Goal: Task Accomplishment & Management: Use online tool/utility

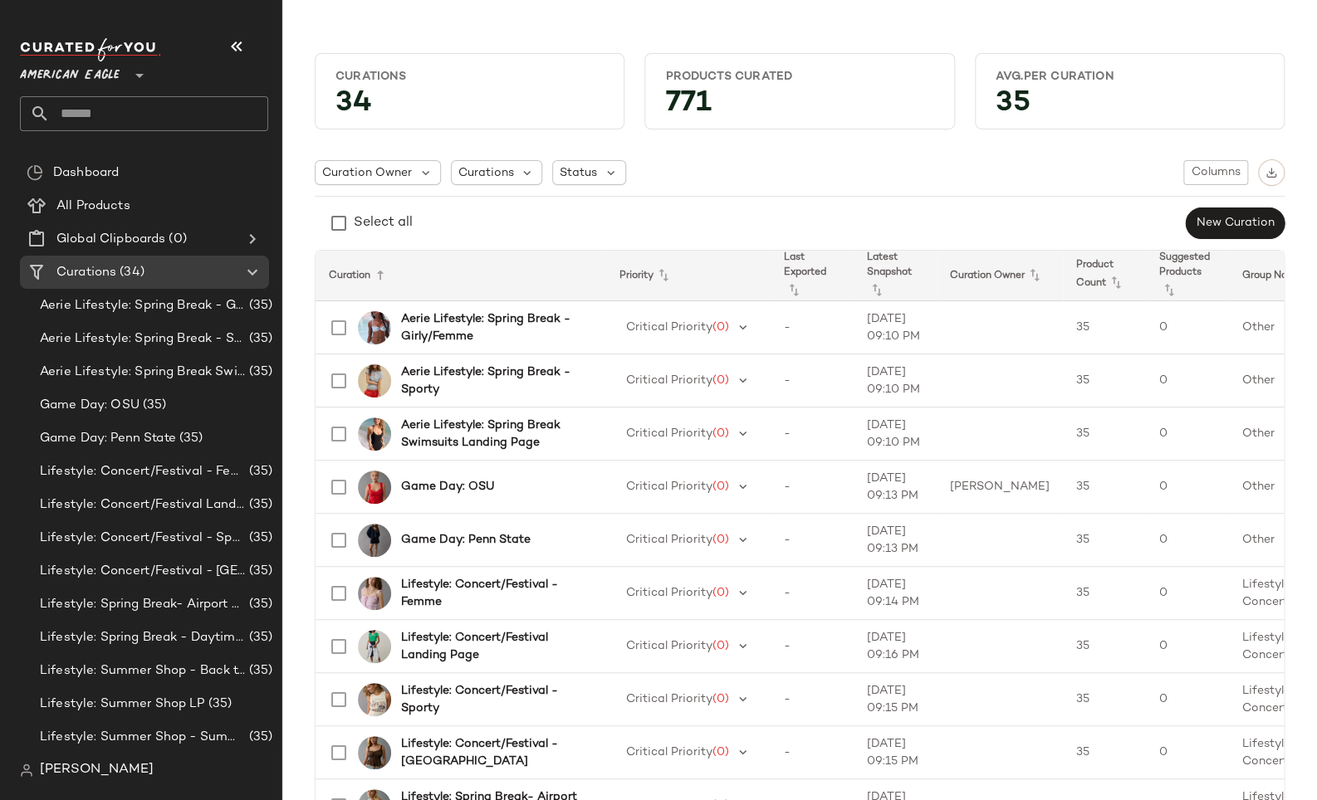
click at [88, 77] on span "American Eagle" at bounding box center [70, 71] width 100 height 30
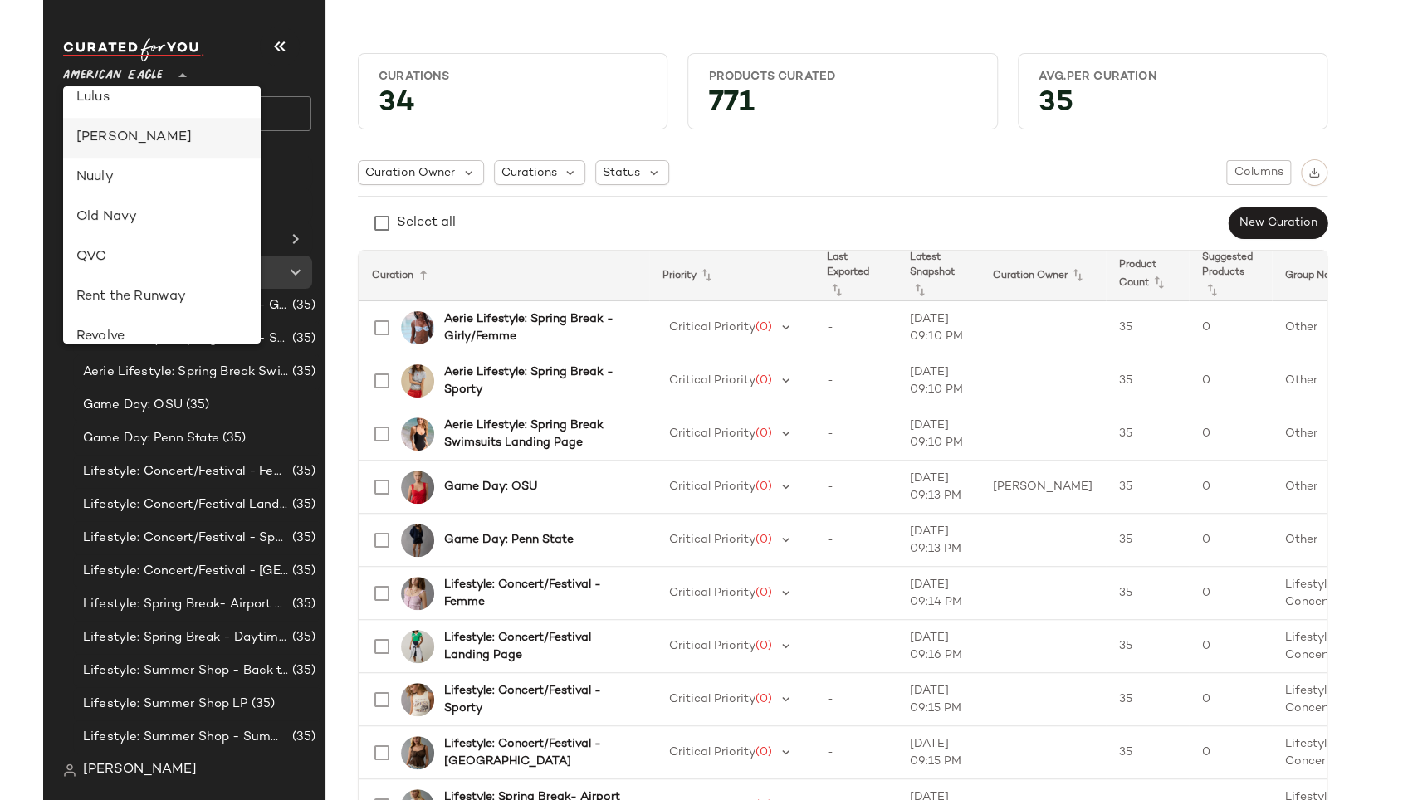
scroll to position [547, 0]
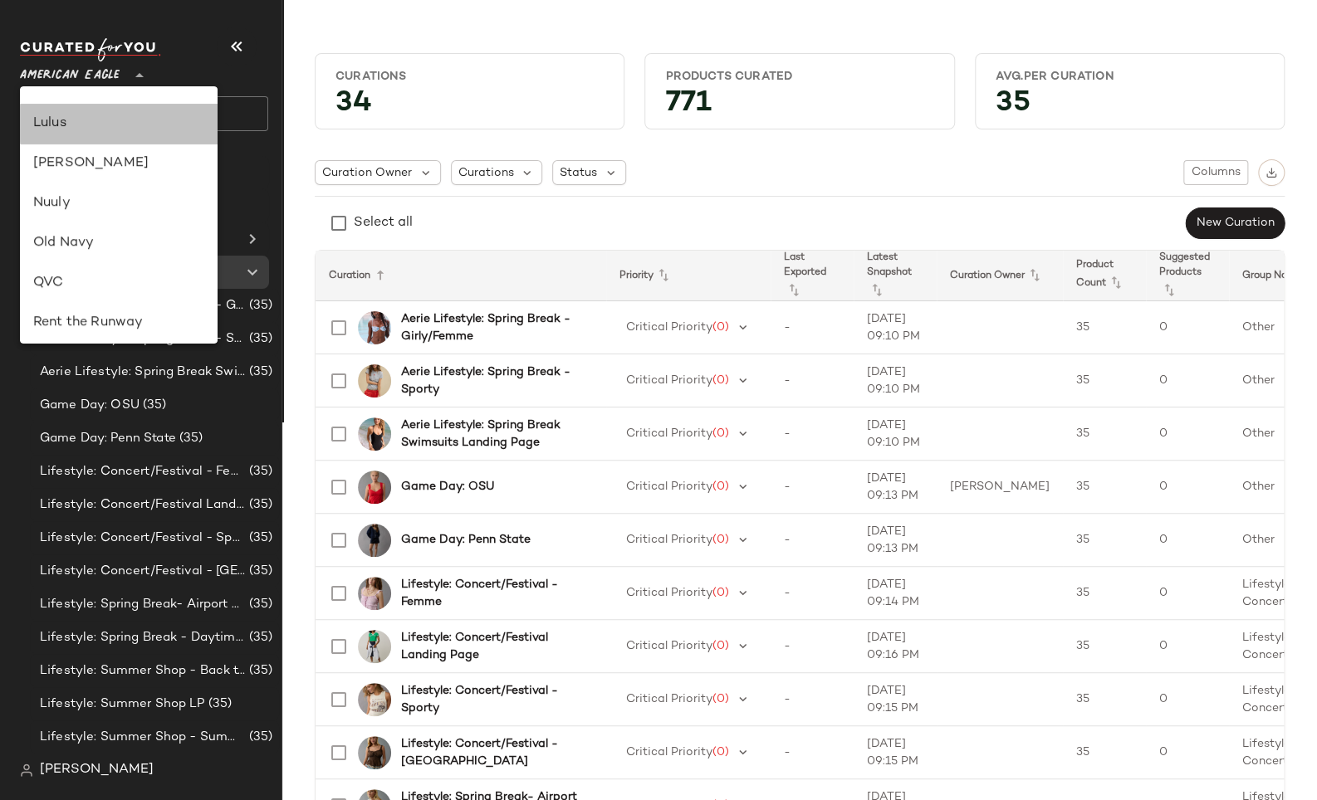
click at [74, 127] on div "Lulus" at bounding box center [118, 124] width 171 height 20
type input "**"
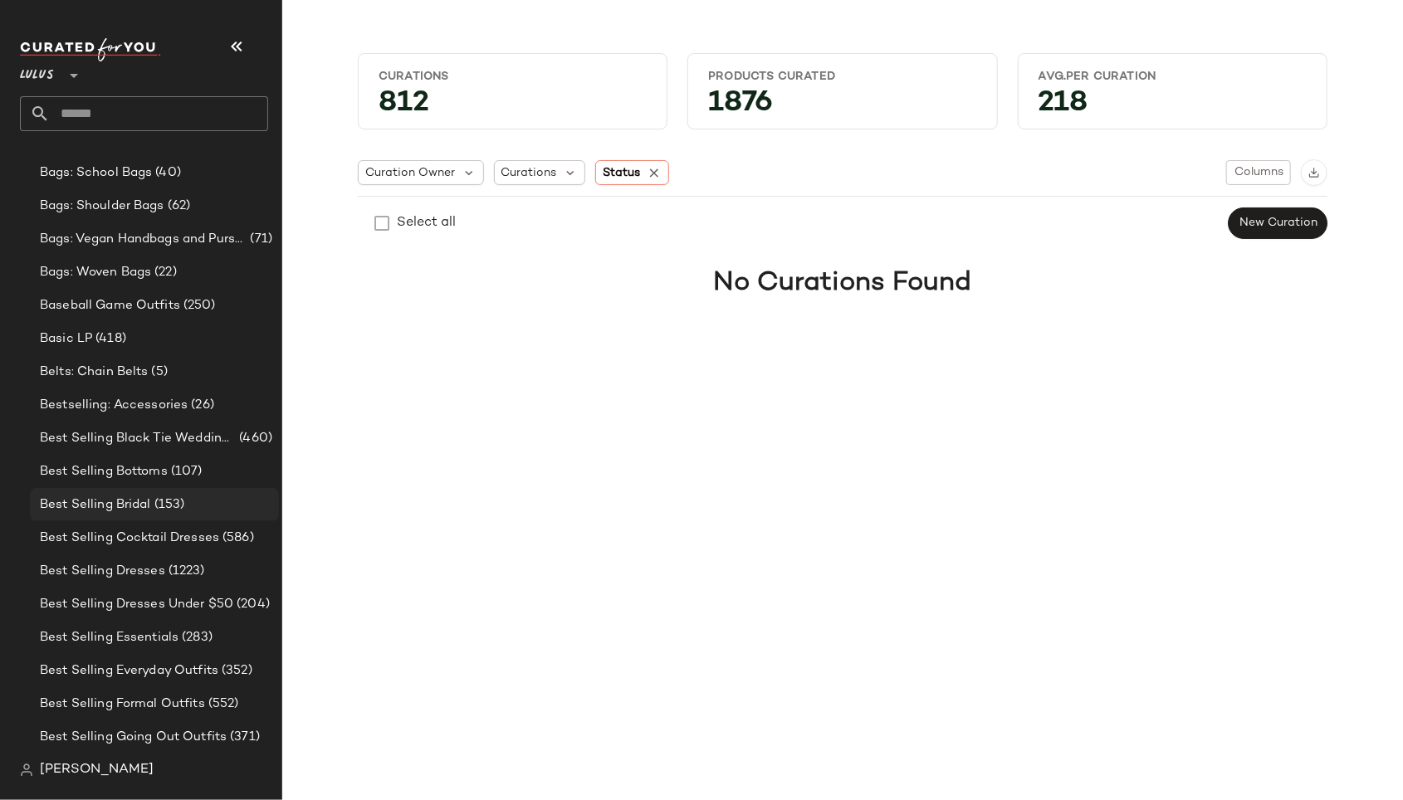
scroll to position [634, 0]
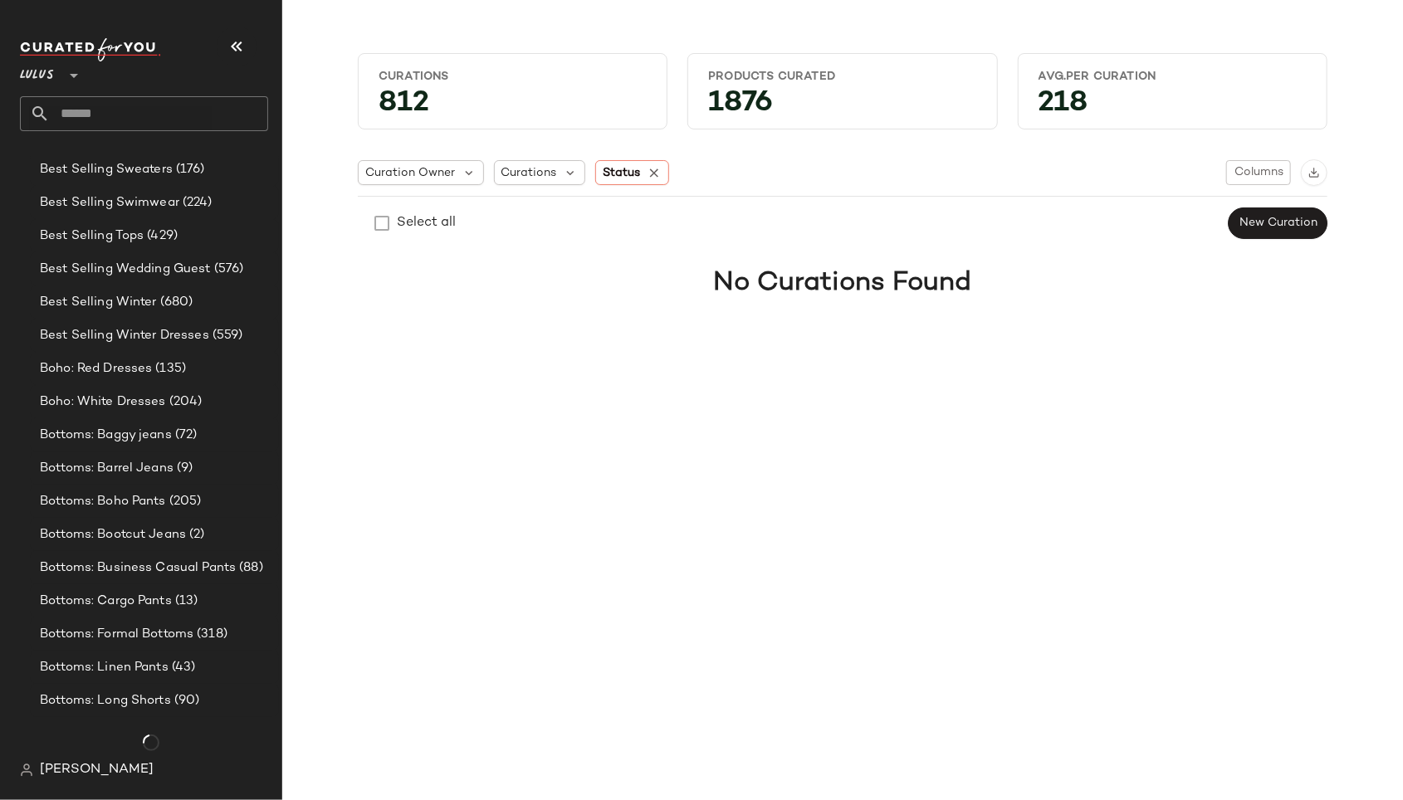
click at [145, 115] on input "text" at bounding box center [159, 113] width 218 height 35
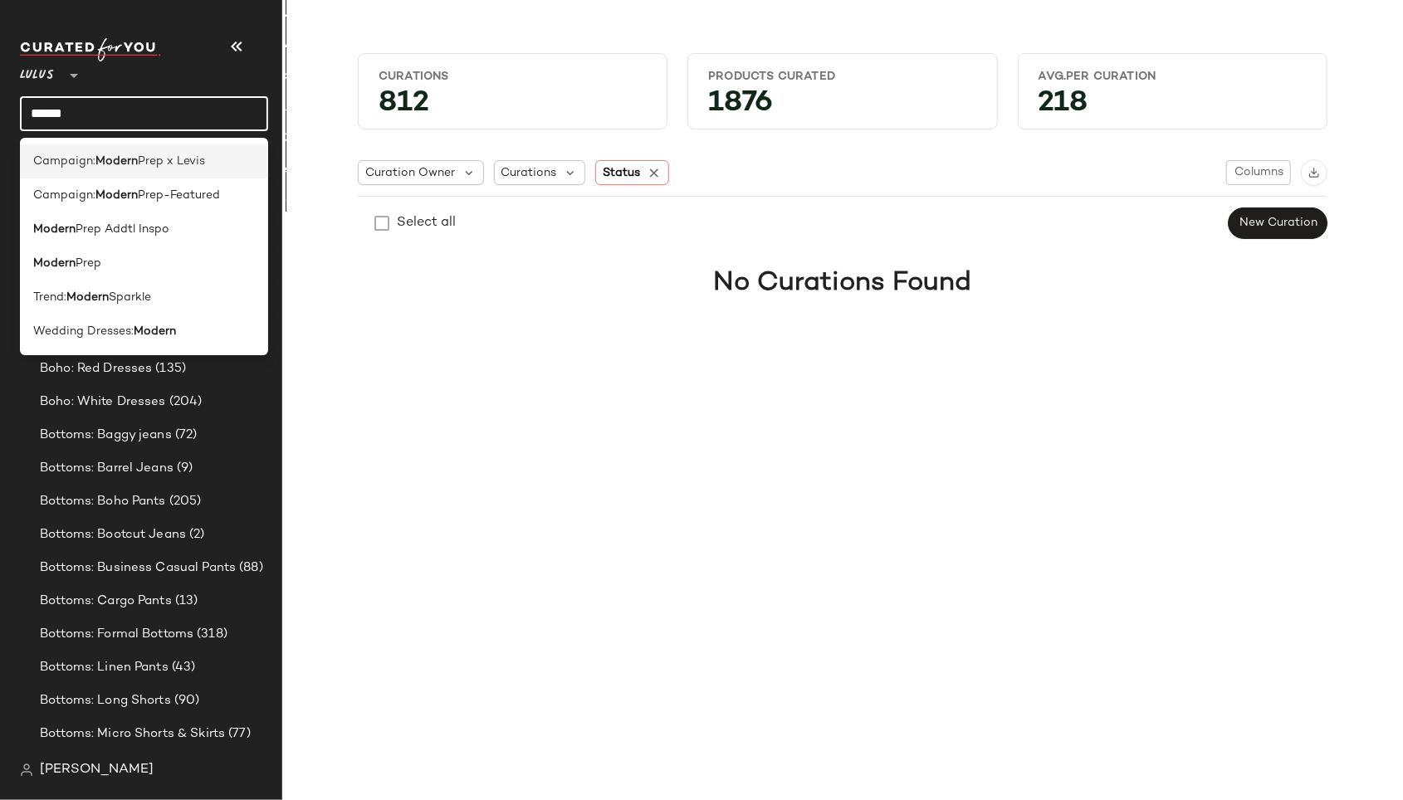
type input "******"
click at [196, 157] on span "Prep x Levis" at bounding box center [171, 161] width 67 height 17
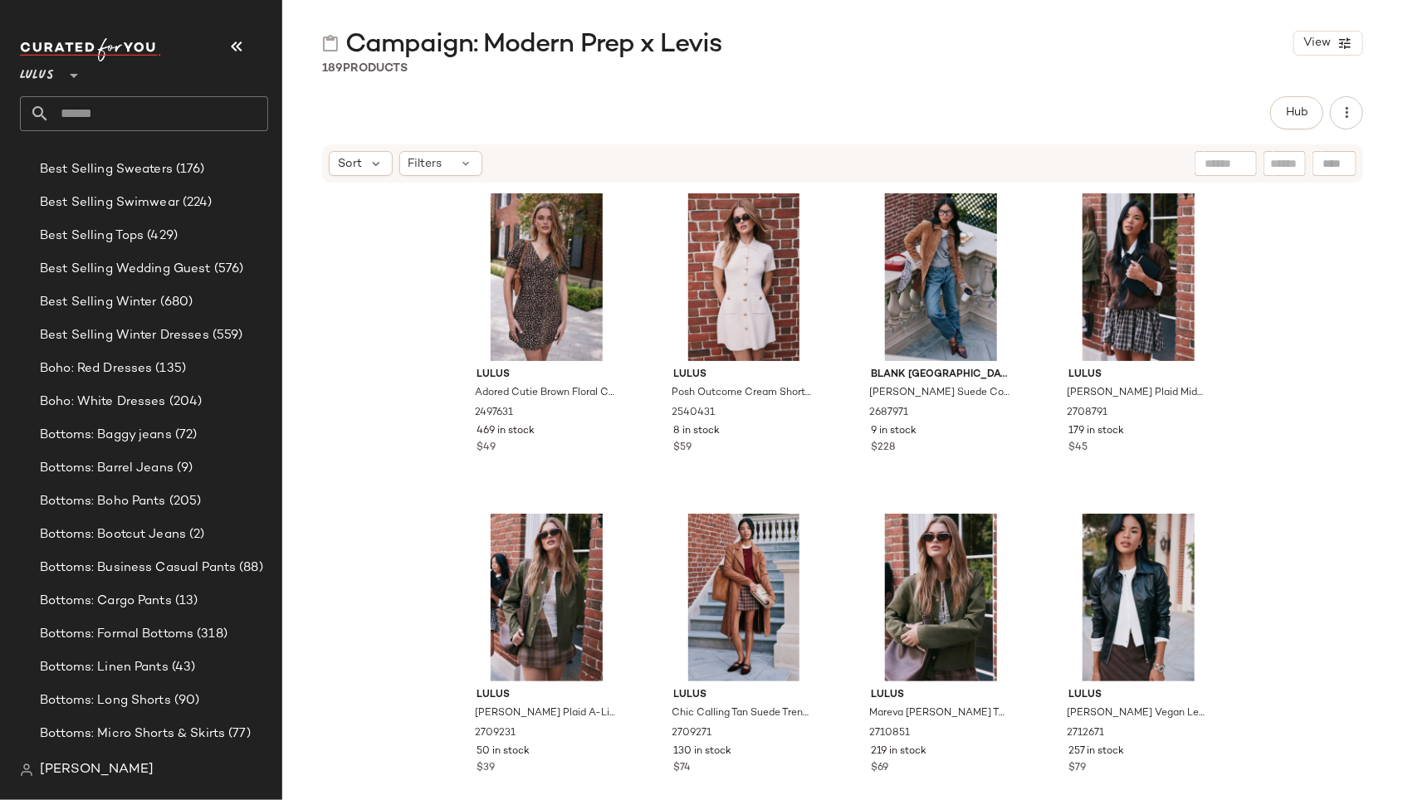
click at [86, 110] on input "text" at bounding box center [159, 113] width 218 height 35
click at [89, 113] on input "text" at bounding box center [159, 113] width 218 height 35
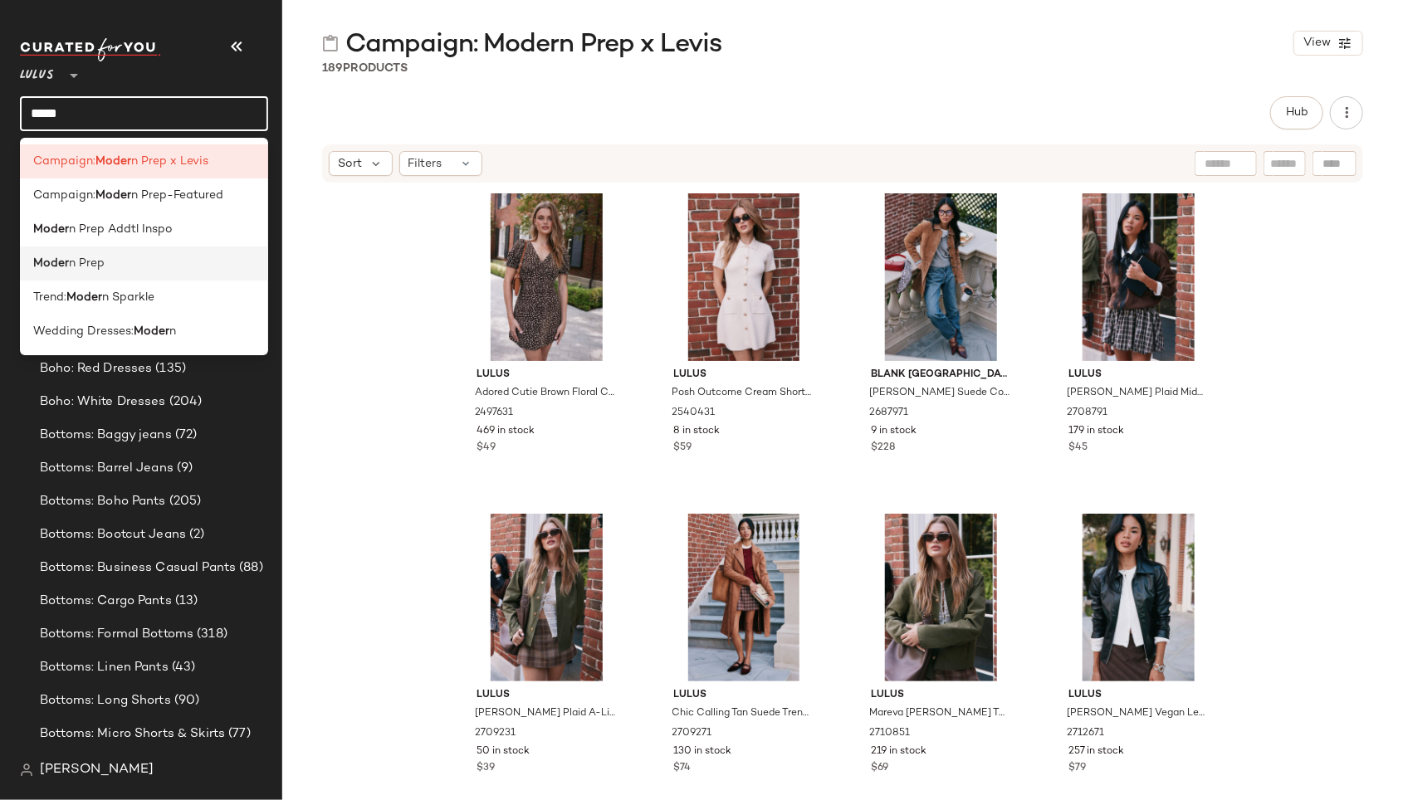
type input "*****"
click at [75, 261] on span "n Prep" at bounding box center [87, 263] width 36 height 17
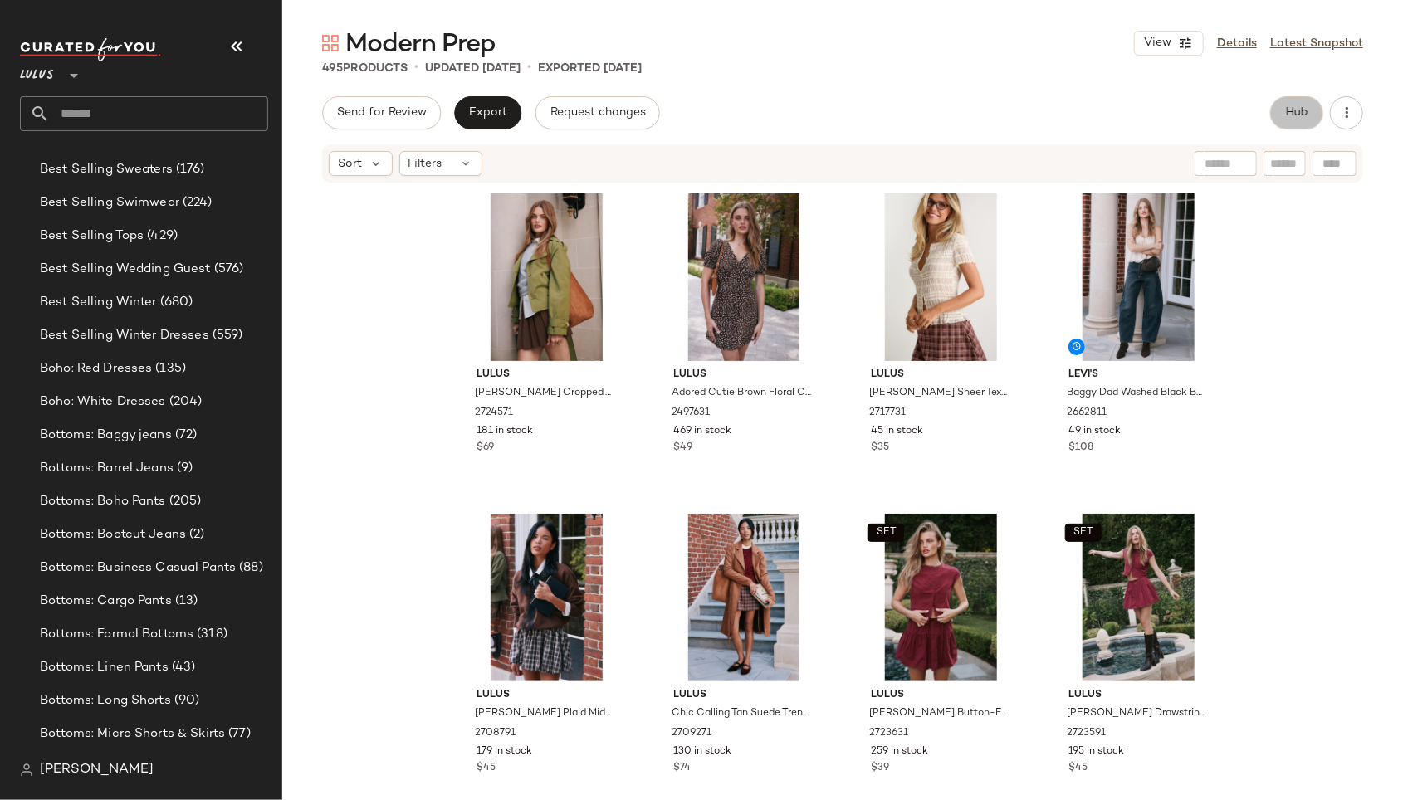
click at [1294, 111] on span "Hub" at bounding box center [1296, 112] width 23 height 13
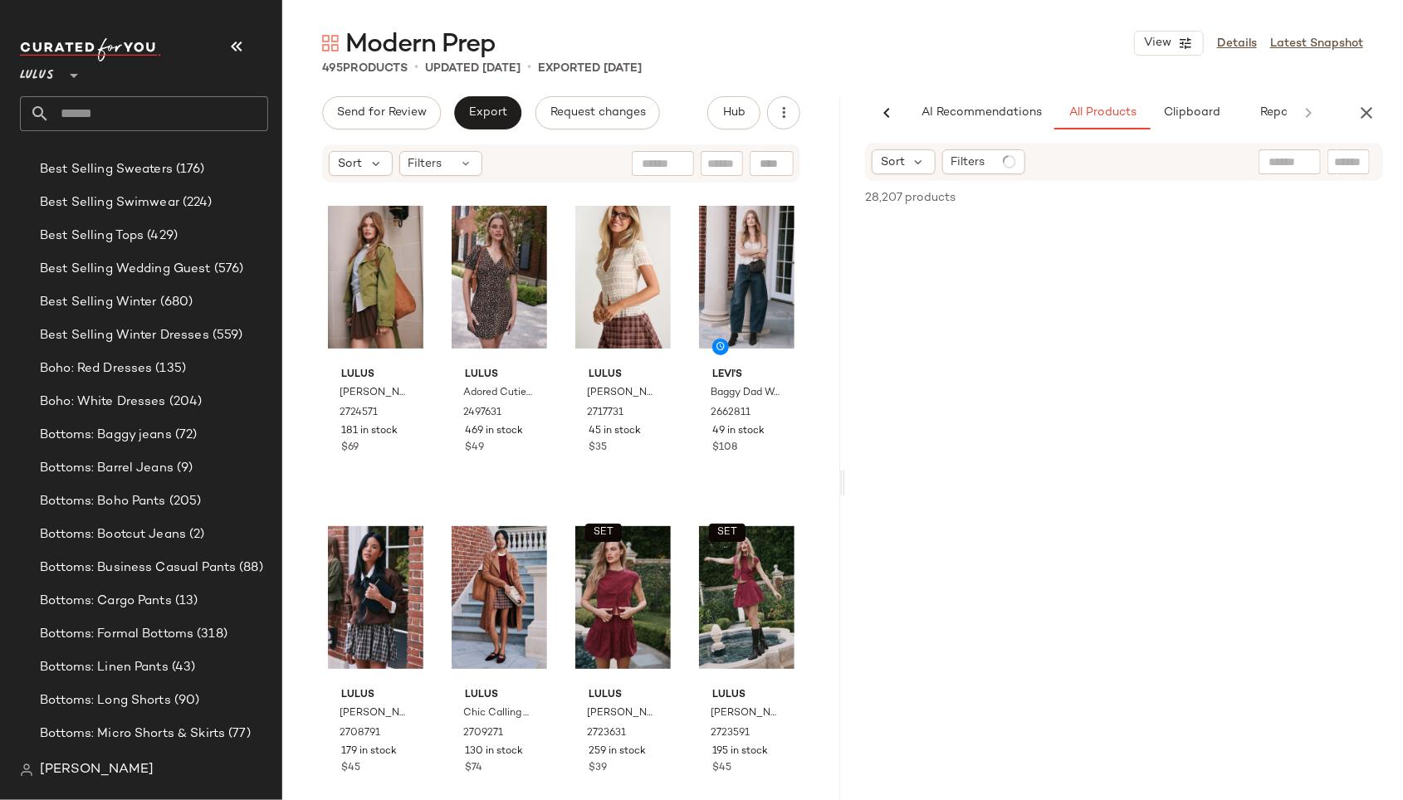
scroll to position [0, 43]
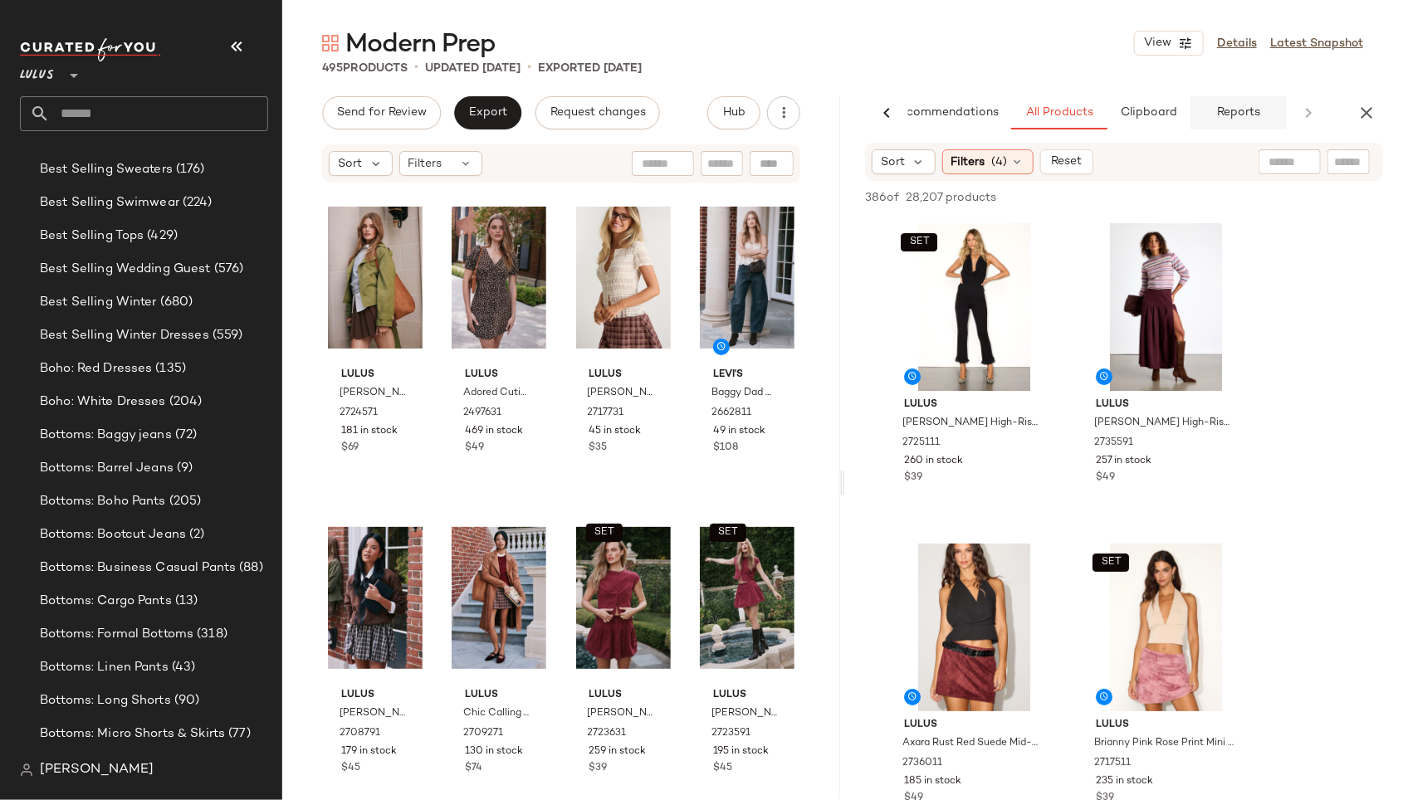
click at [1223, 110] on span "Reports" at bounding box center [1238, 112] width 44 height 13
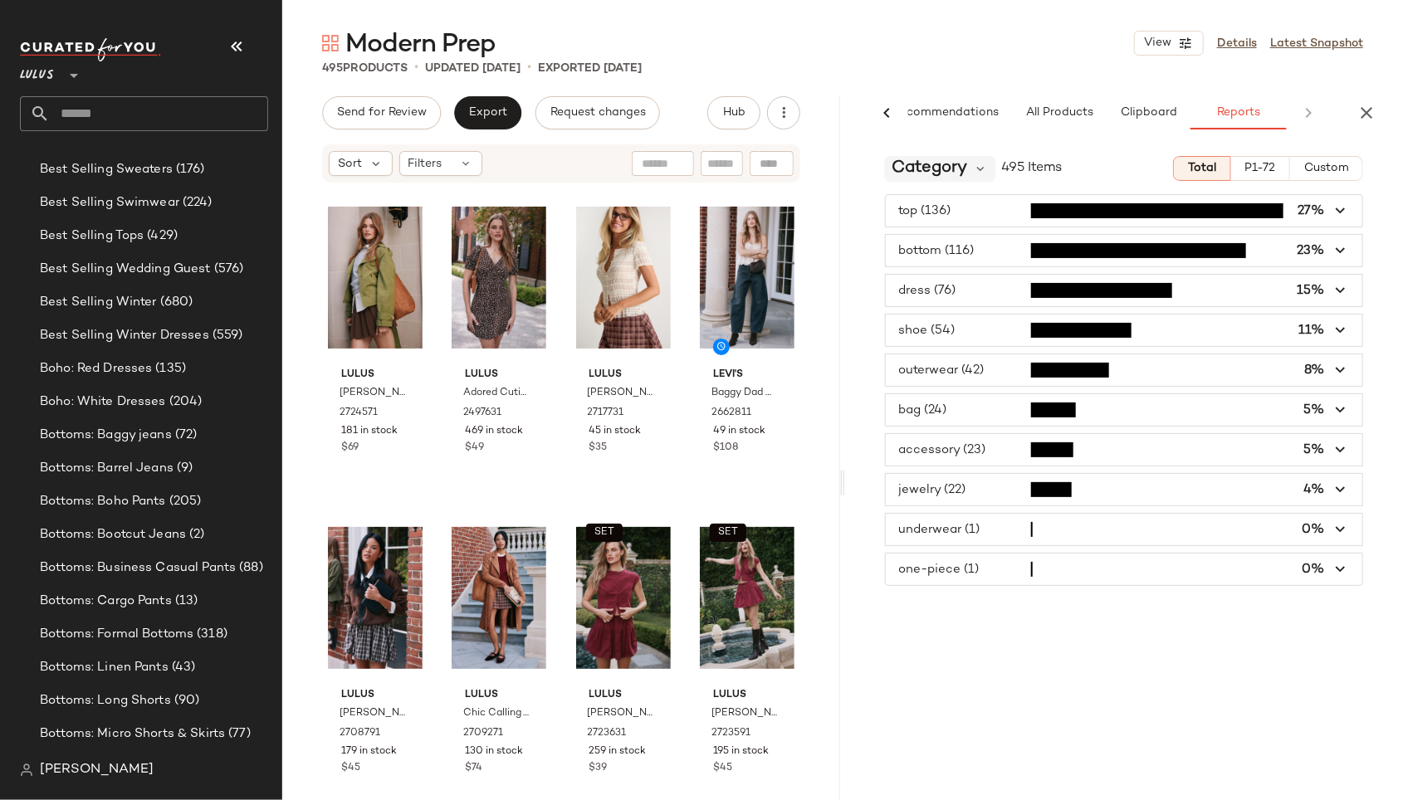
click at [939, 167] on span "Category" at bounding box center [930, 168] width 76 height 25
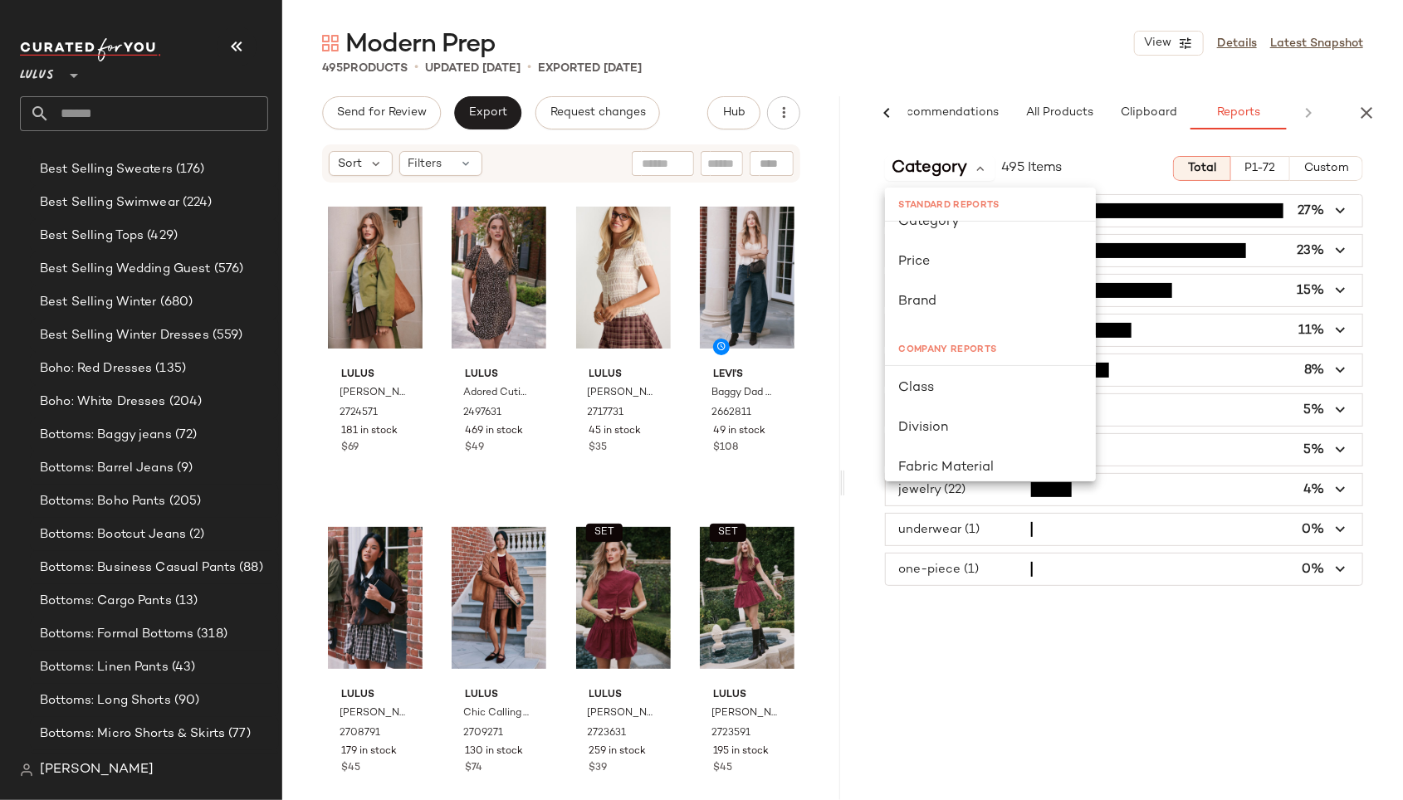
scroll to position [23, 0]
click at [922, 387] on span "Class" at bounding box center [916, 386] width 36 height 14
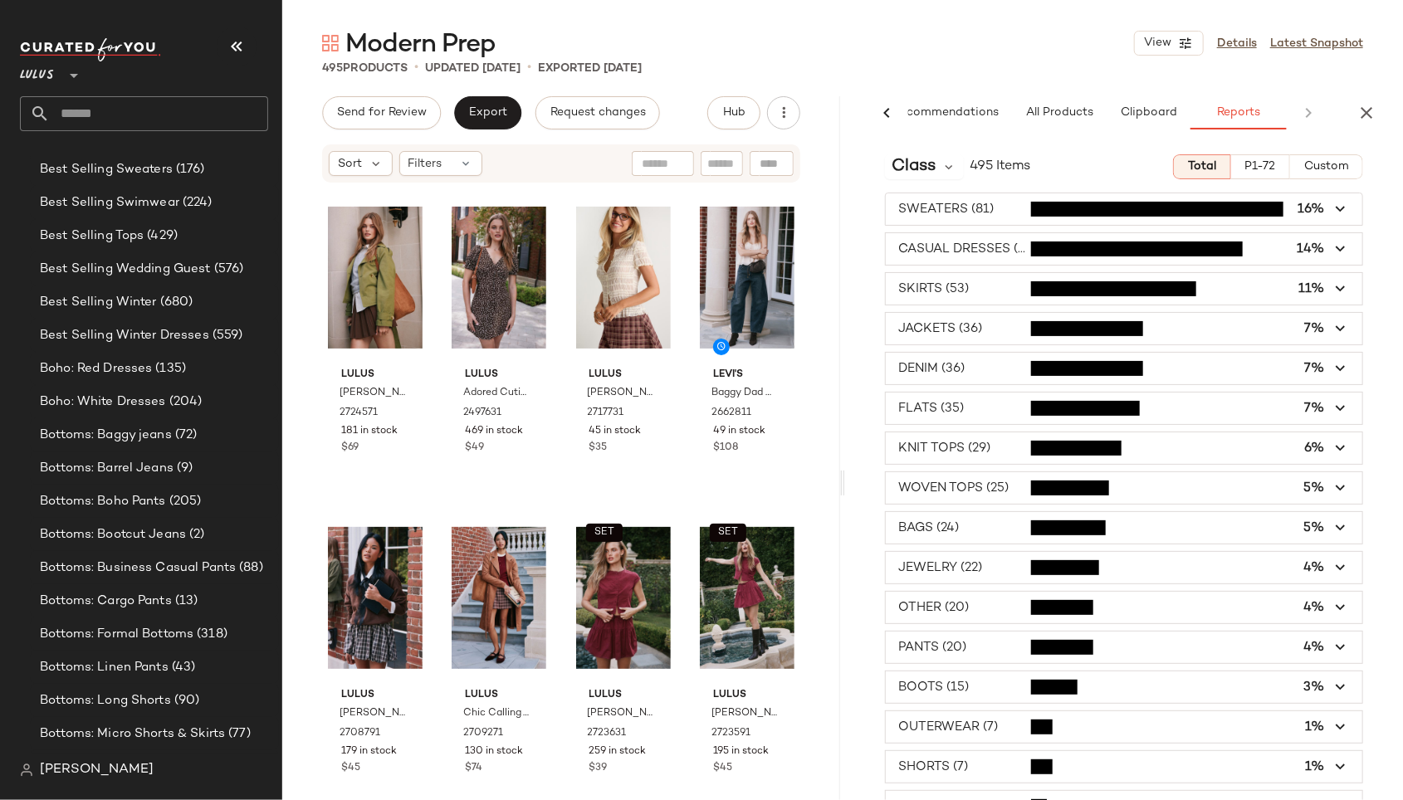
scroll to position [0, 0]
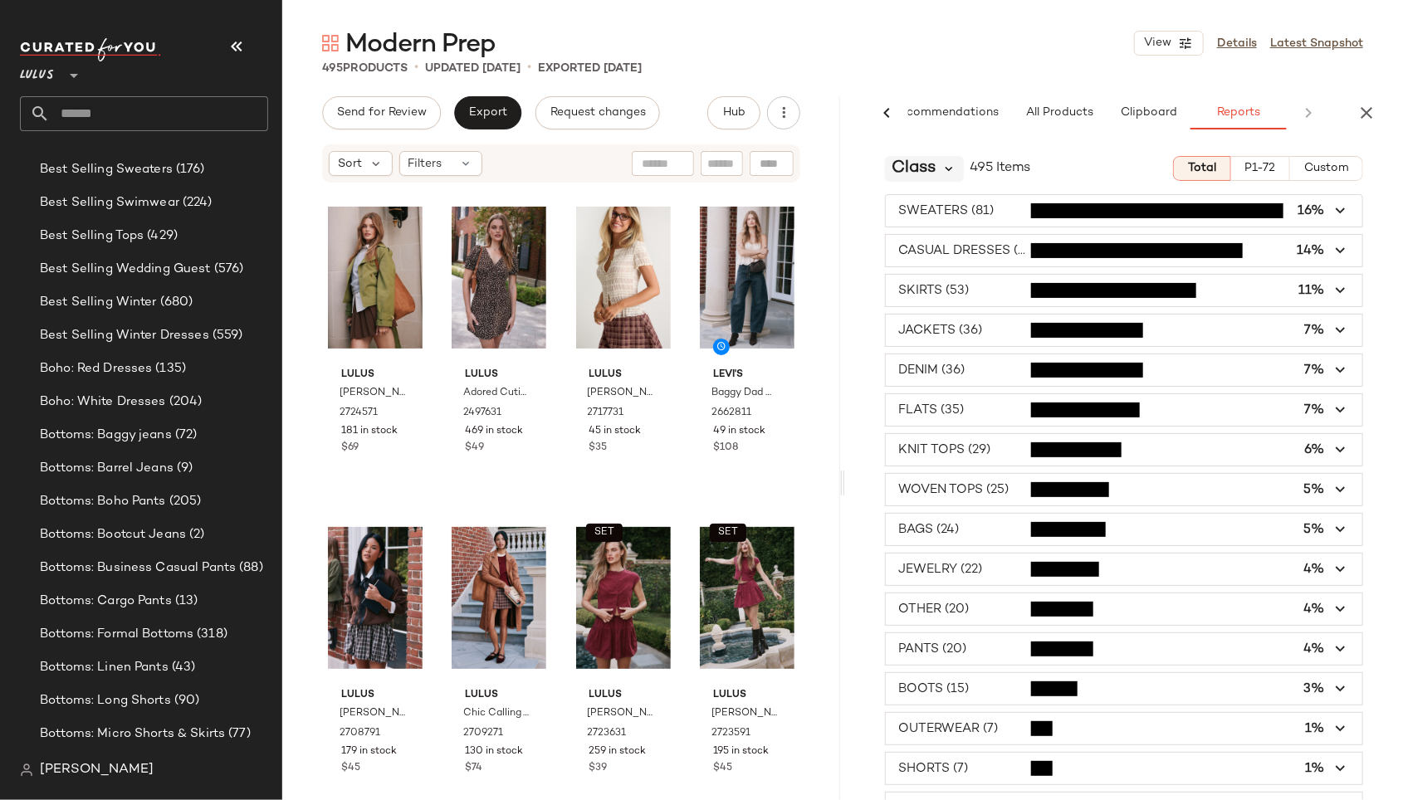
click at [948, 172] on icon at bounding box center [949, 168] width 15 height 15
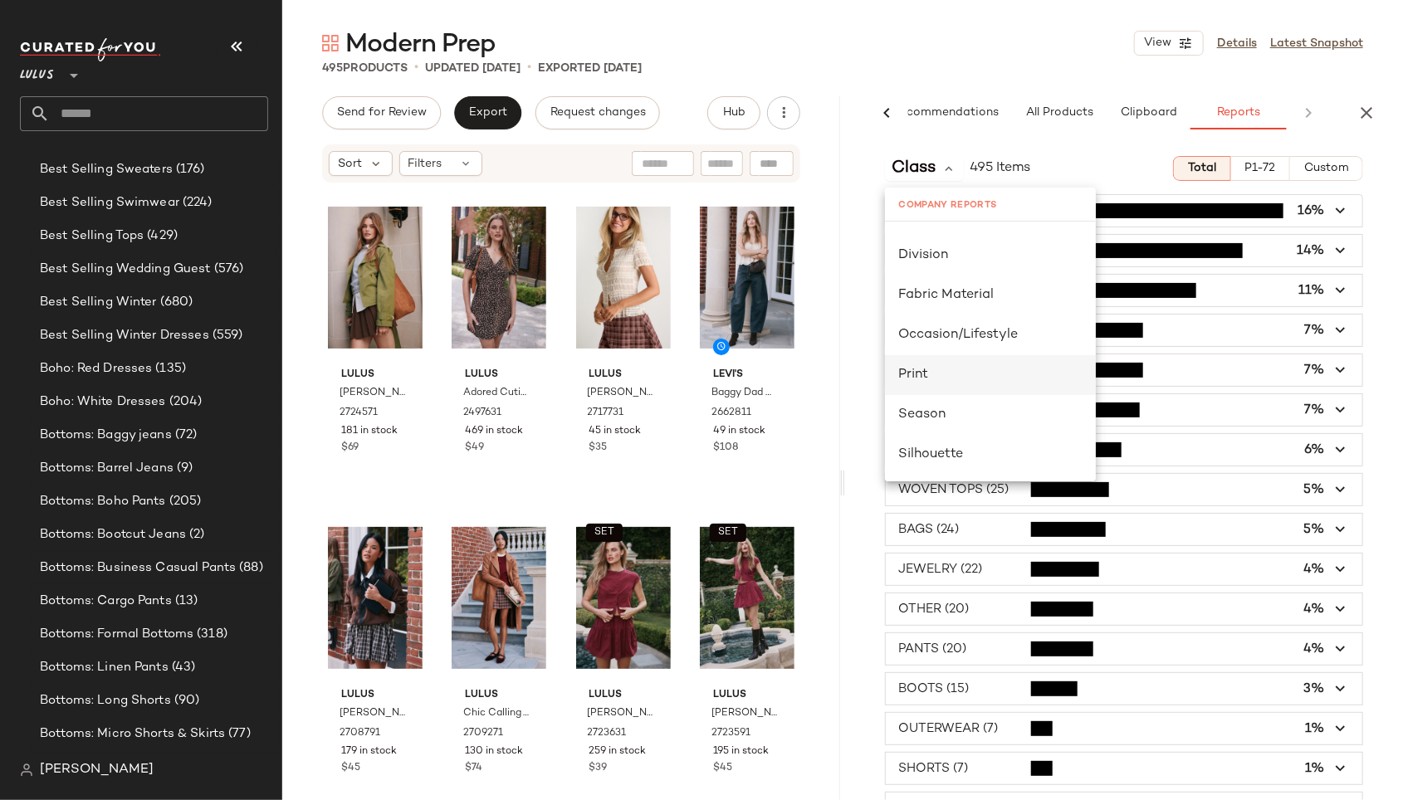
scroll to position [197, 0]
click at [951, 412] on div "Season" at bounding box center [990, 413] width 184 height 20
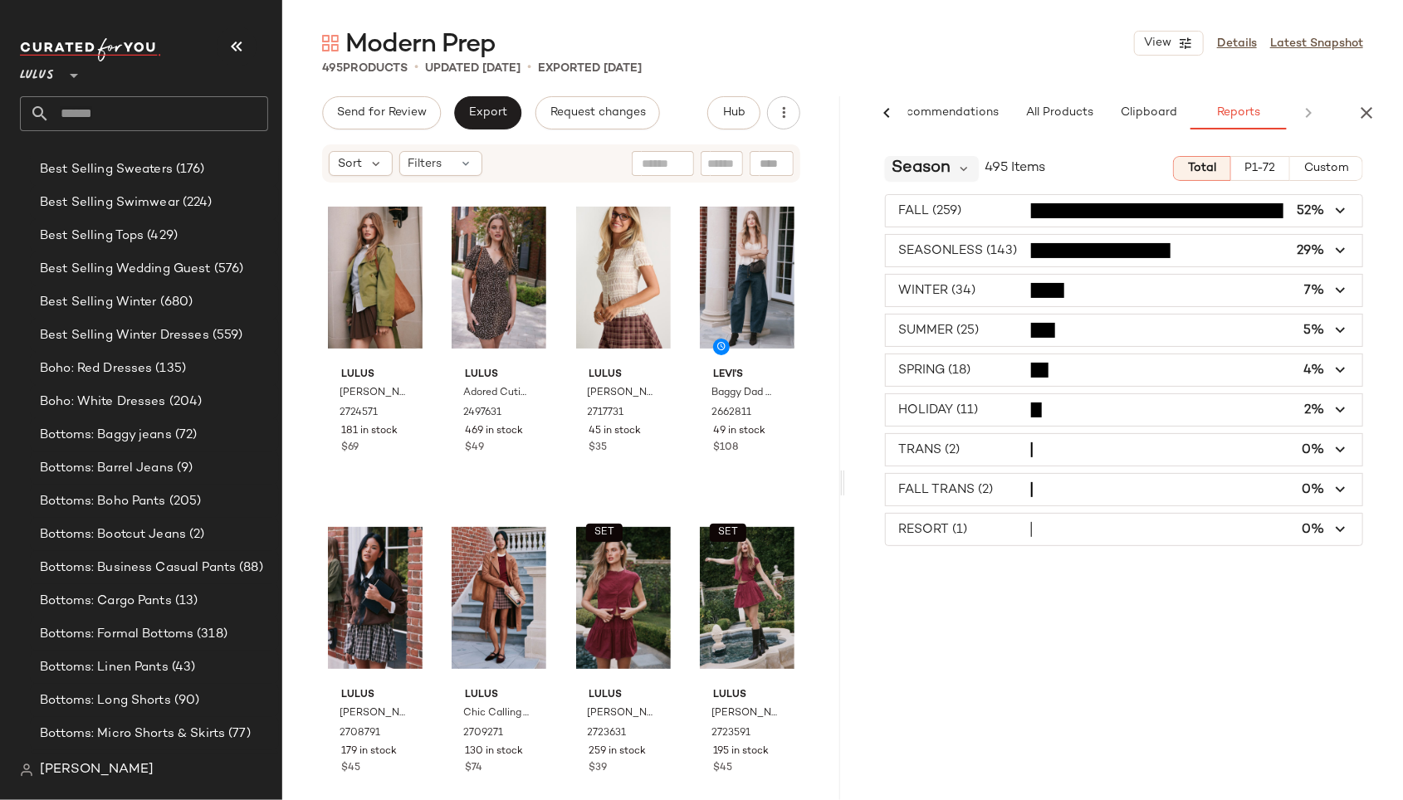
click at [946, 170] on span "Season" at bounding box center [921, 168] width 59 height 25
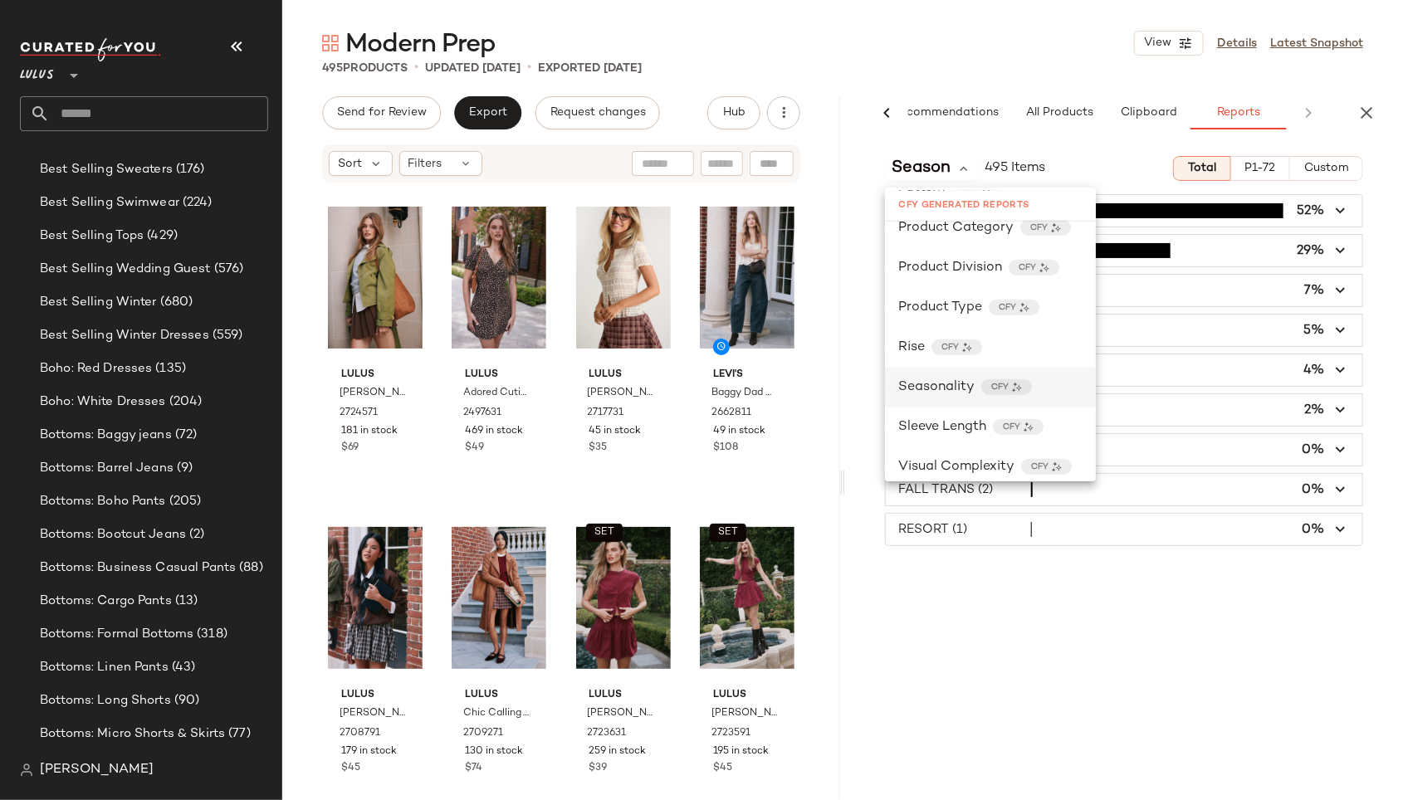
scroll to position [984, 0]
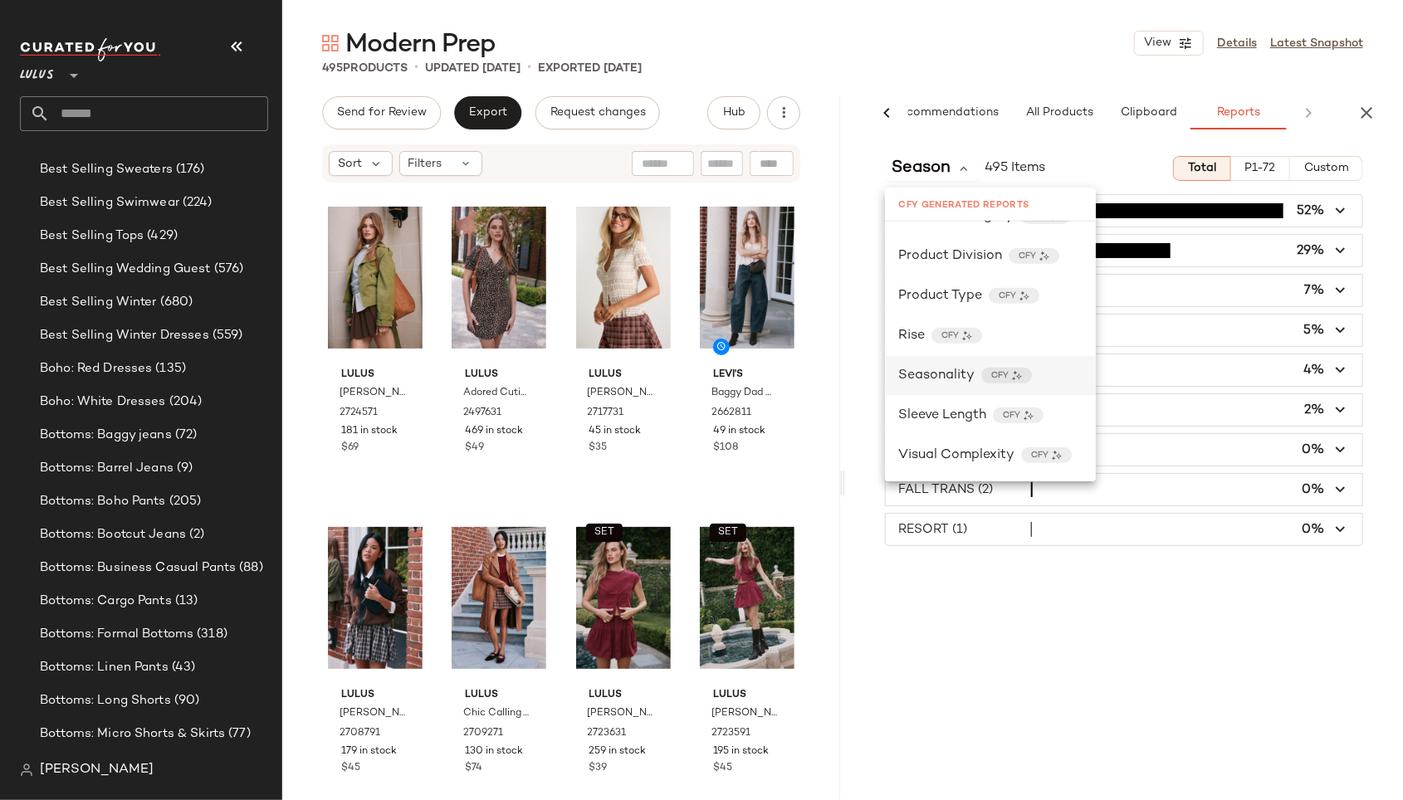
click at [942, 374] on span "Seasonality" at bounding box center [936, 376] width 76 height 20
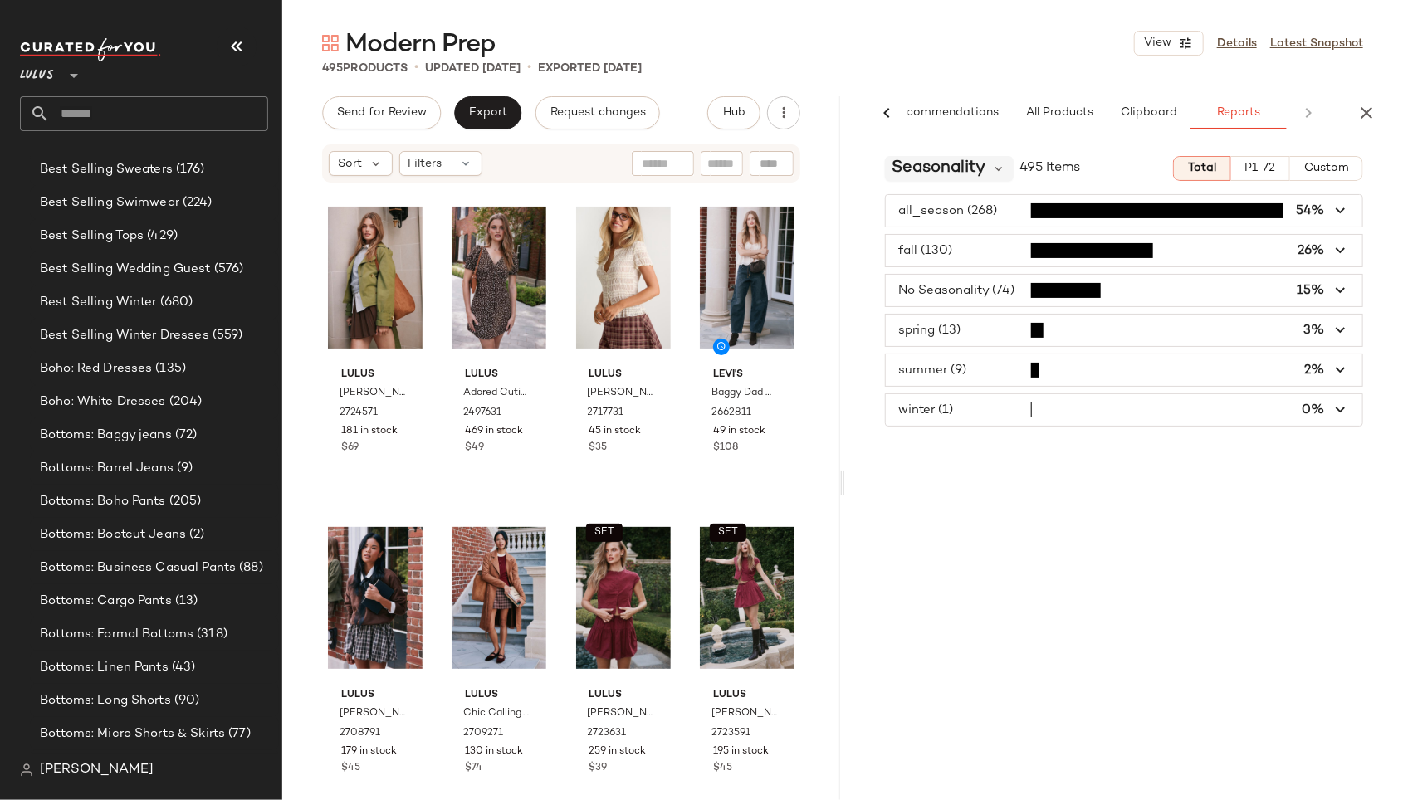
click at [942, 168] on span "Seasonality" at bounding box center [939, 168] width 94 height 25
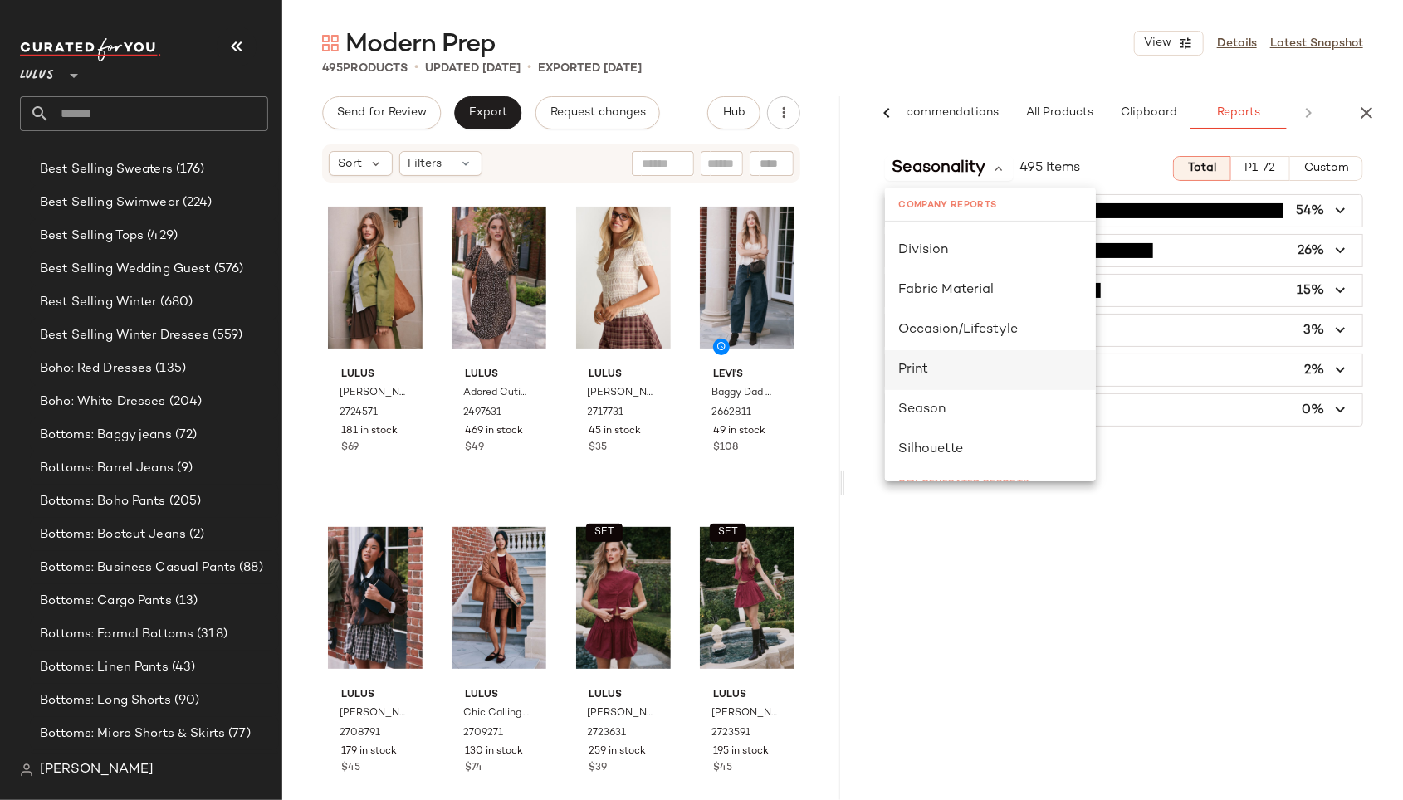
scroll to position [246, 0]
click at [932, 354] on div "Season" at bounding box center [990, 364] width 184 height 20
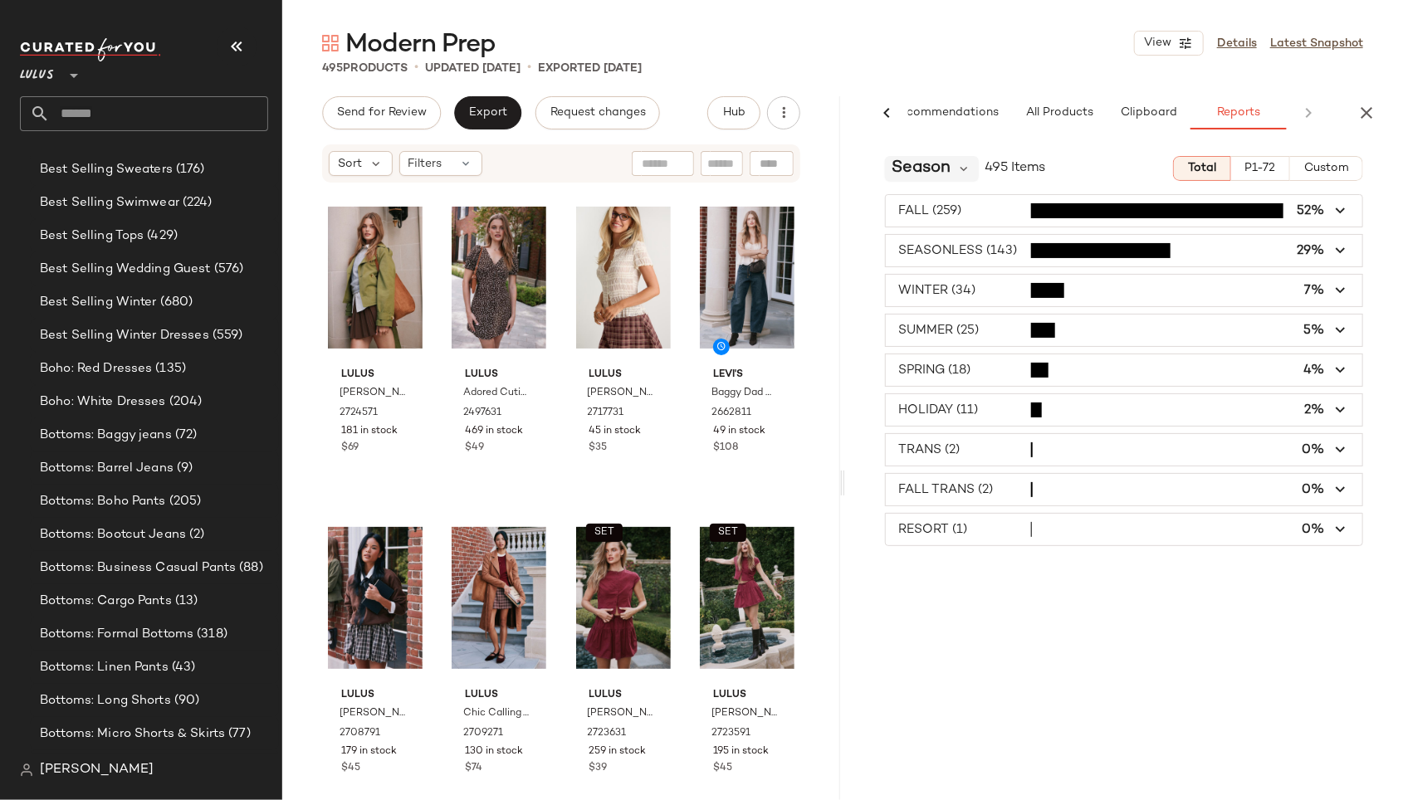
click at [927, 174] on span "Season" at bounding box center [921, 168] width 59 height 25
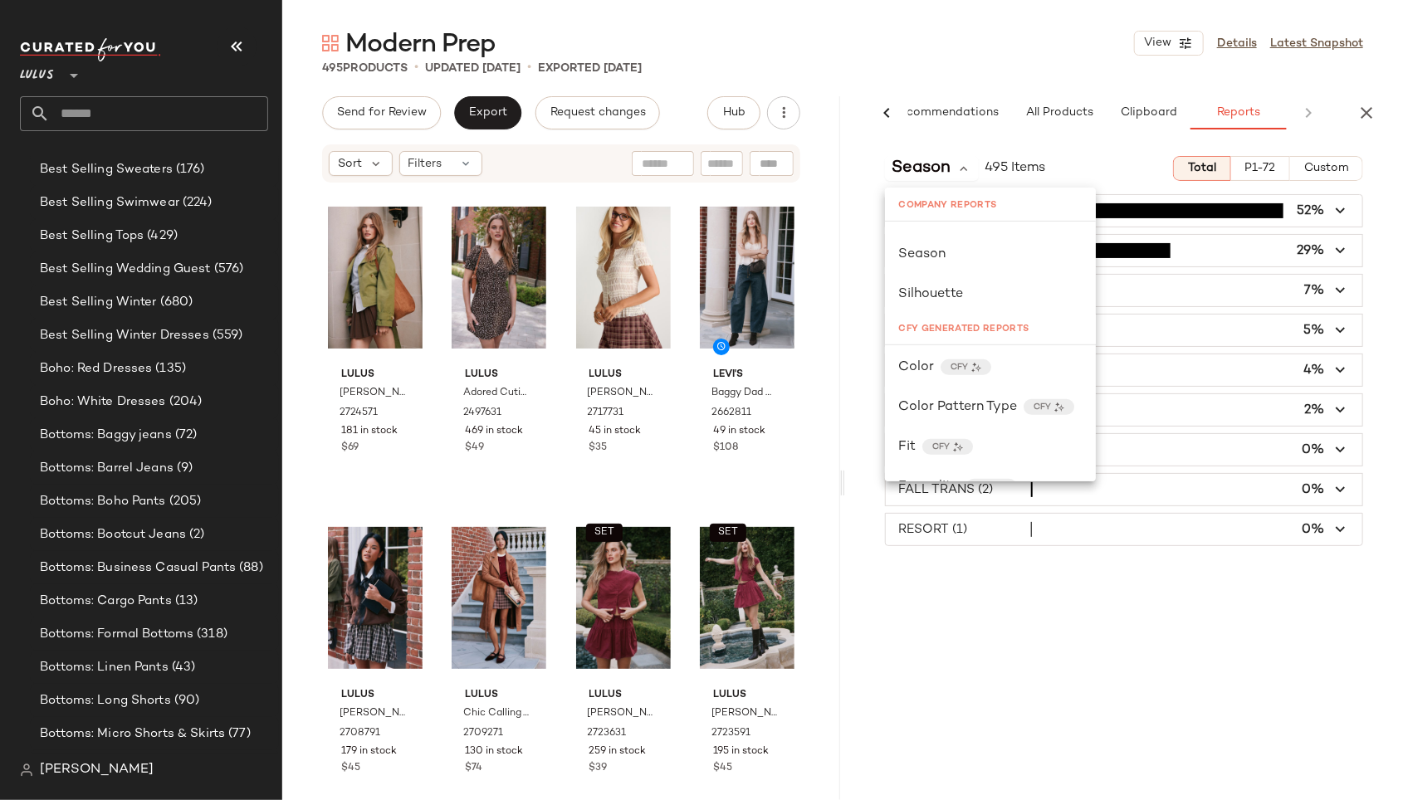
scroll to position [482, 0]
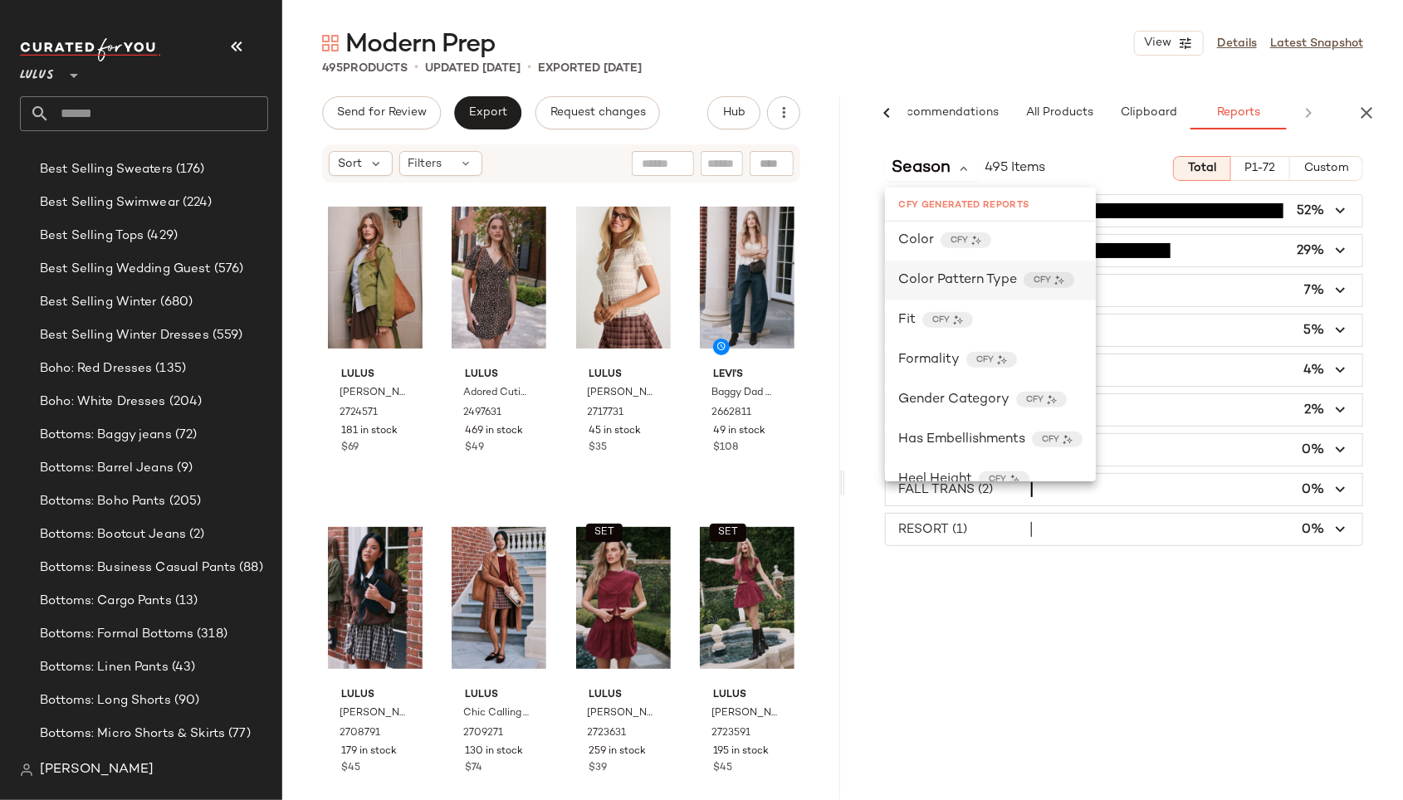
click at [971, 276] on span "Color Pattern Type" at bounding box center [957, 281] width 119 height 20
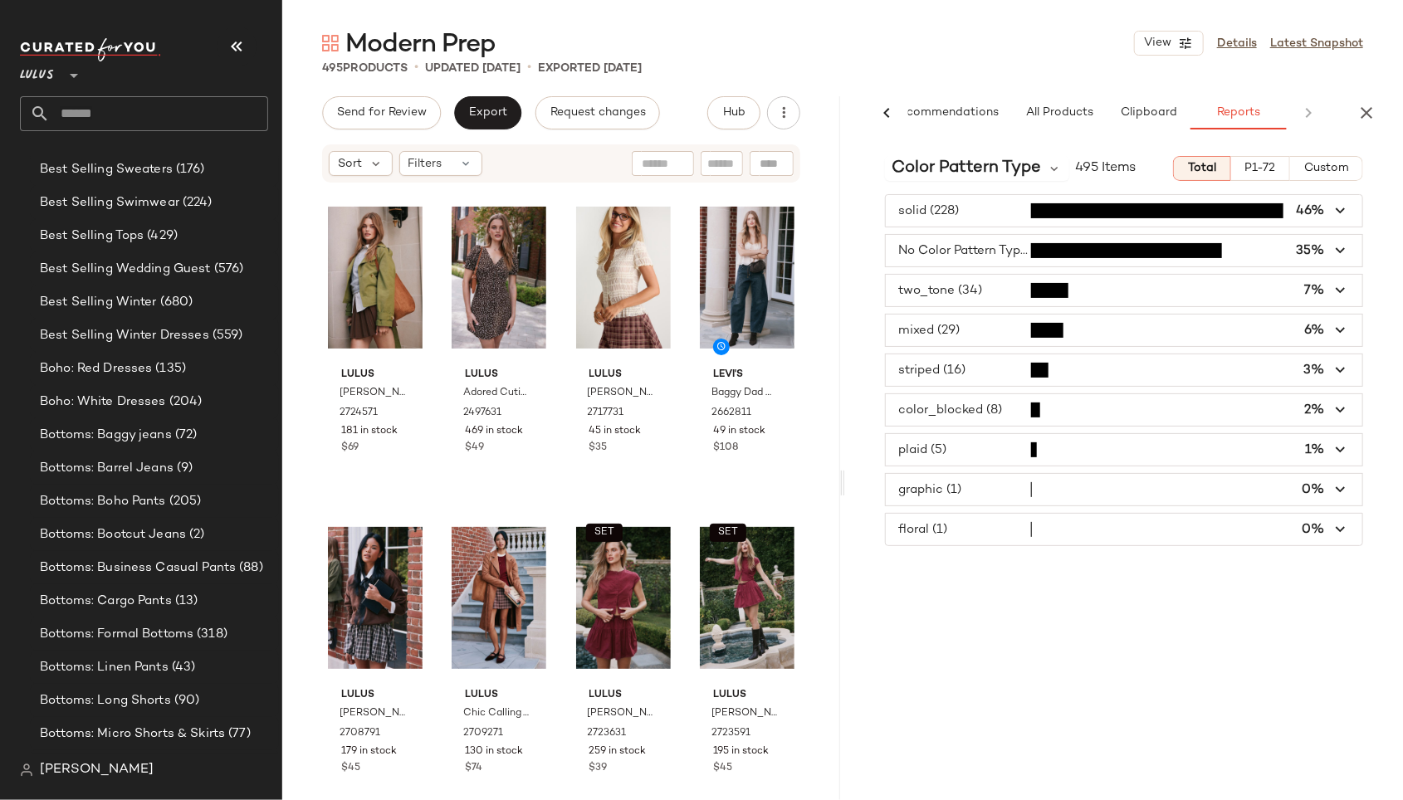
click at [949, 247] on span "button" at bounding box center [1124, 251] width 477 height 32
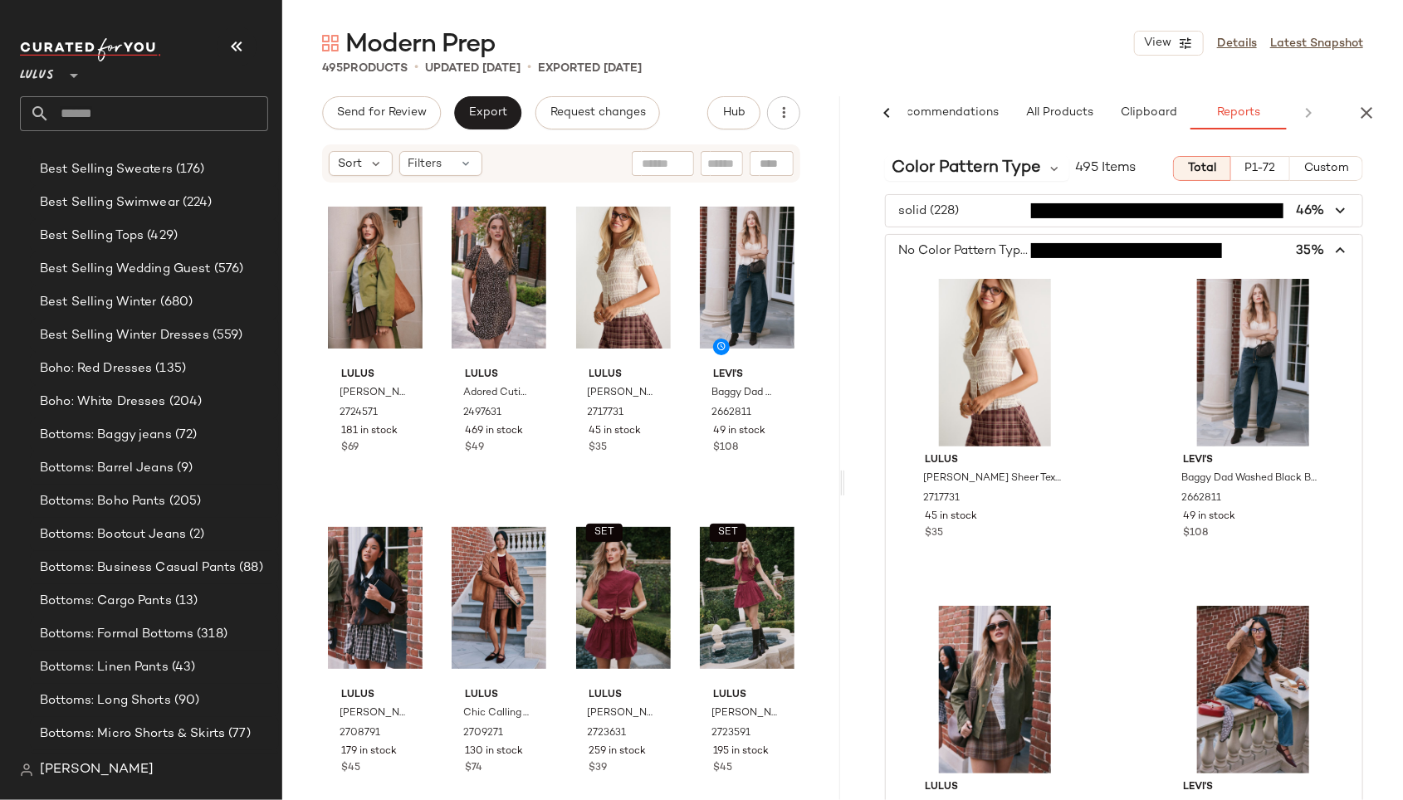
click at [949, 247] on span "button" at bounding box center [1124, 251] width 477 height 32
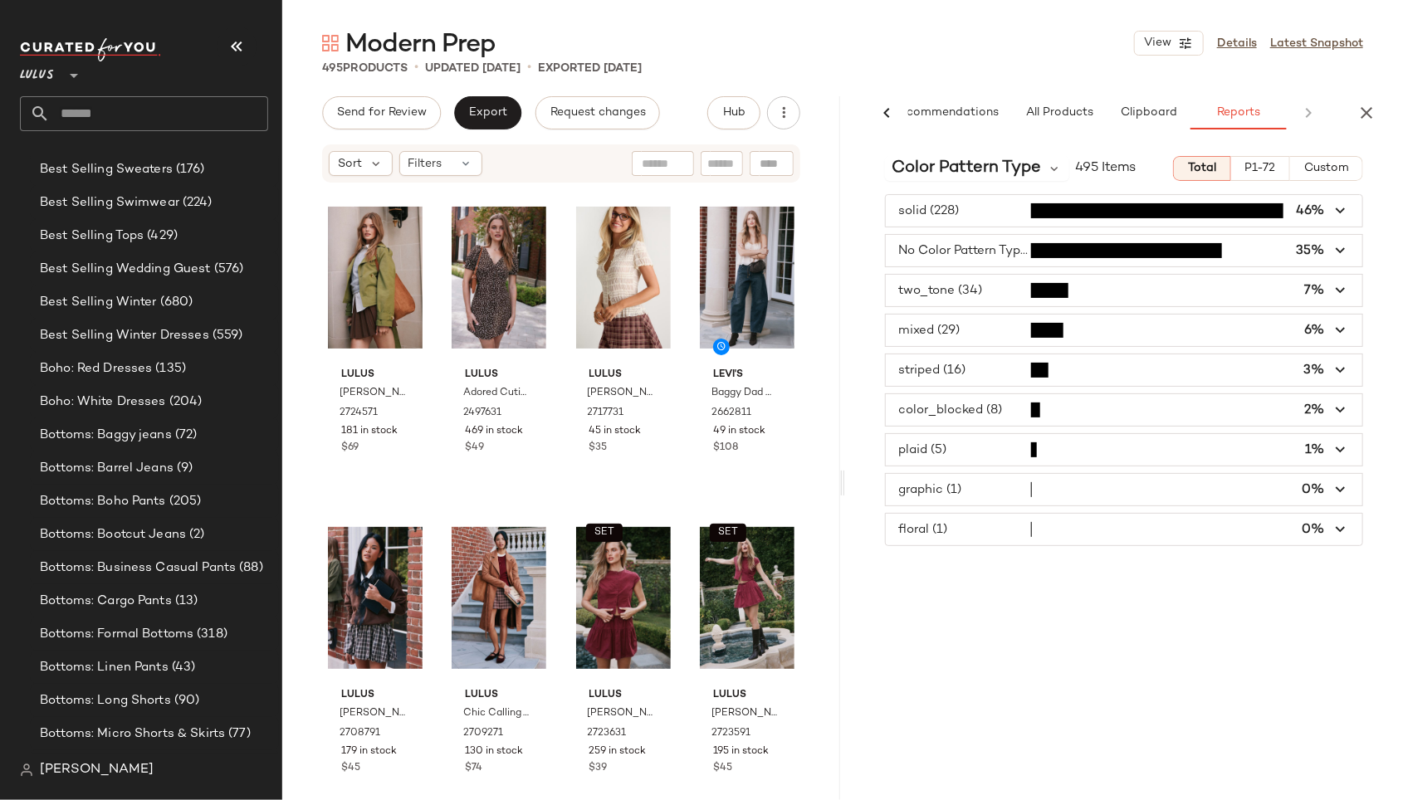
click at [915, 445] on span "button" at bounding box center [1124, 450] width 477 height 32
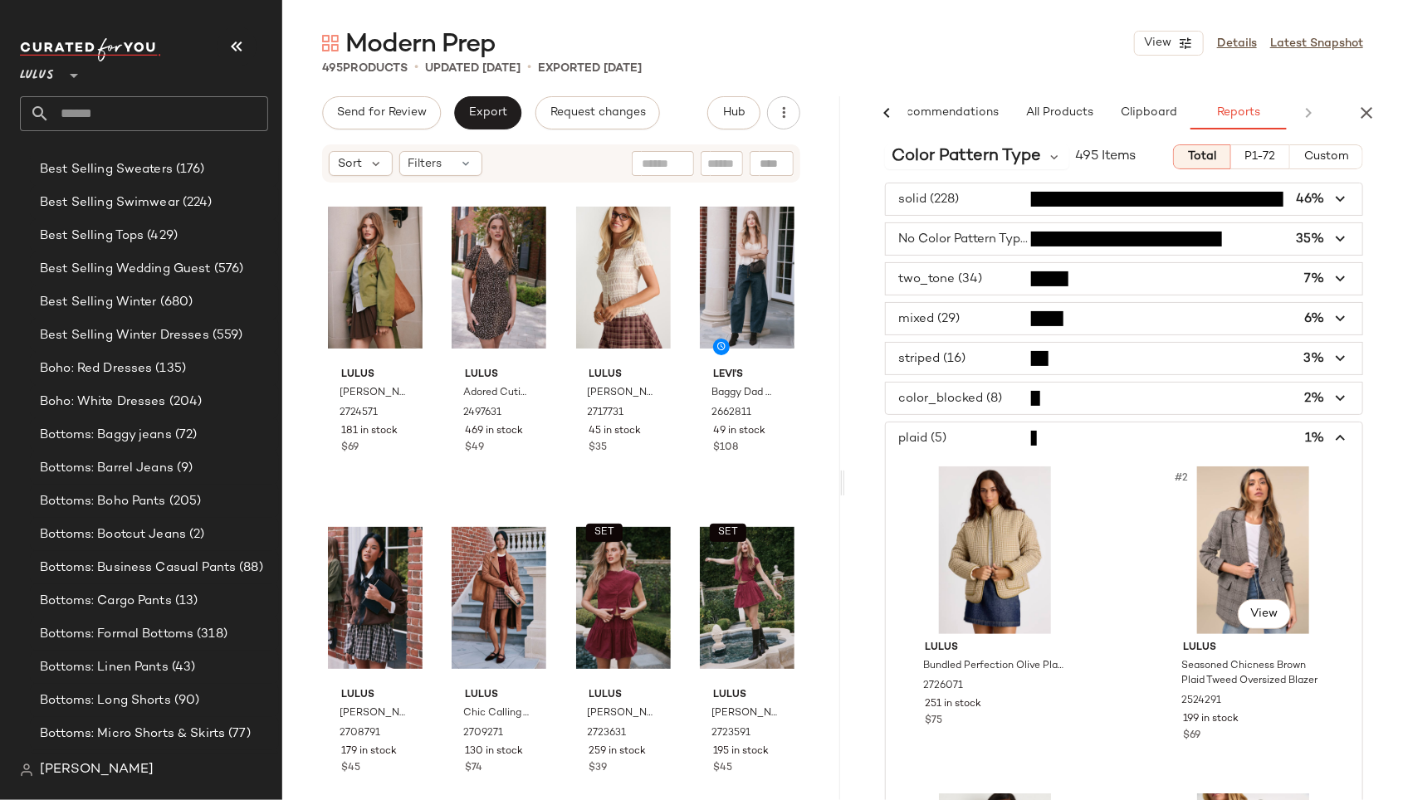
scroll to position [0, 0]
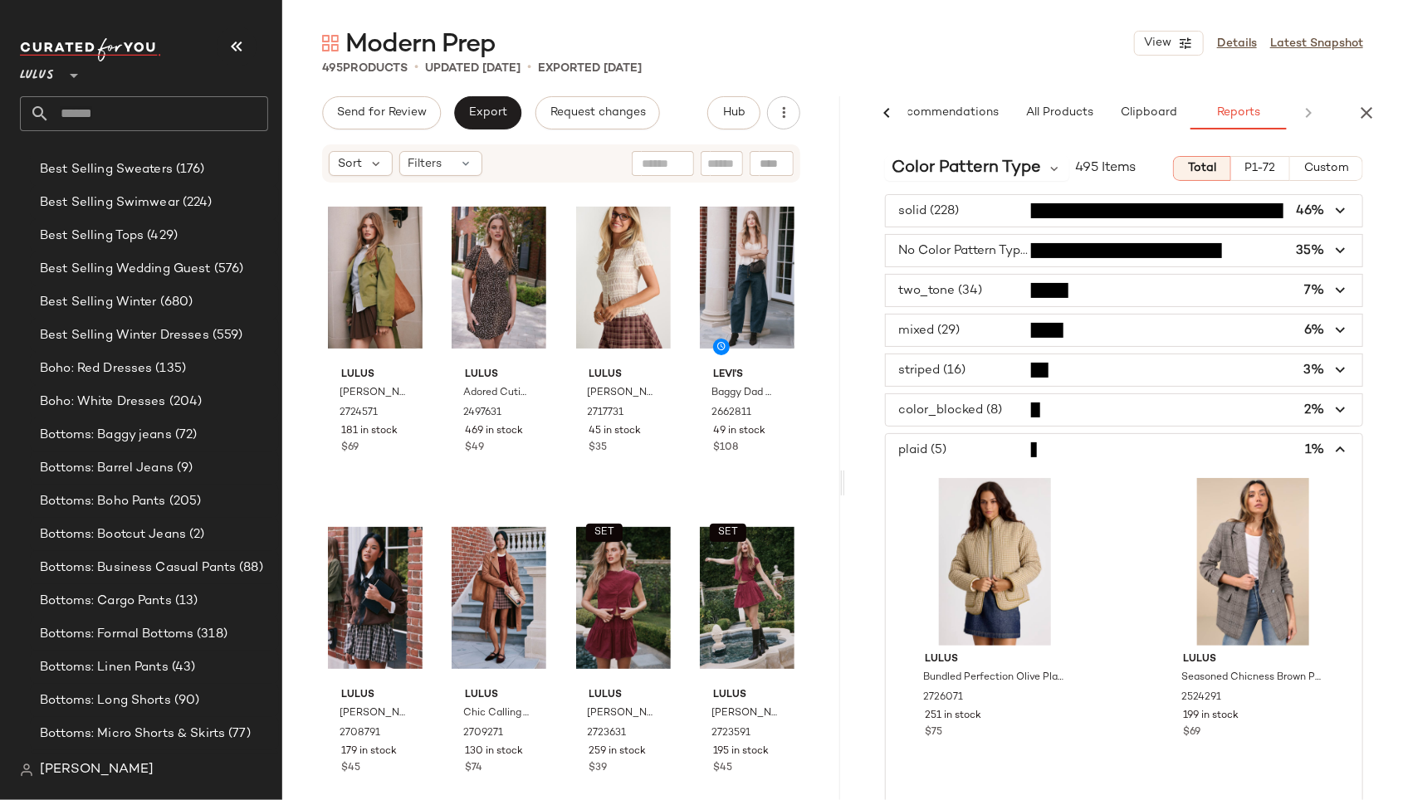
click at [923, 441] on span "button" at bounding box center [1124, 450] width 477 height 32
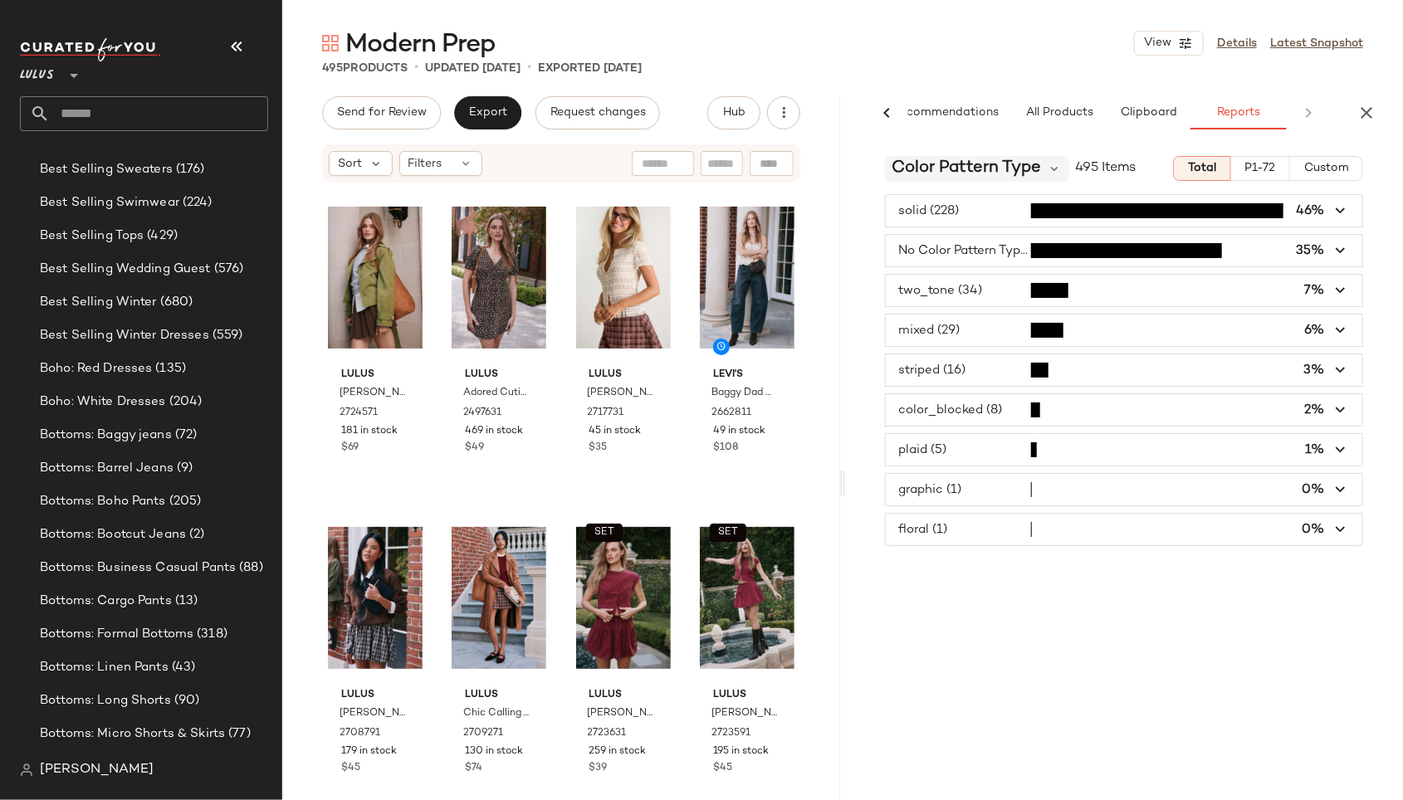
click at [976, 169] on span "Color Pattern Type" at bounding box center [966, 168] width 149 height 25
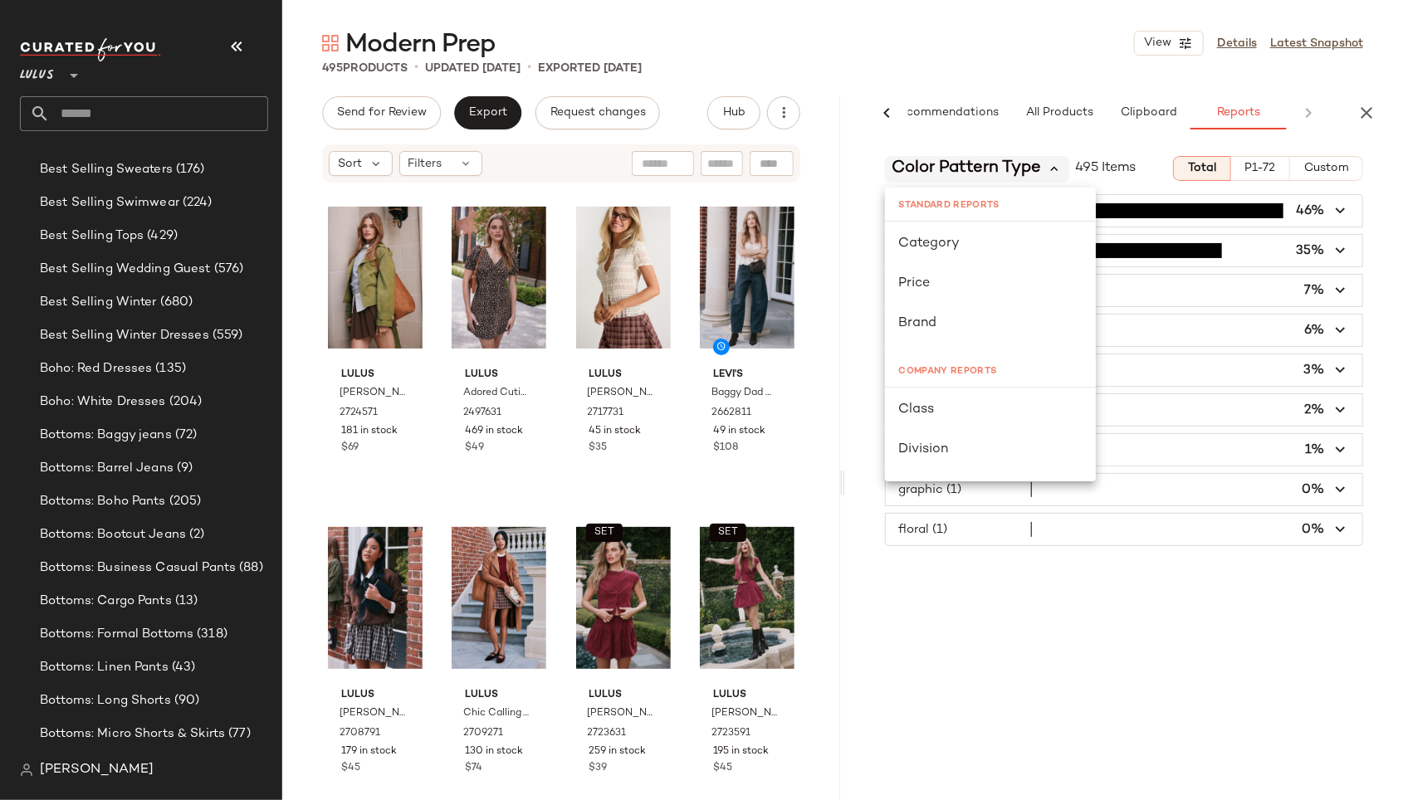
click at [1048, 164] on icon at bounding box center [1055, 168] width 15 height 15
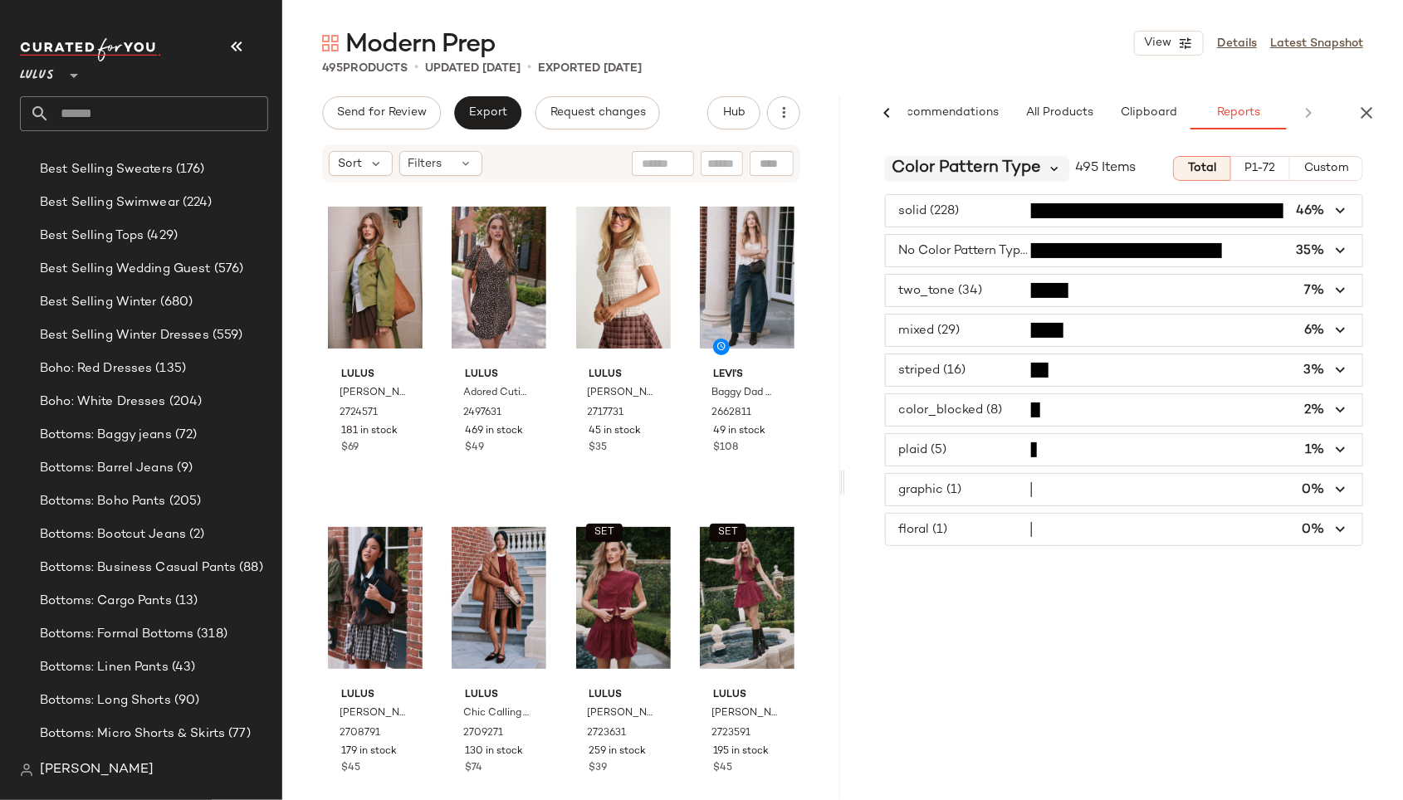
click at [1058, 165] on icon at bounding box center [1055, 168] width 15 height 15
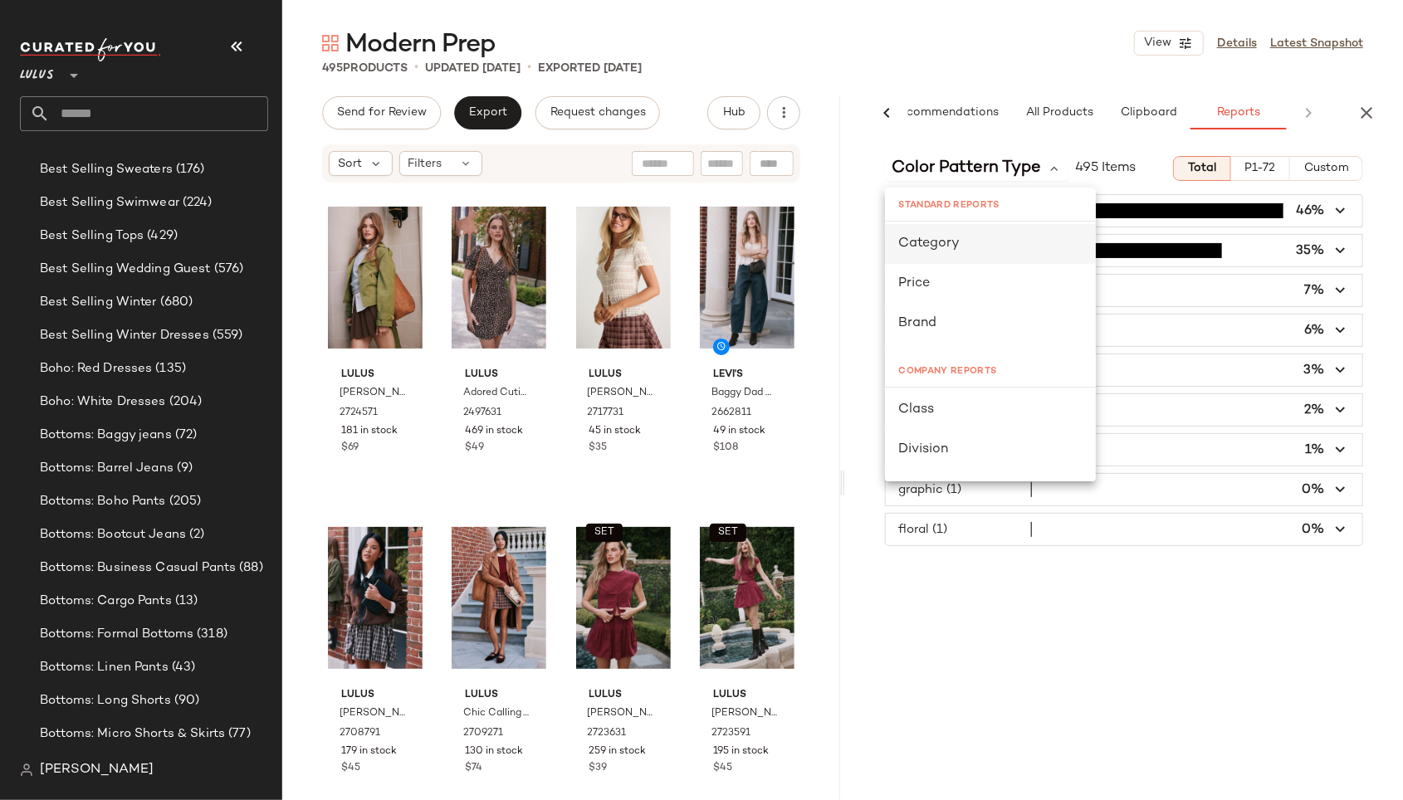
click at [959, 237] on div "Category" at bounding box center [990, 244] width 184 height 20
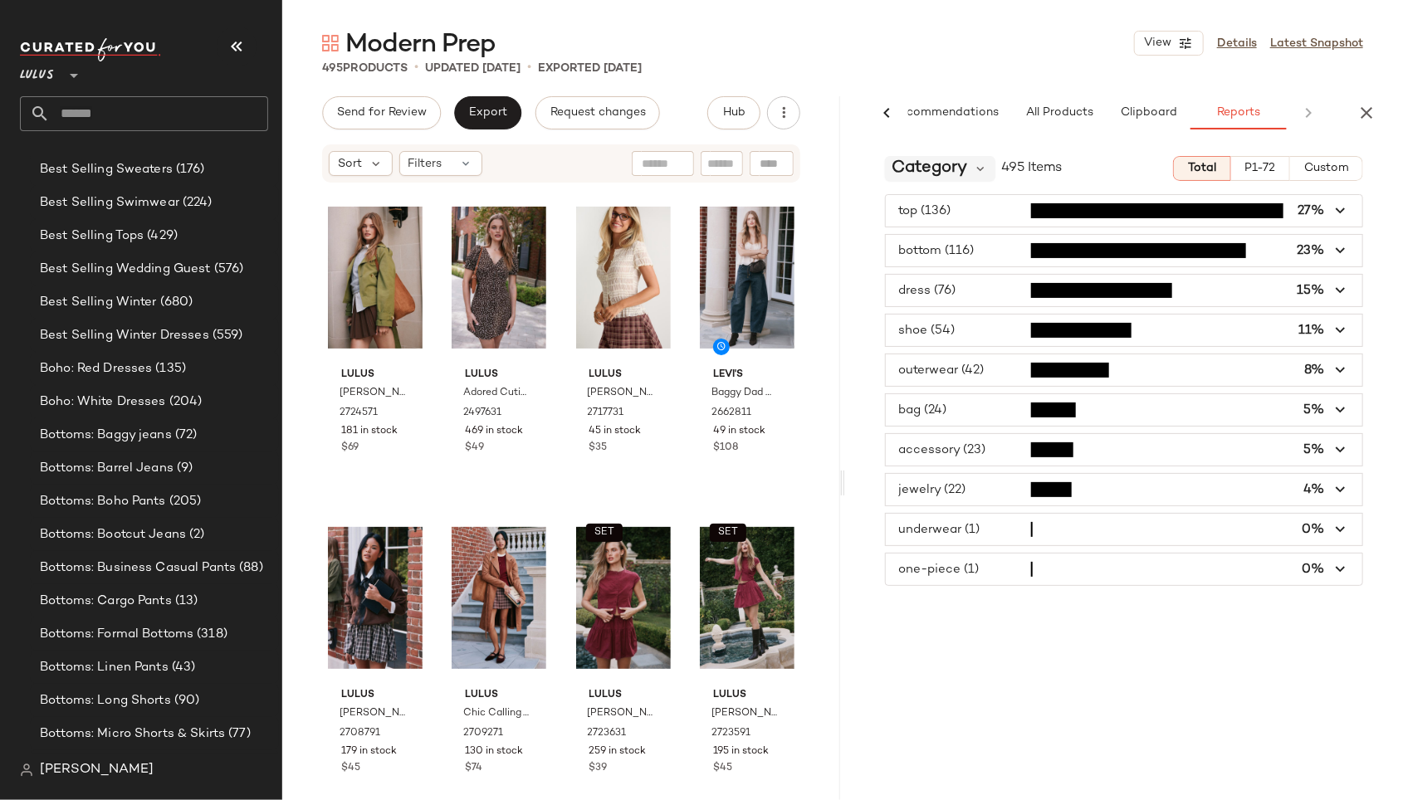
click at [916, 174] on span "Category" at bounding box center [930, 168] width 76 height 25
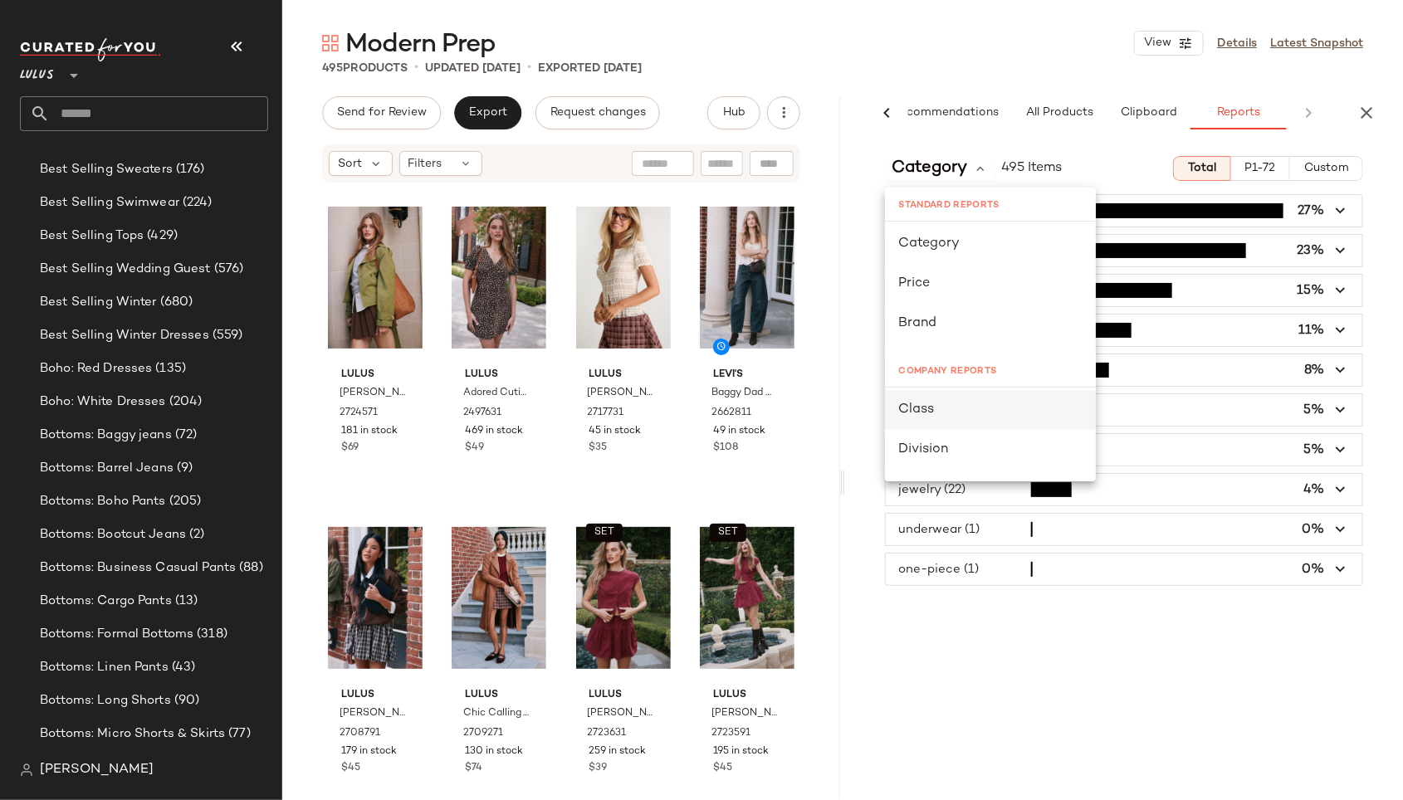
click at [931, 408] on span "Class" at bounding box center [916, 410] width 36 height 14
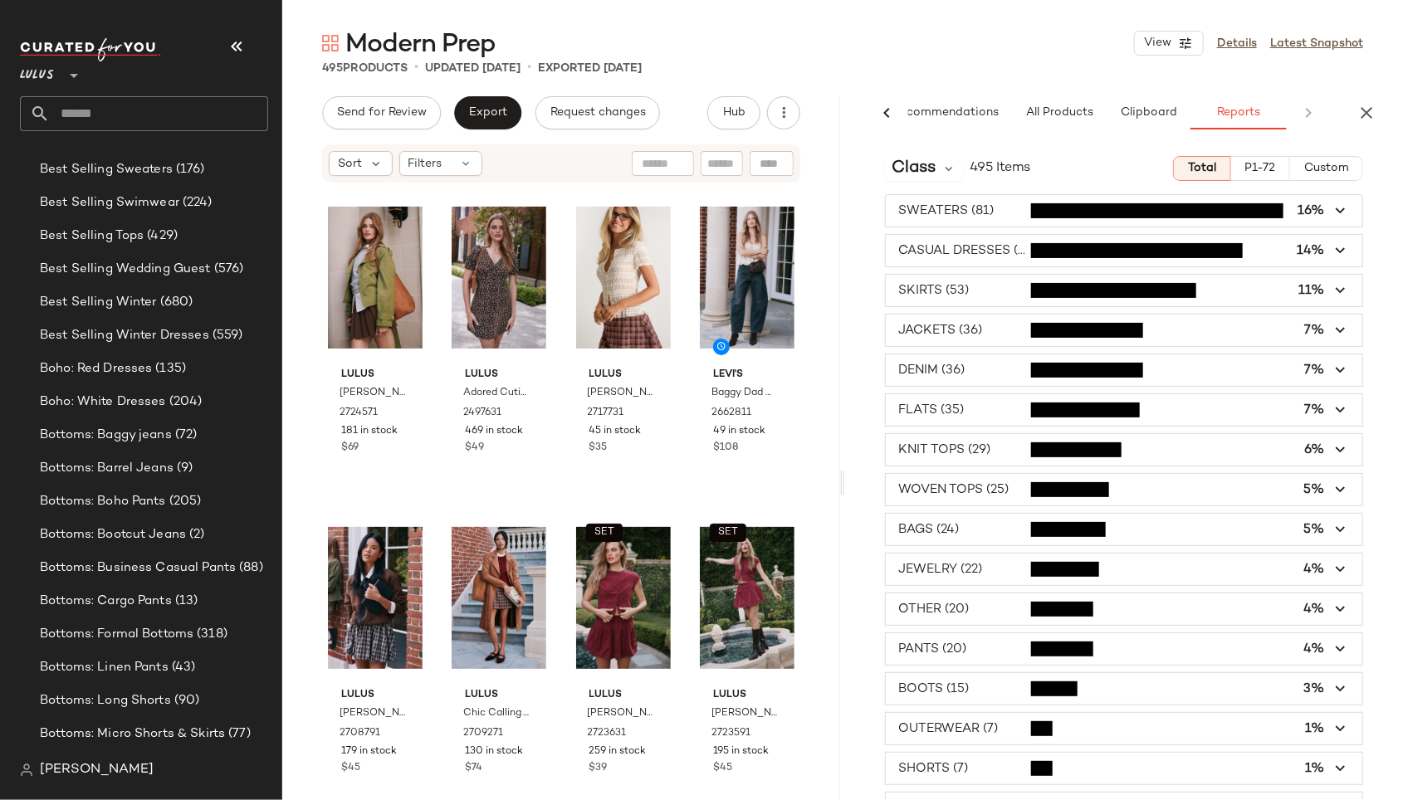
click at [937, 279] on span "button" at bounding box center [1124, 291] width 477 height 32
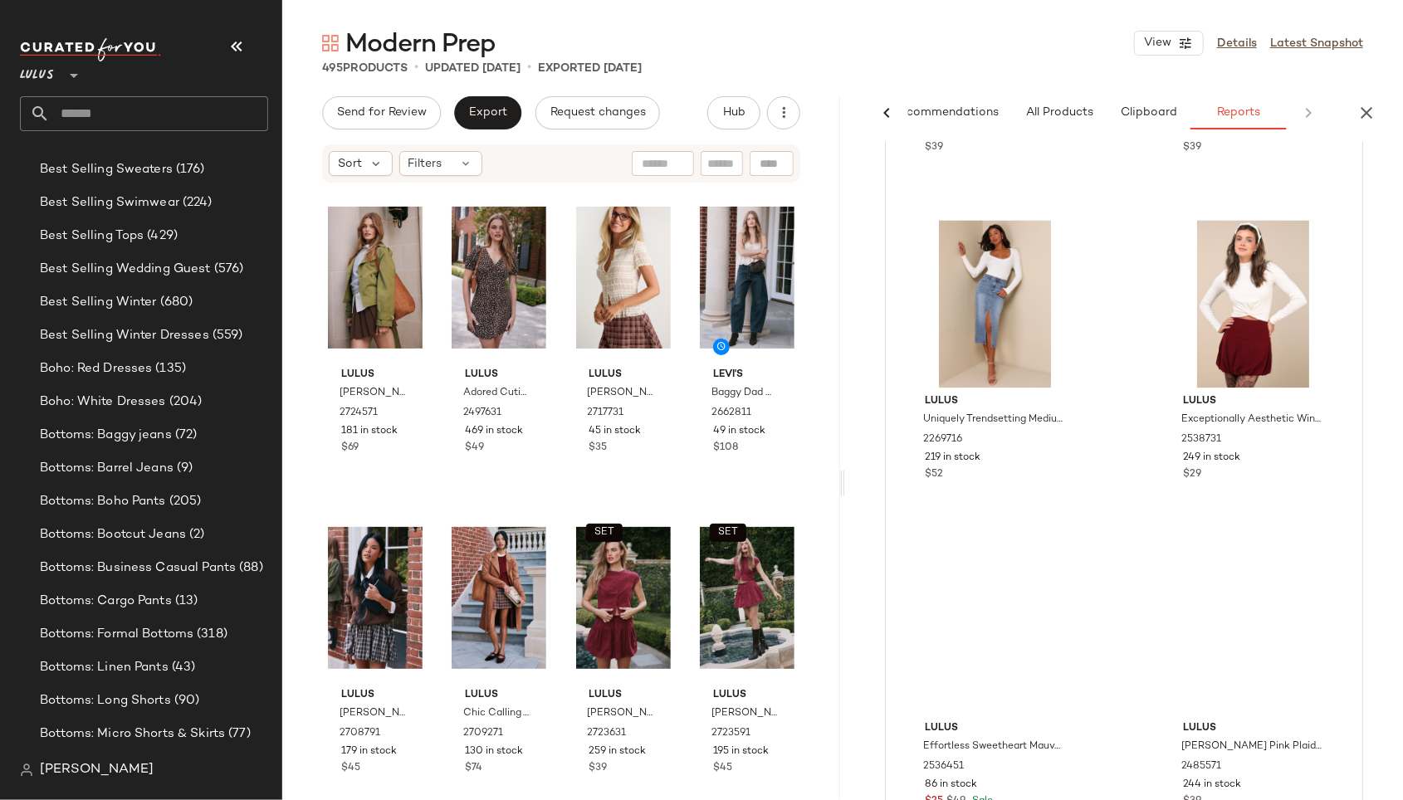
scroll to position [2229, 0]
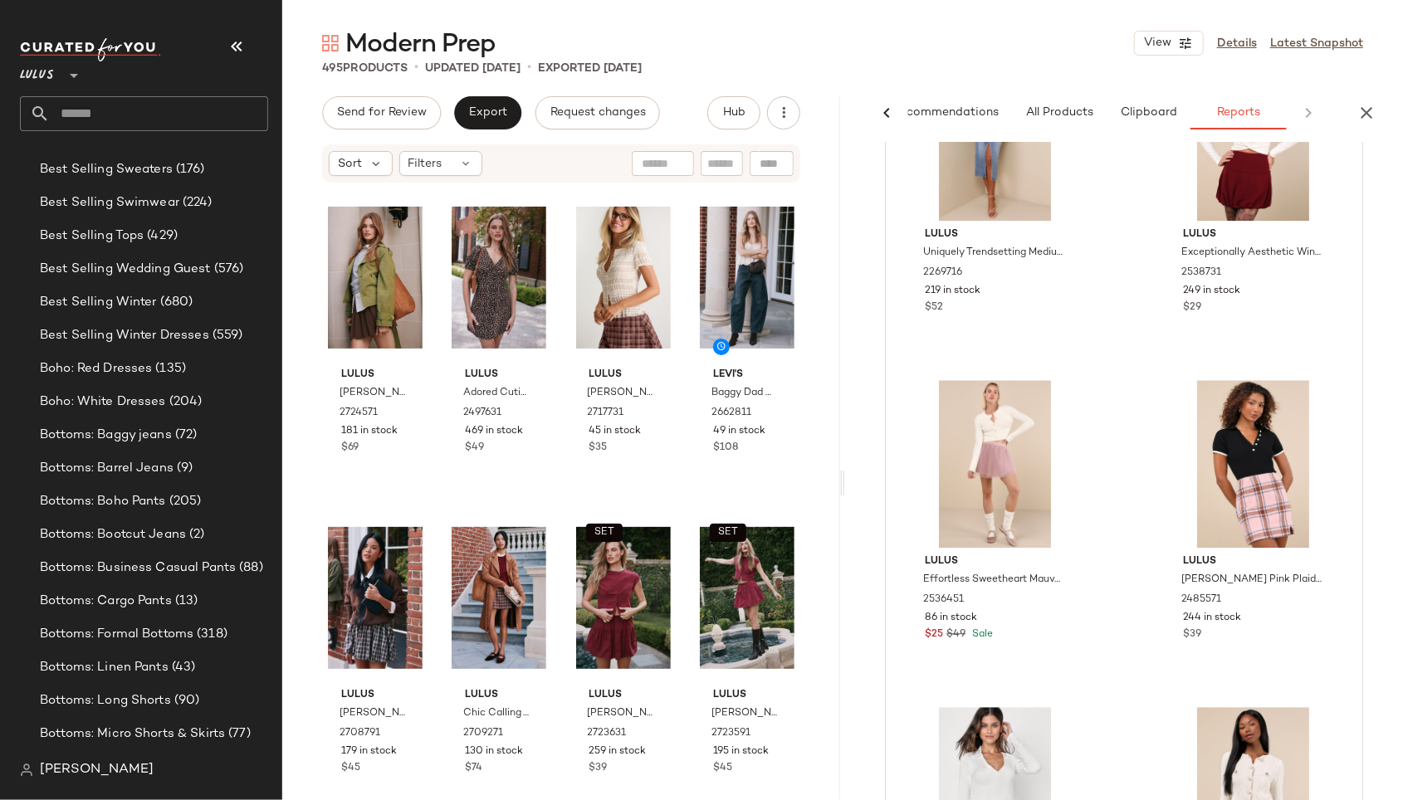
click at [891, 109] on icon at bounding box center [887, 113] width 20 height 20
click at [893, 116] on div "AI Recommendations All Products Clipboard Reports" at bounding box center [1097, 112] width 505 height 33
click at [1316, 110] on icon "button" at bounding box center [1367, 113] width 20 height 20
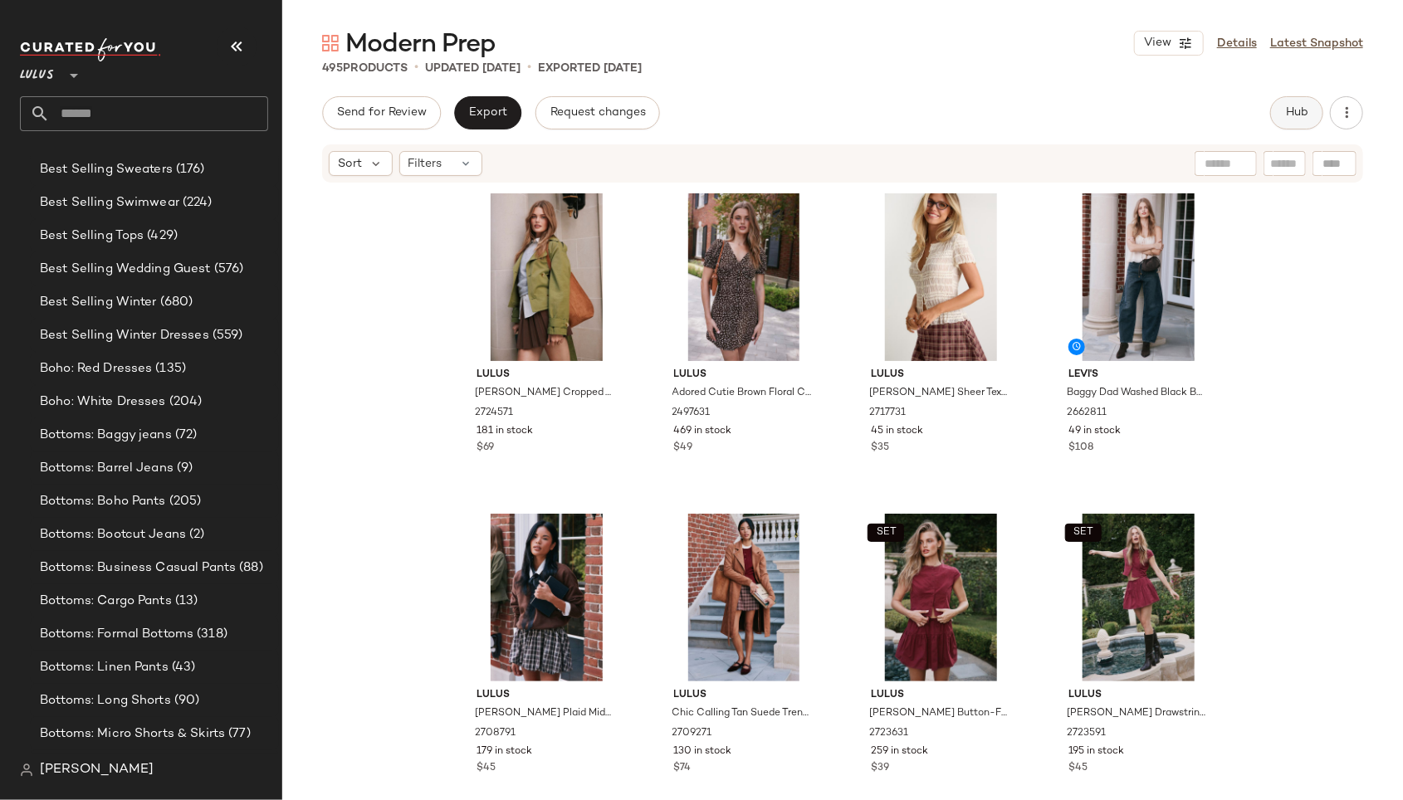
click at [1297, 110] on span "Hub" at bounding box center [1296, 112] width 23 height 13
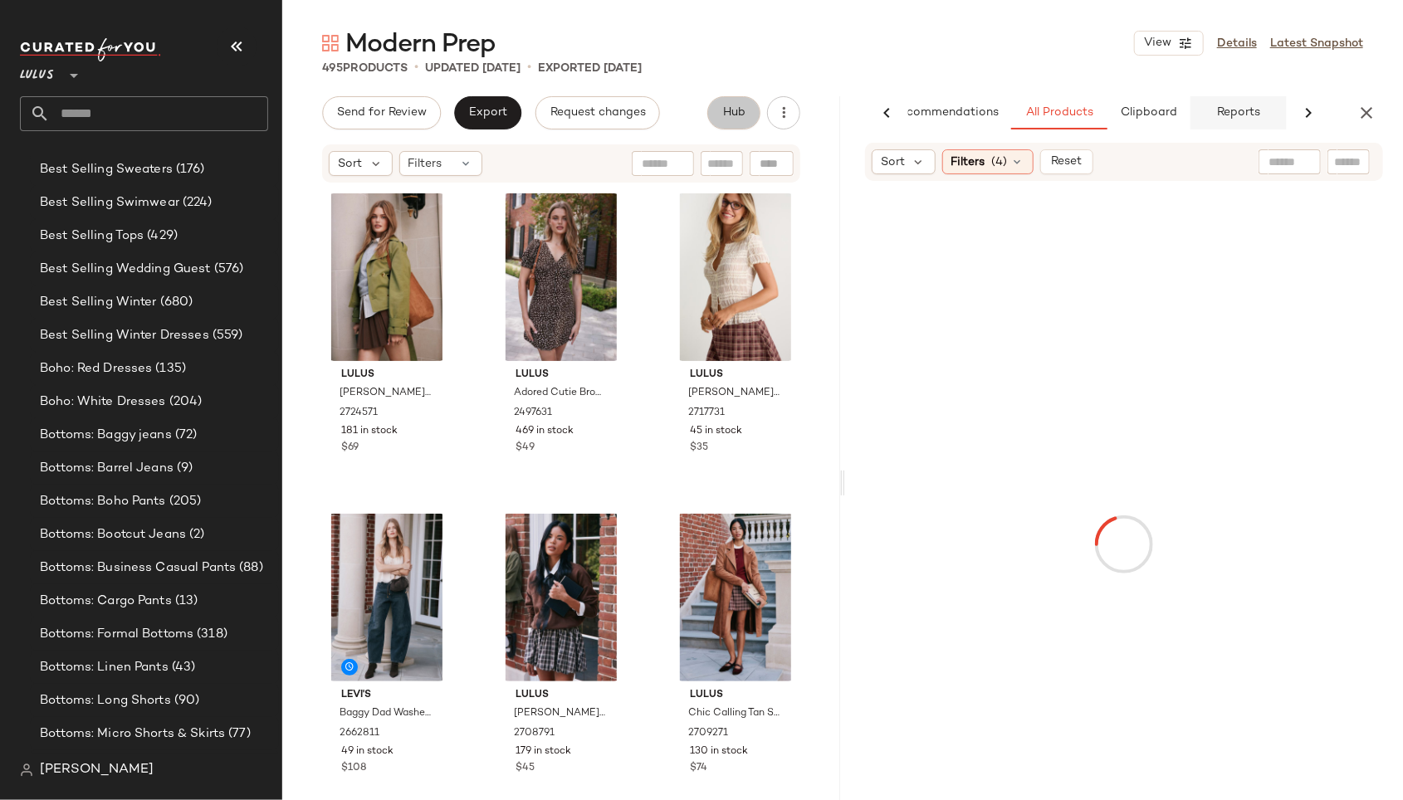
scroll to position [0, 43]
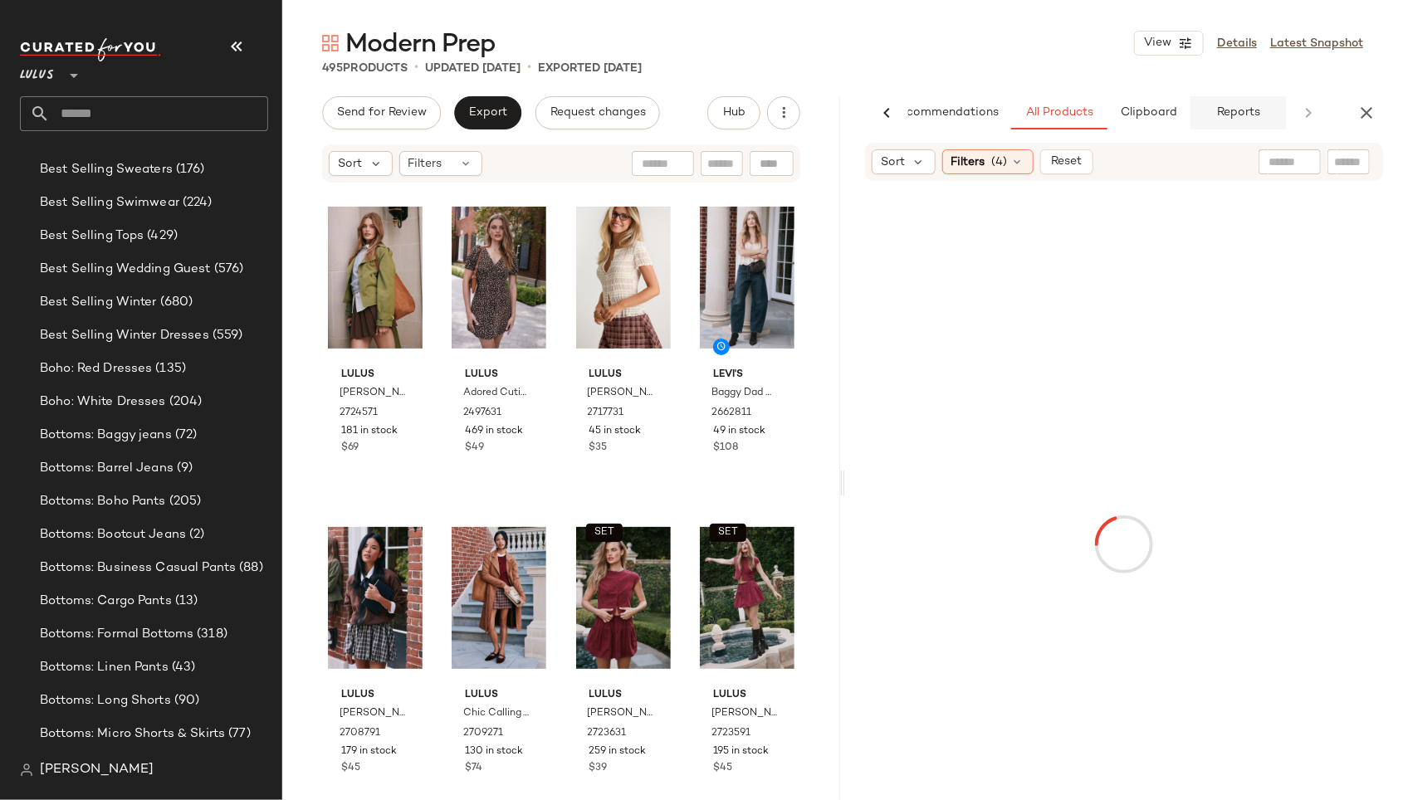
click at [1241, 113] on span "Reports" at bounding box center [1238, 112] width 44 height 13
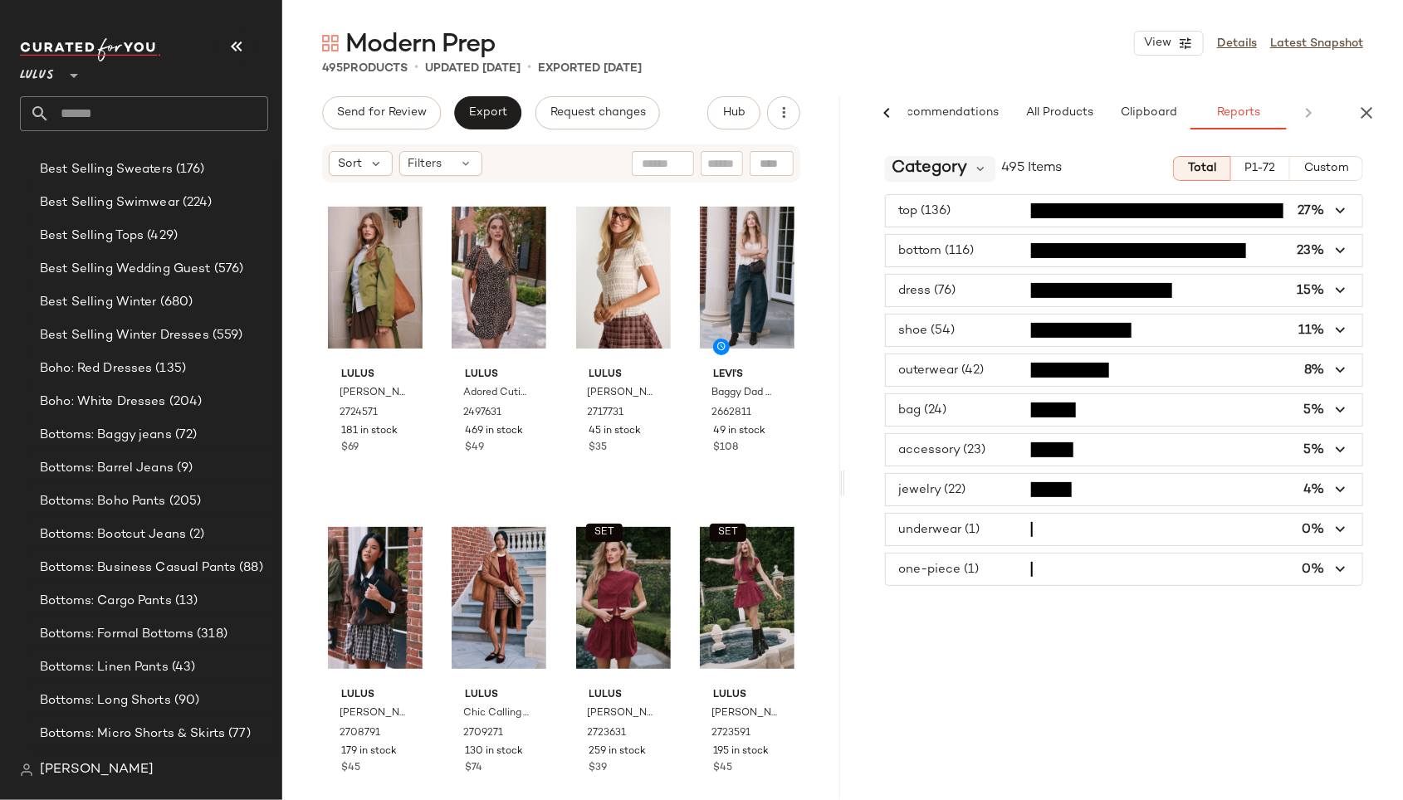
click at [950, 176] on span "Category" at bounding box center [930, 168] width 76 height 25
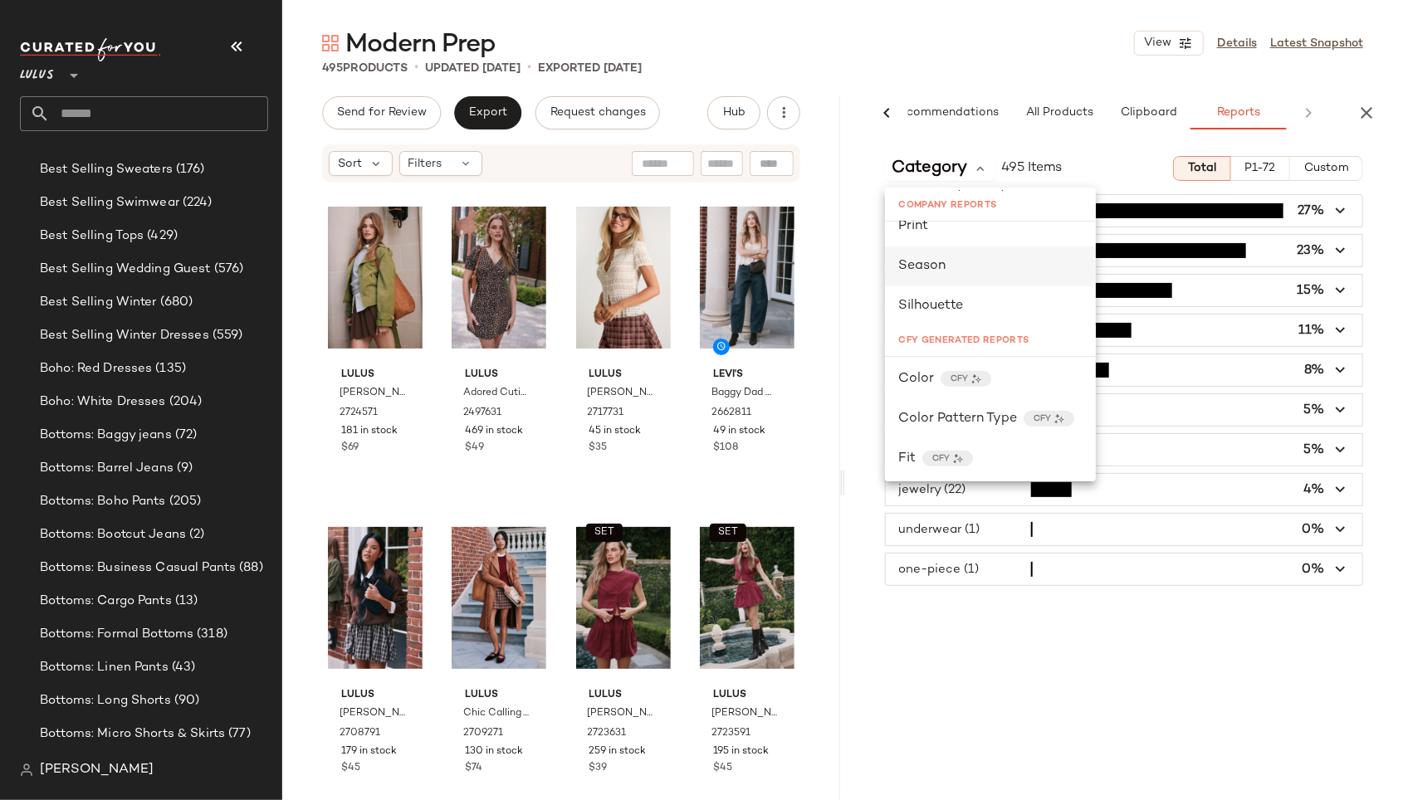
scroll to position [320, 0]
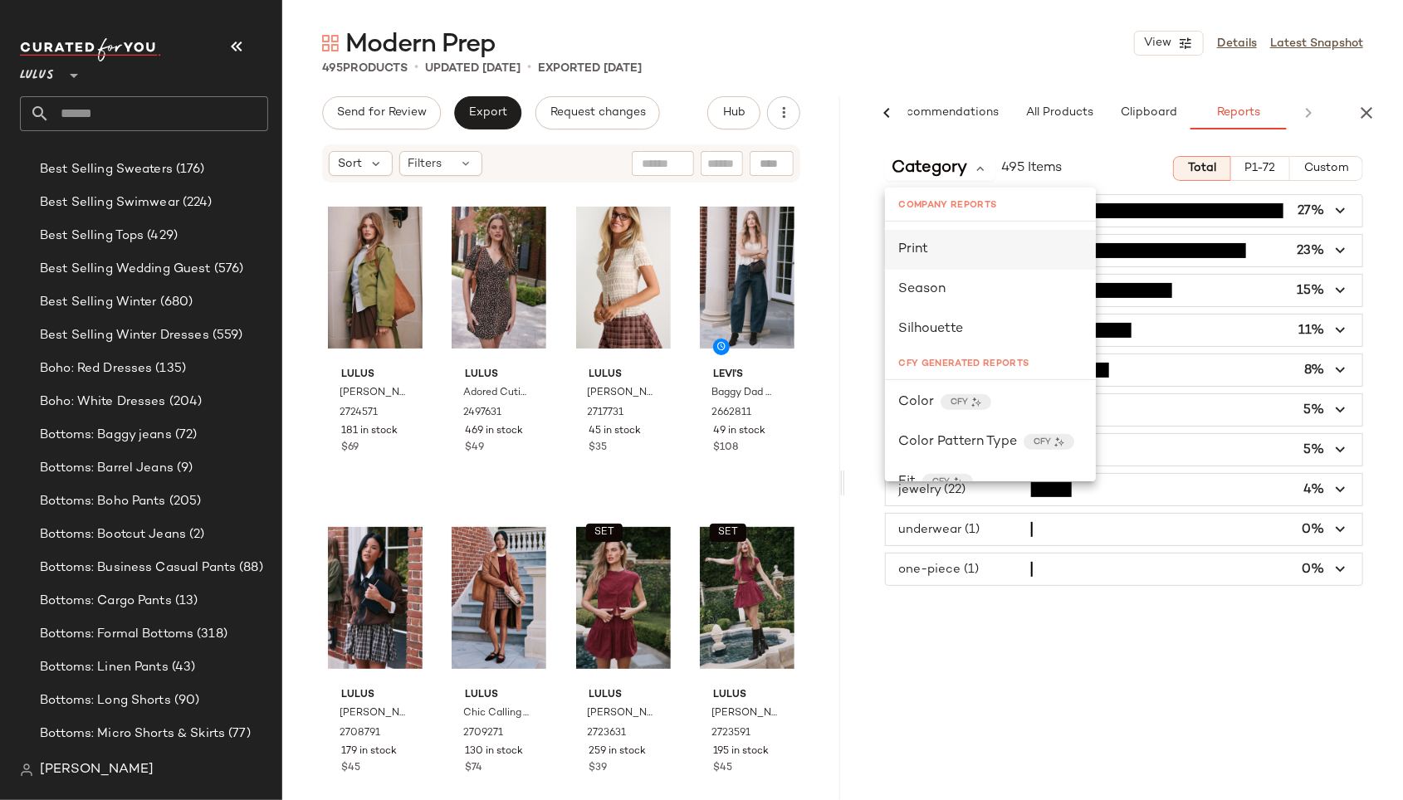
click at [943, 248] on div "Print" at bounding box center [990, 250] width 184 height 20
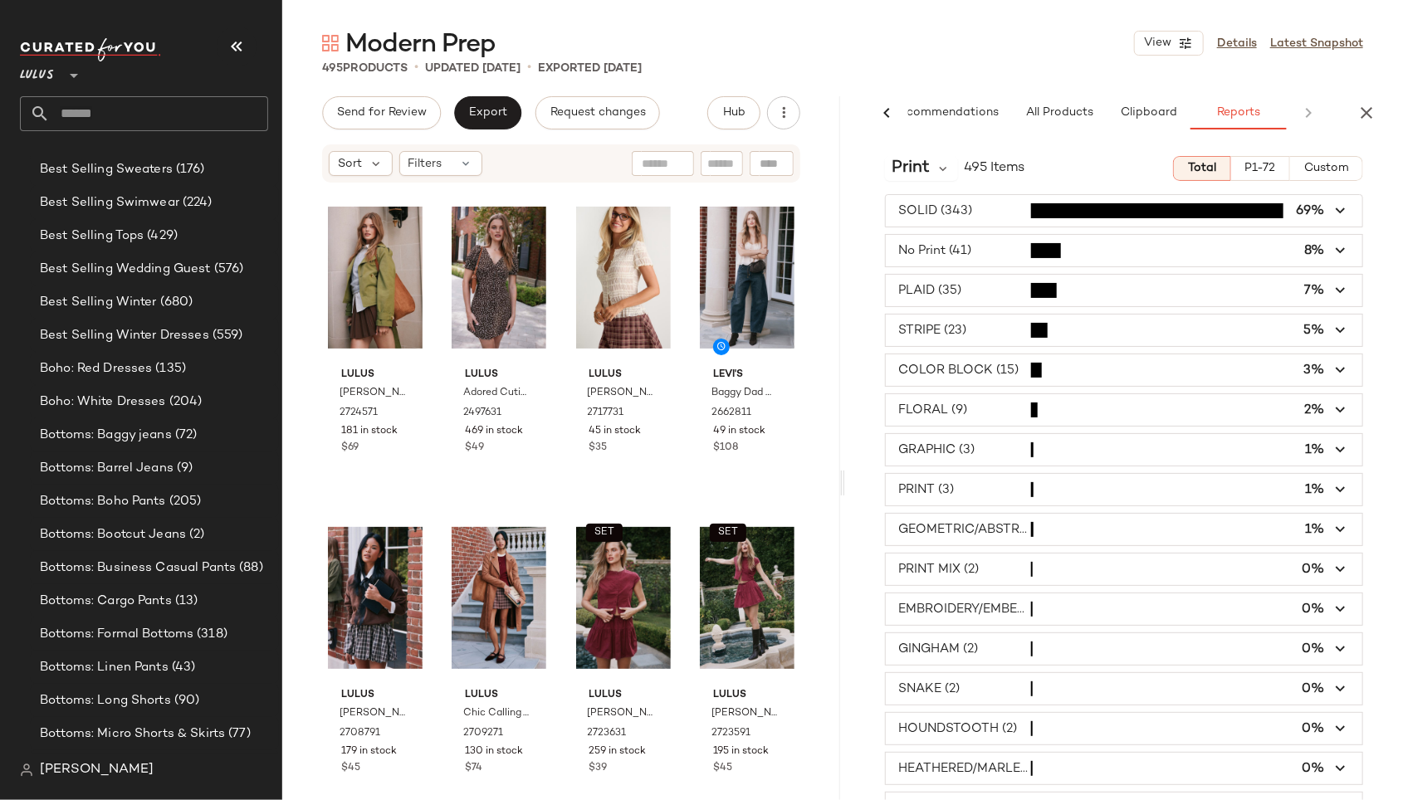
click at [948, 286] on span "button" at bounding box center [1124, 291] width 477 height 32
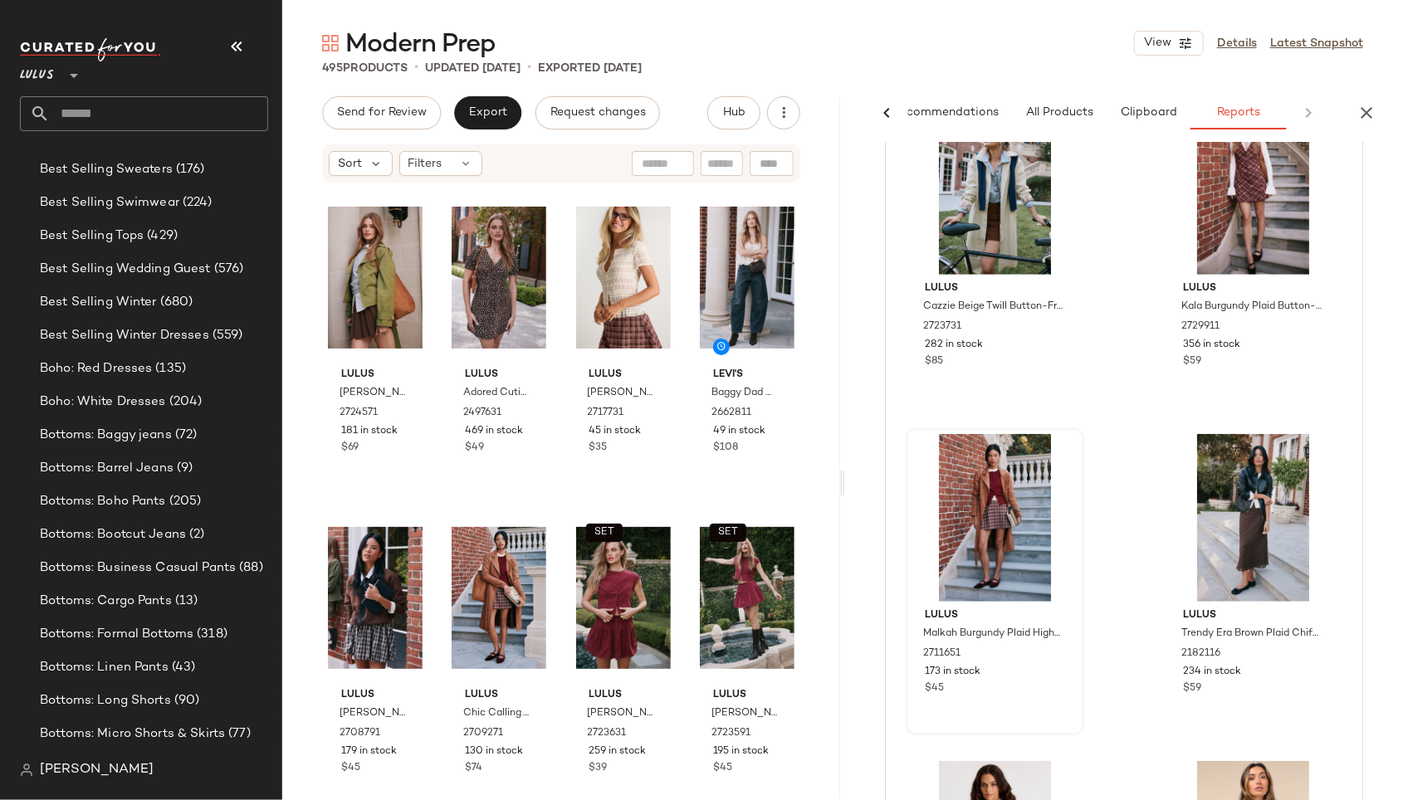
scroll to position [1166, 0]
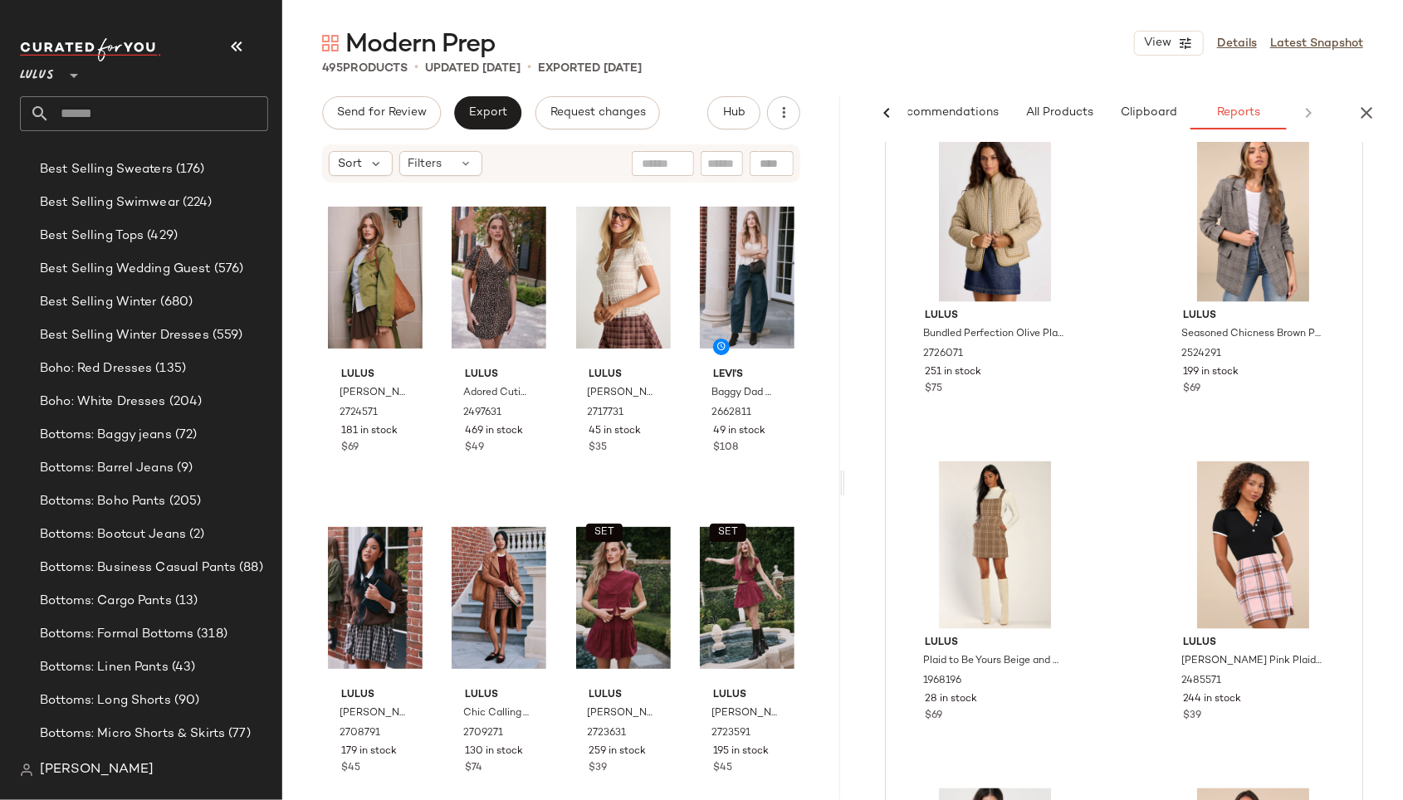
click at [884, 117] on icon at bounding box center [887, 113] width 20 height 20
click at [1281, 110] on span "Reports" at bounding box center [1282, 112] width 44 height 13
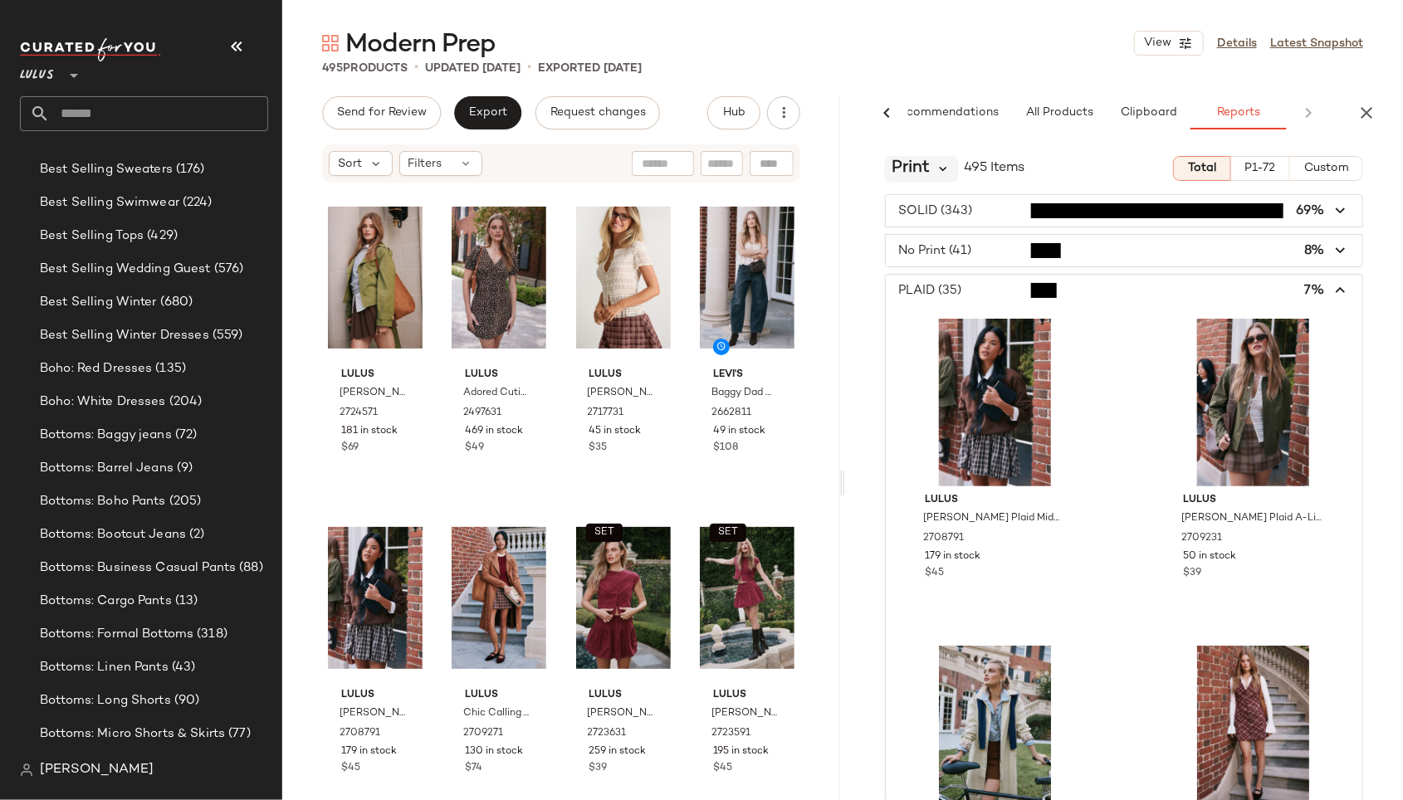
click at [943, 169] on icon at bounding box center [944, 168] width 15 height 15
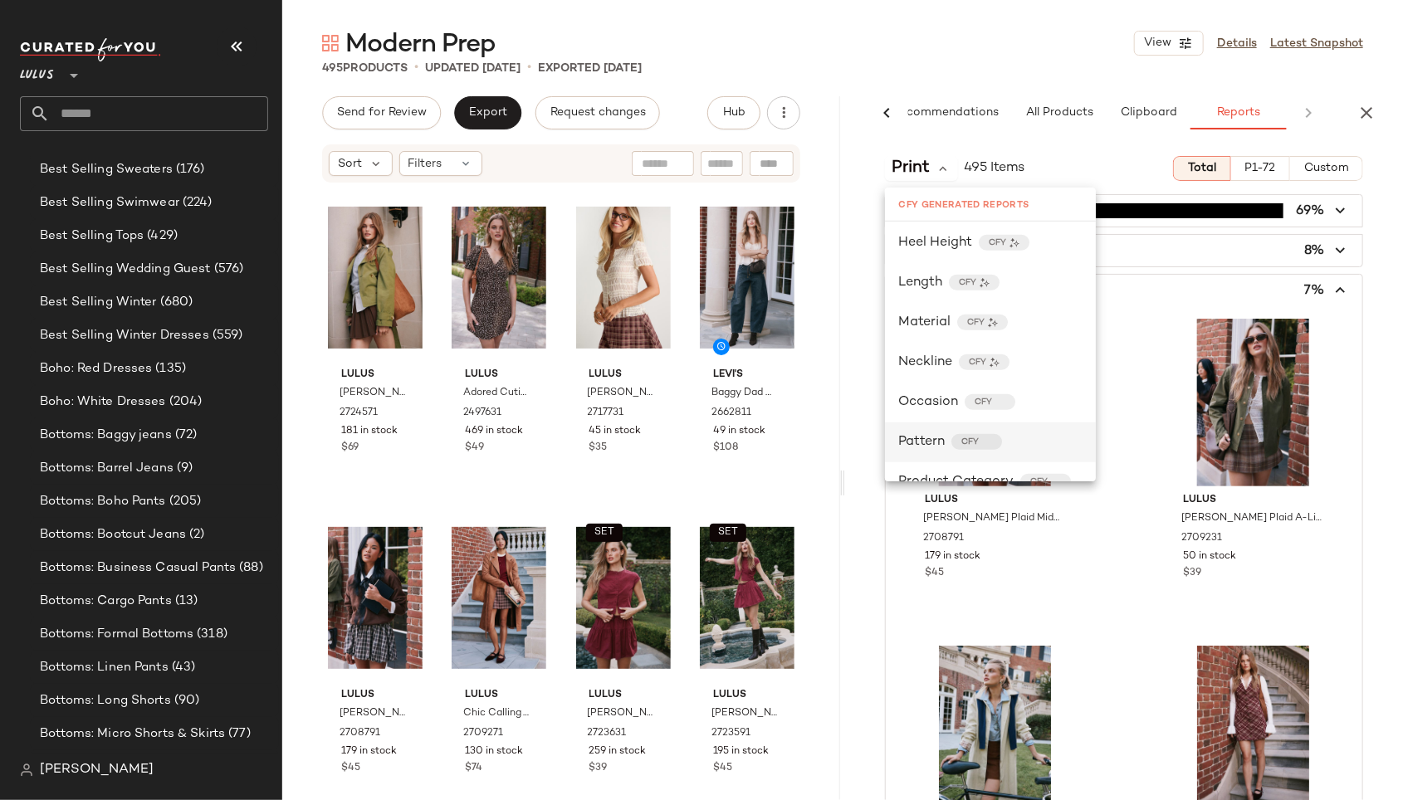
scroll to position [842, 0]
click at [934, 320] on span "Pattern" at bounding box center [921, 319] width 46 height 20
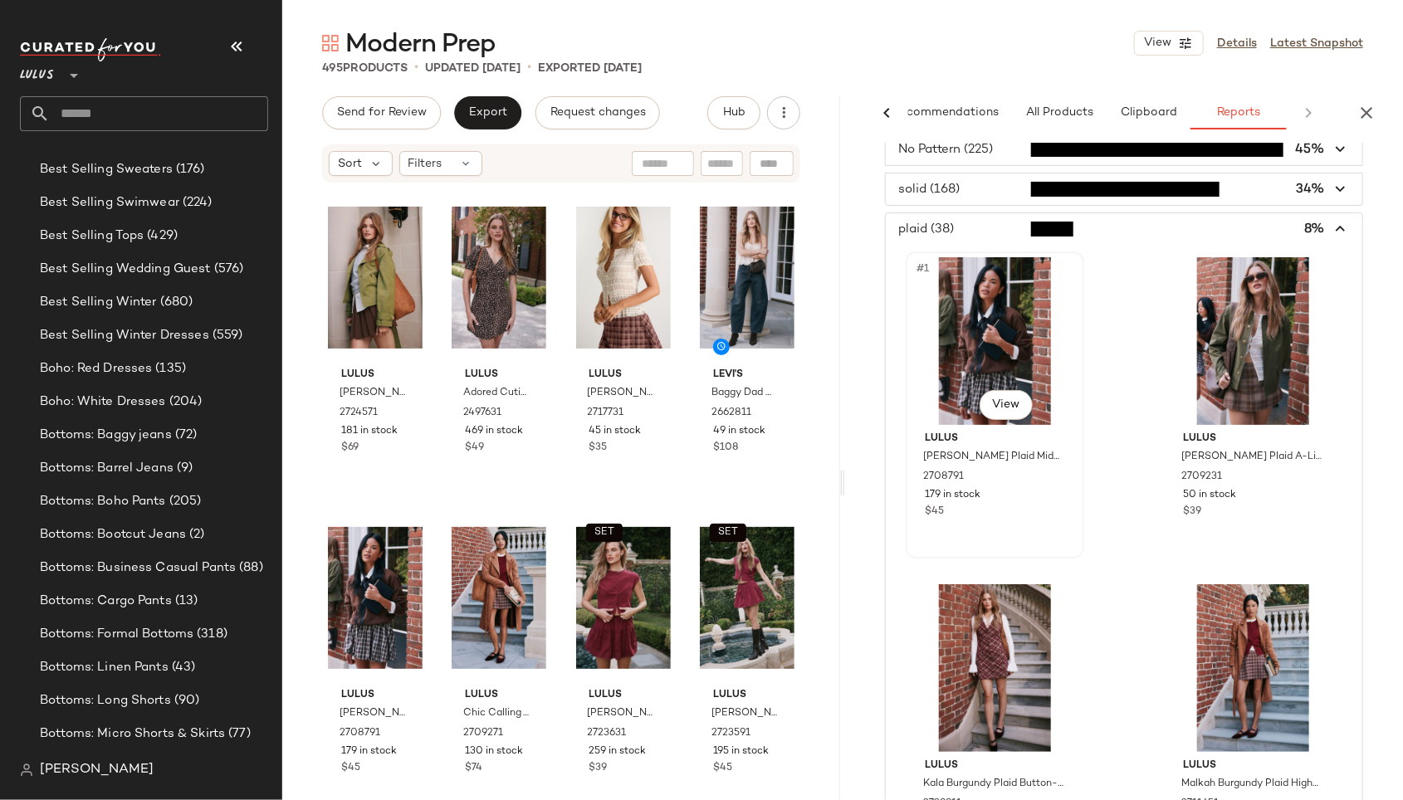
scroll to position [0, 0]
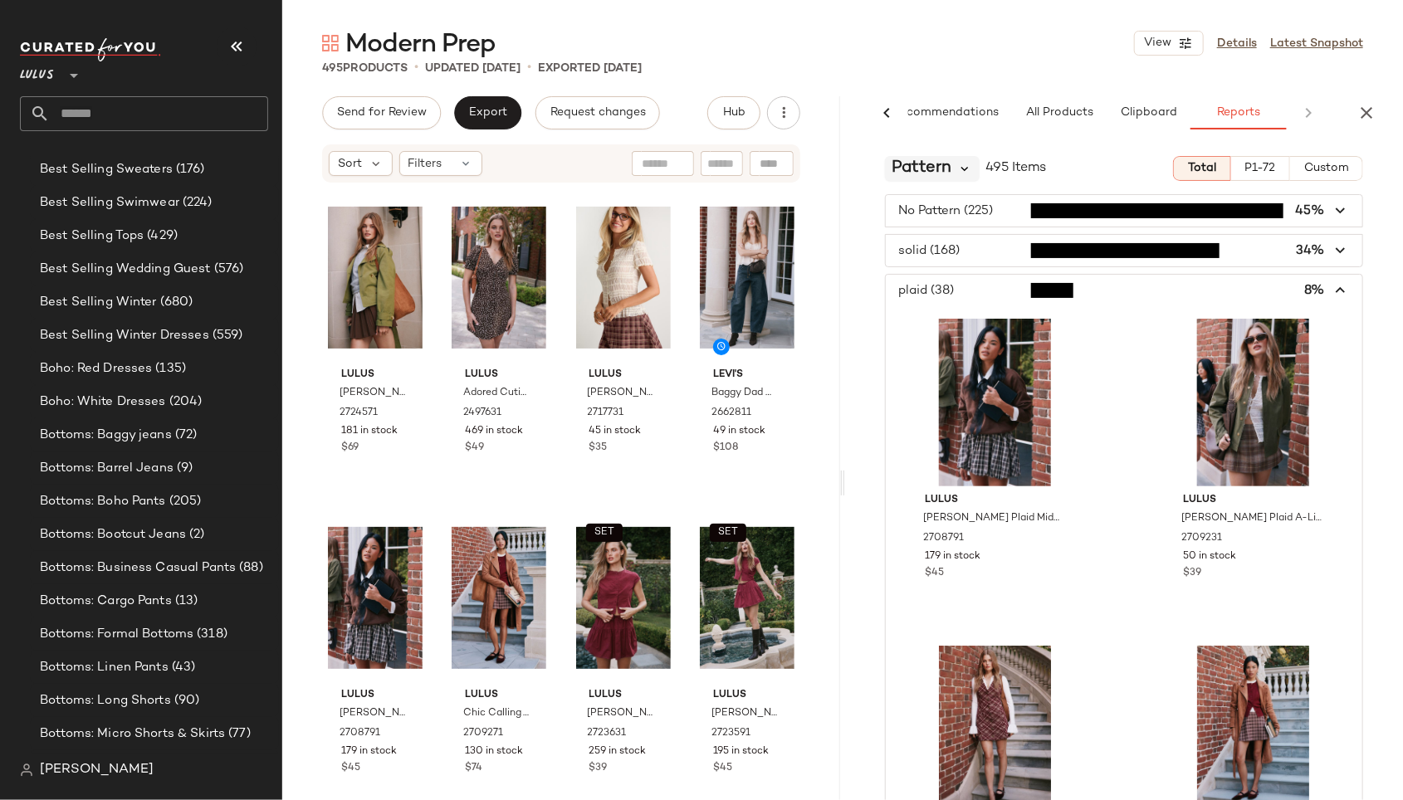
click at [964, 169] on icon at bounding box center [965, 168] width 15 height 15
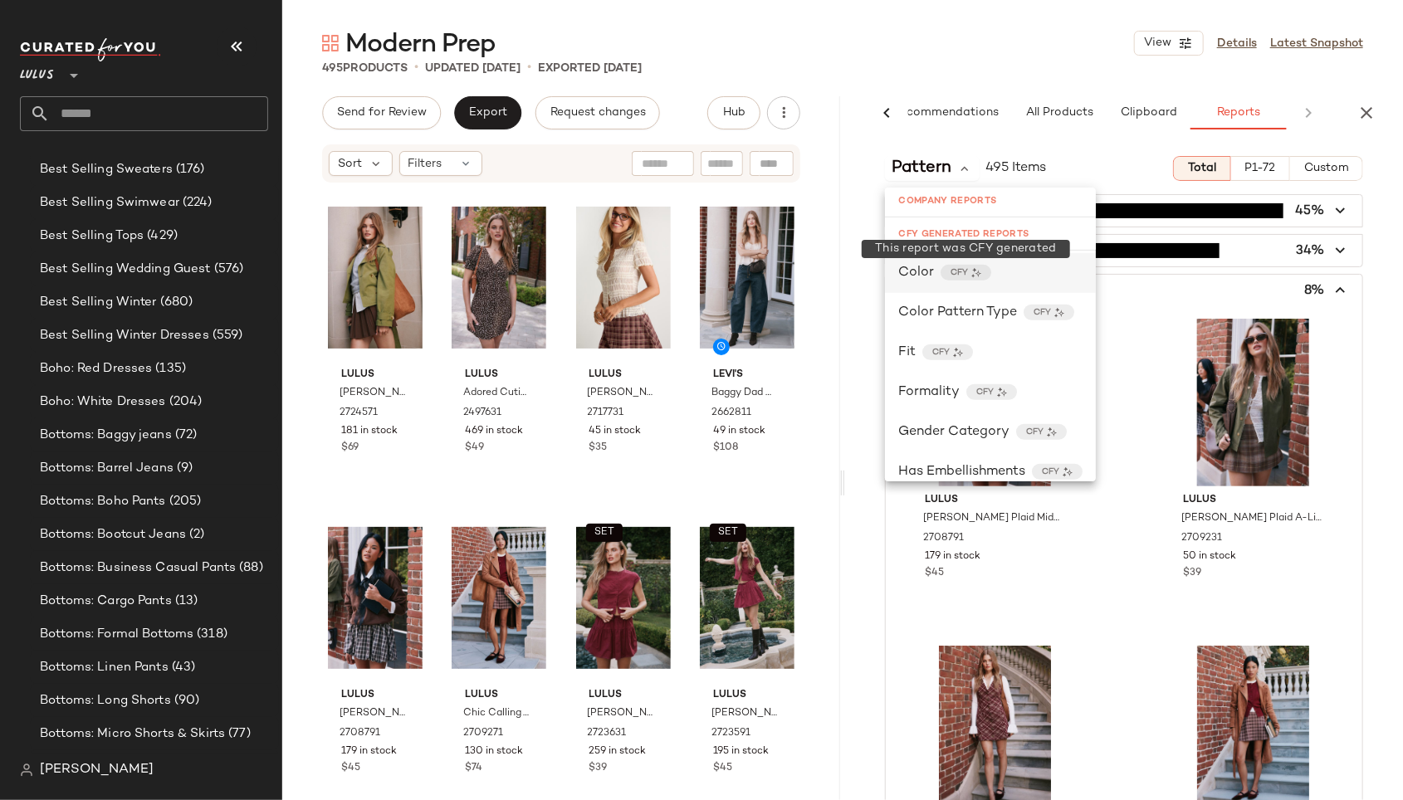
scroll to position [428, 0]
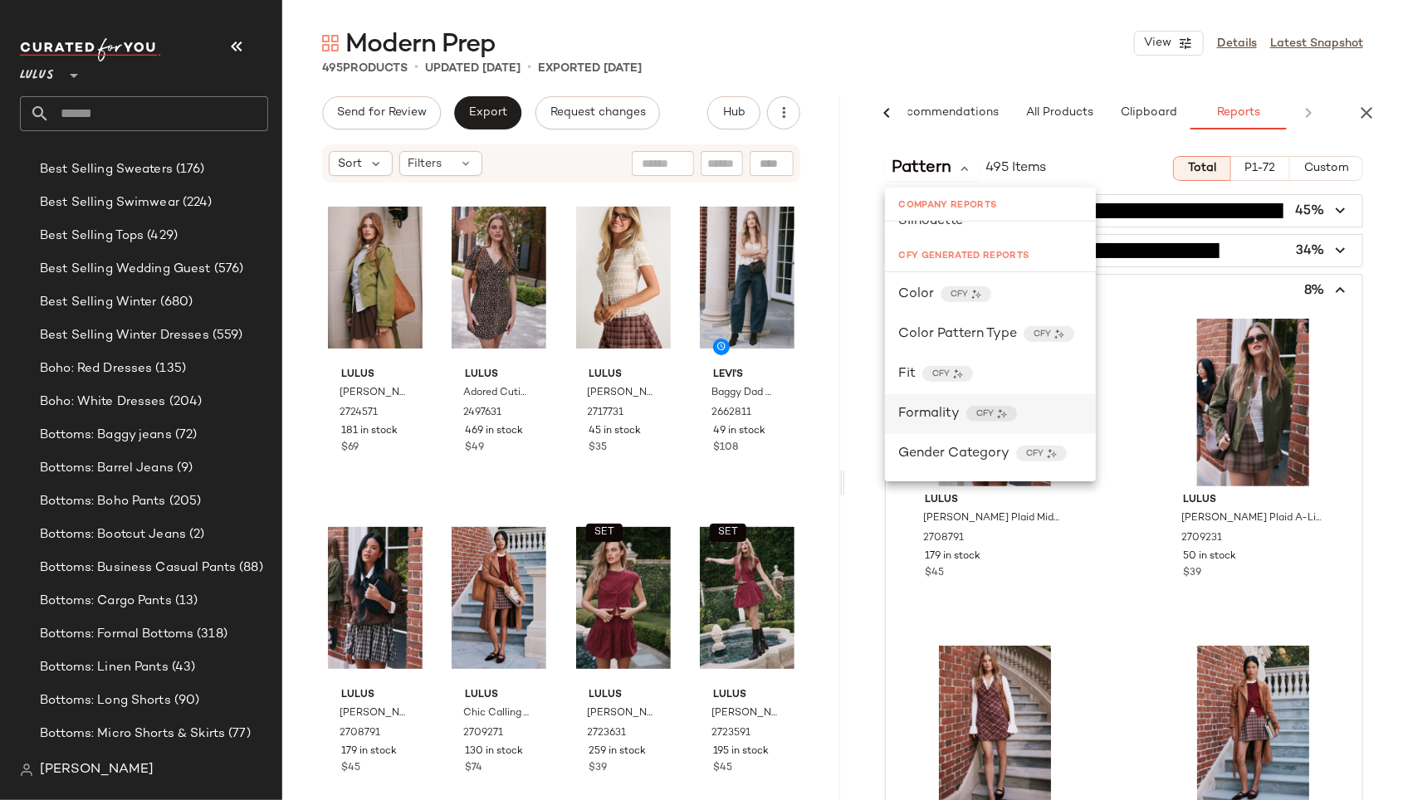
click at [914, 413] on span "Formality" at bounding box center [928, 414] width 61 height 20
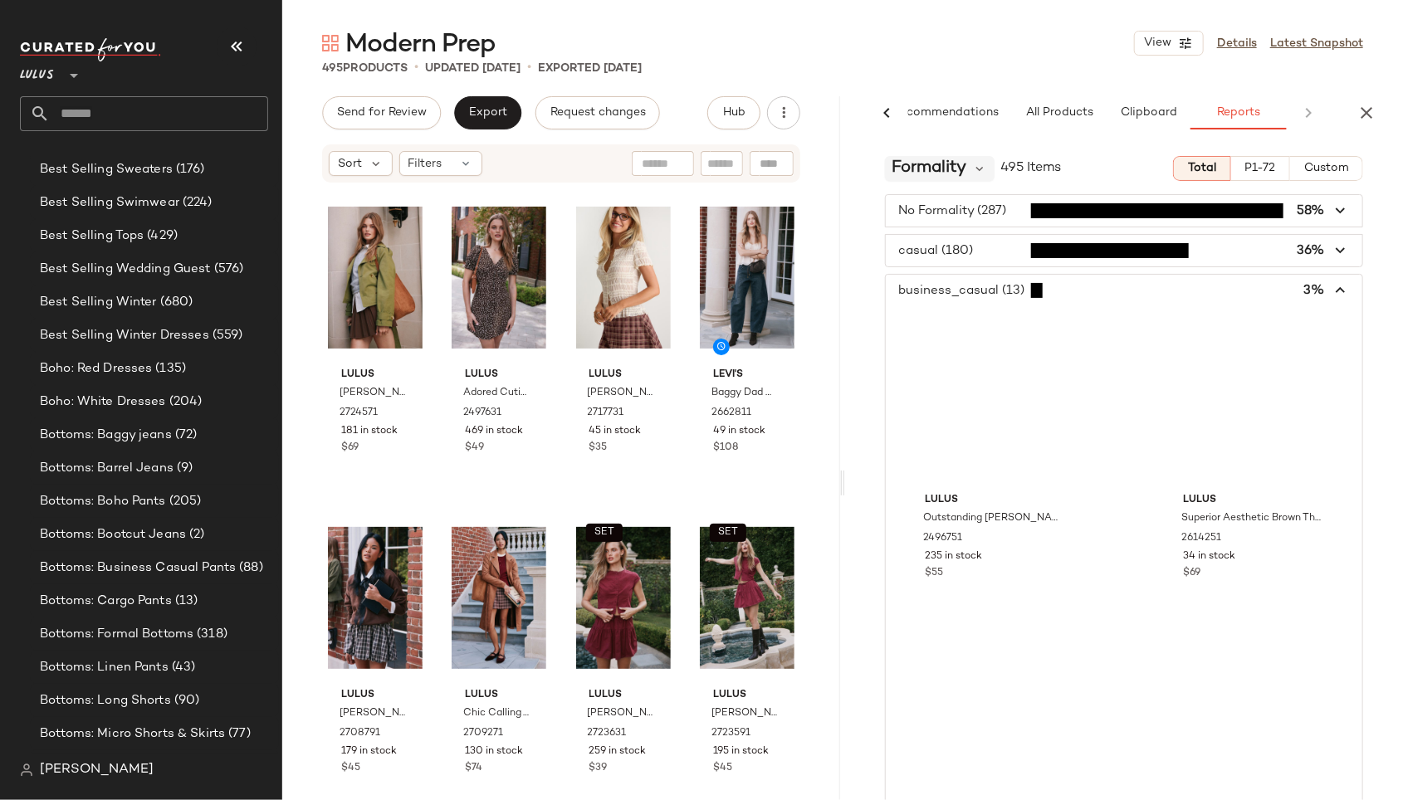
click at [937, 167] on span "Formality" at bounding box center [929, 168] width 75 height 25
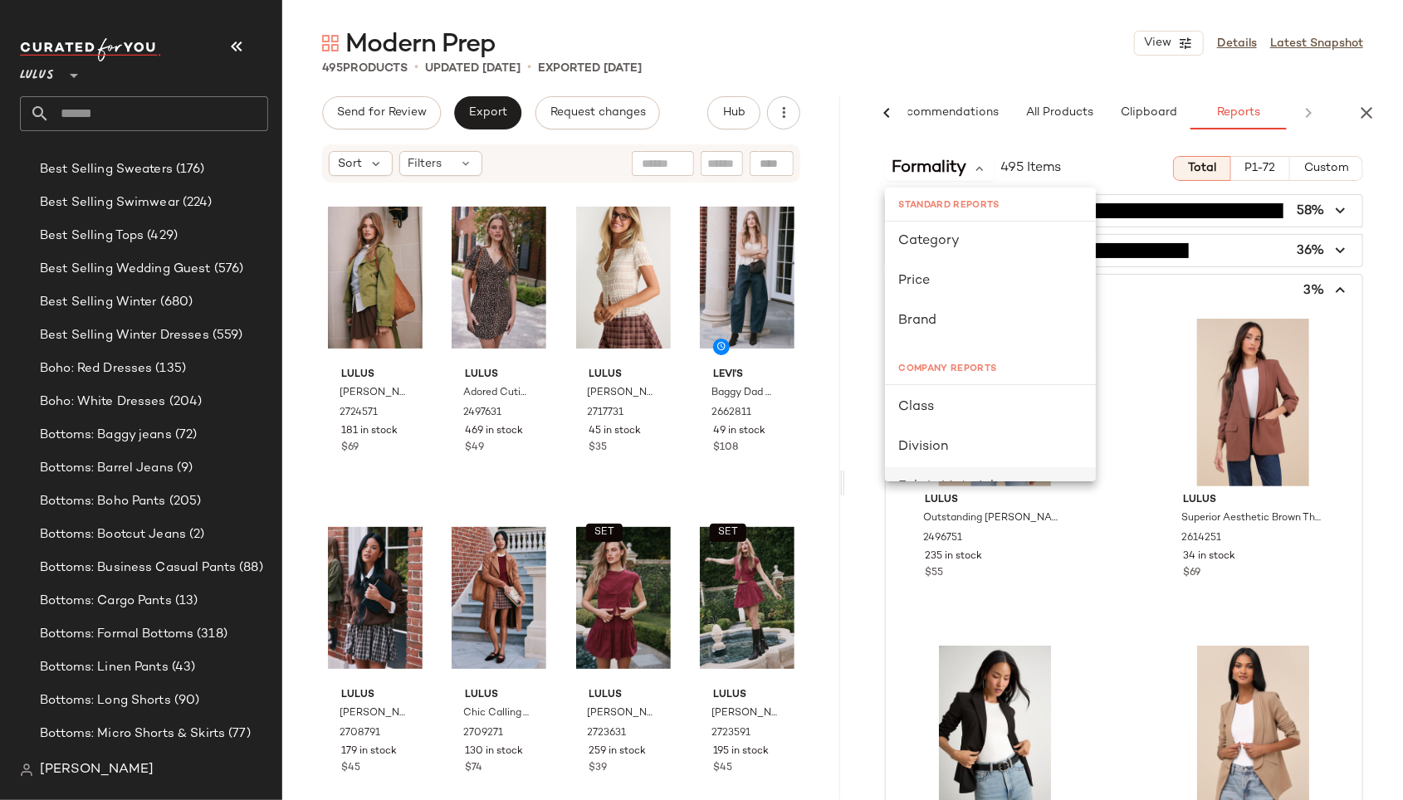
scroll to position [253, 0]
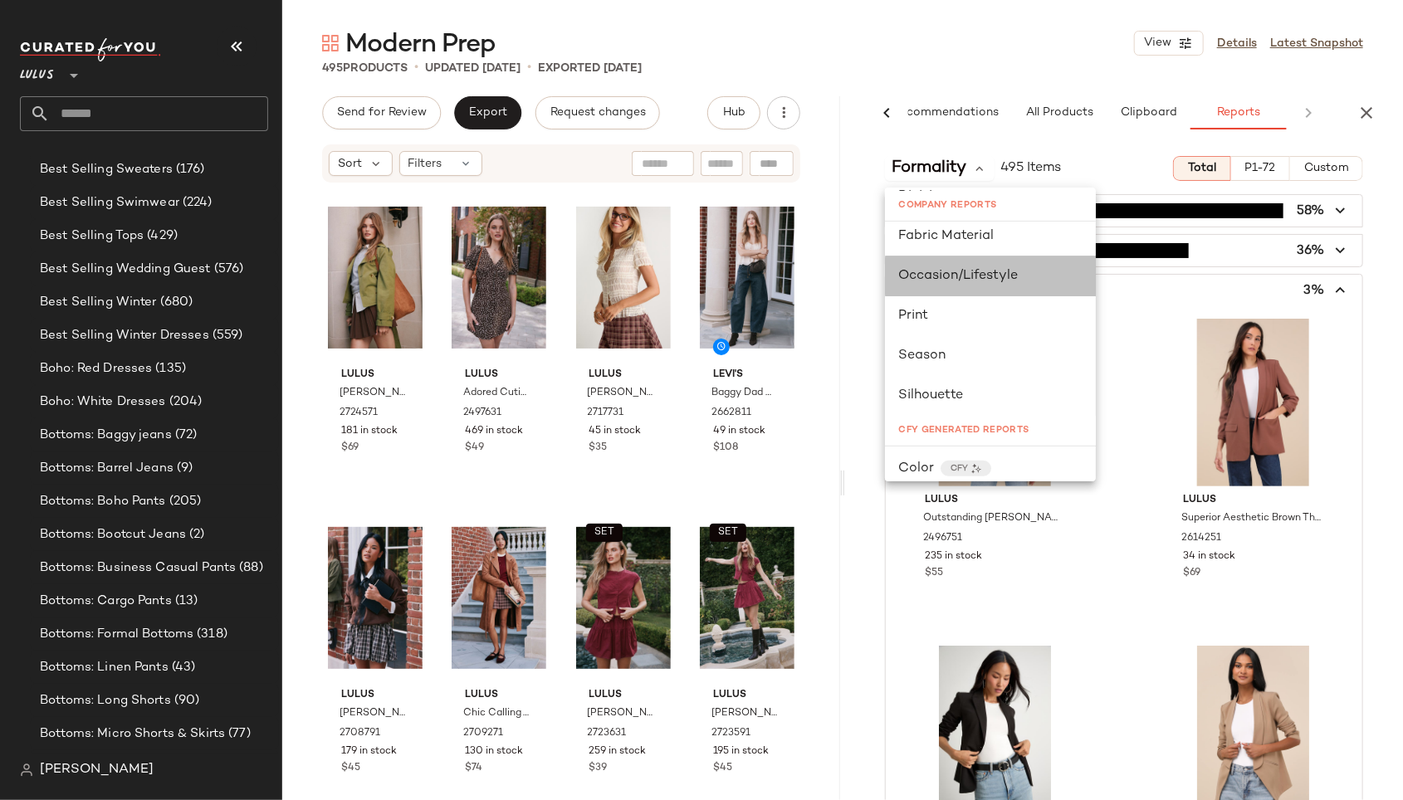
click at [964, 277] on span "Occasion/Lifestyle" at bounding box center [958, 276] width 120 height 14
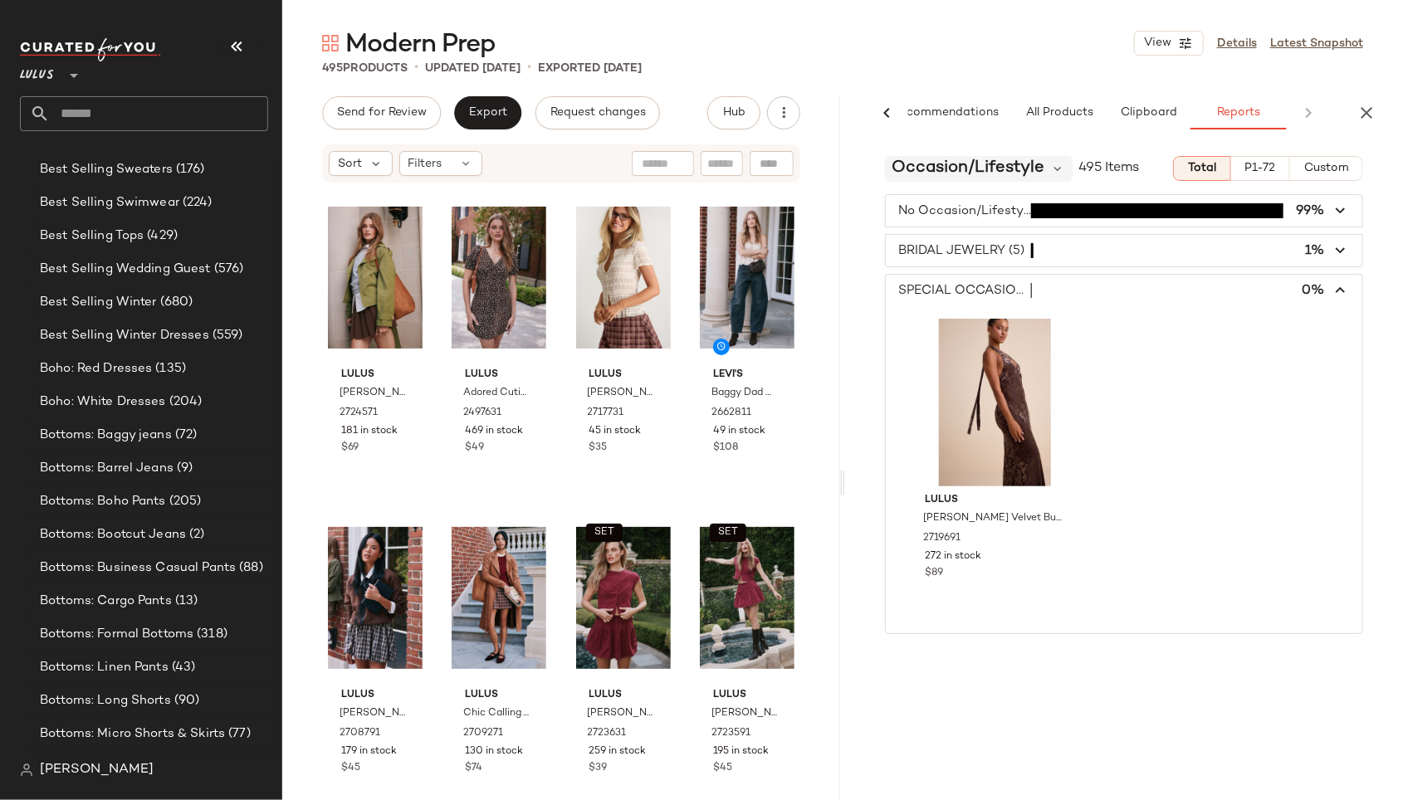
click at [940, 169] on span "Occasion/Lifestyle" at bounding box center [968, 168] width 153 height 25
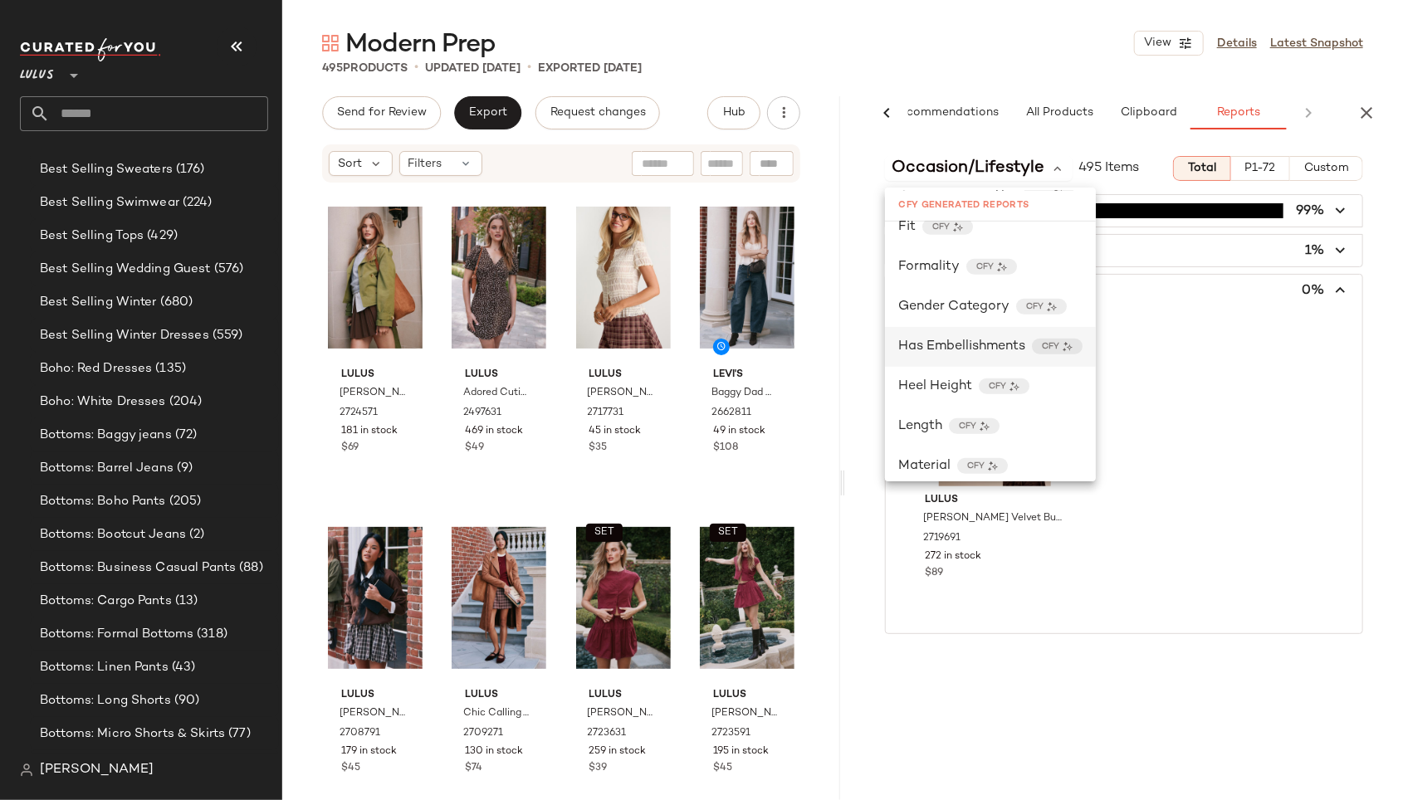
scroll to position [565, 0]
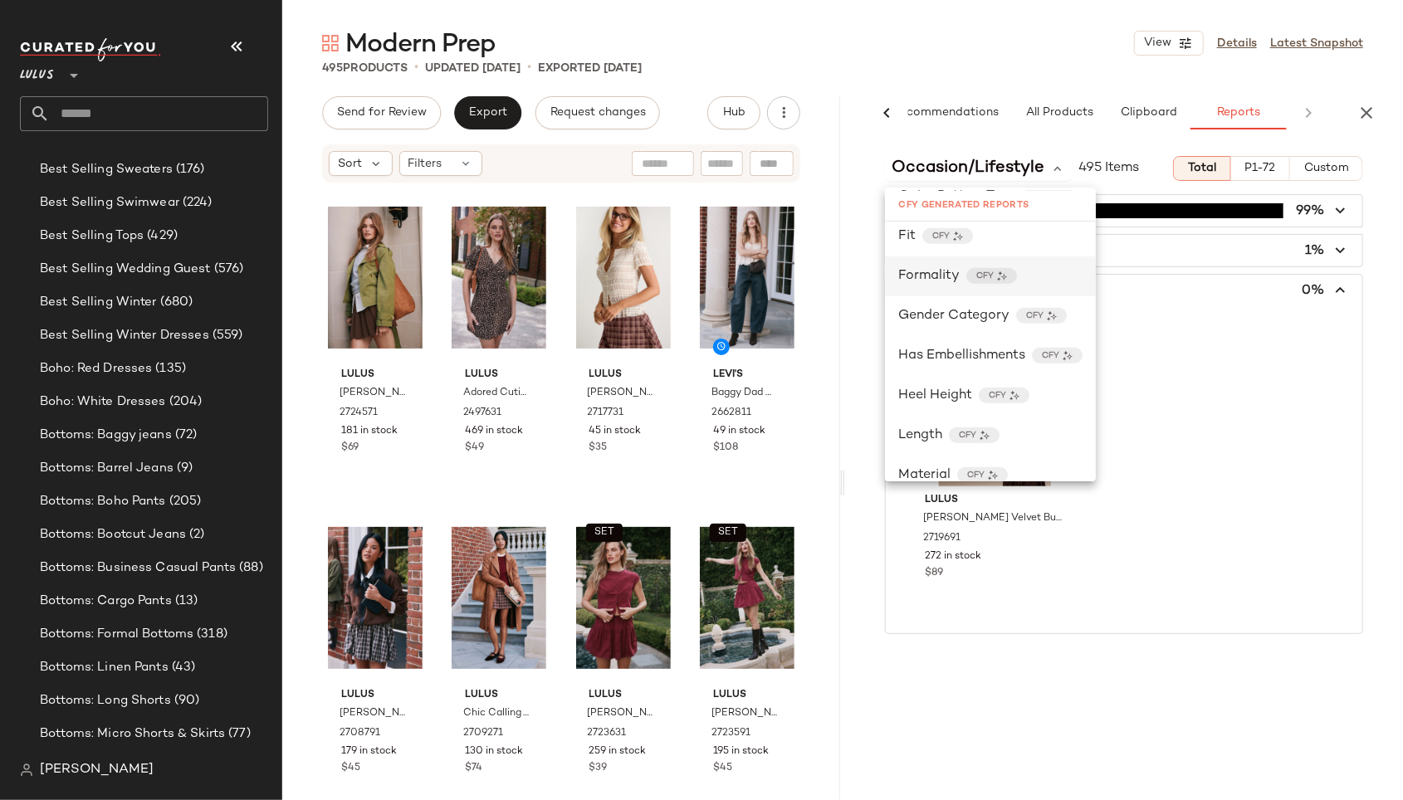
click at [927, 279] on span "Formality" at bounding box center [928, 277] width 61 height 20
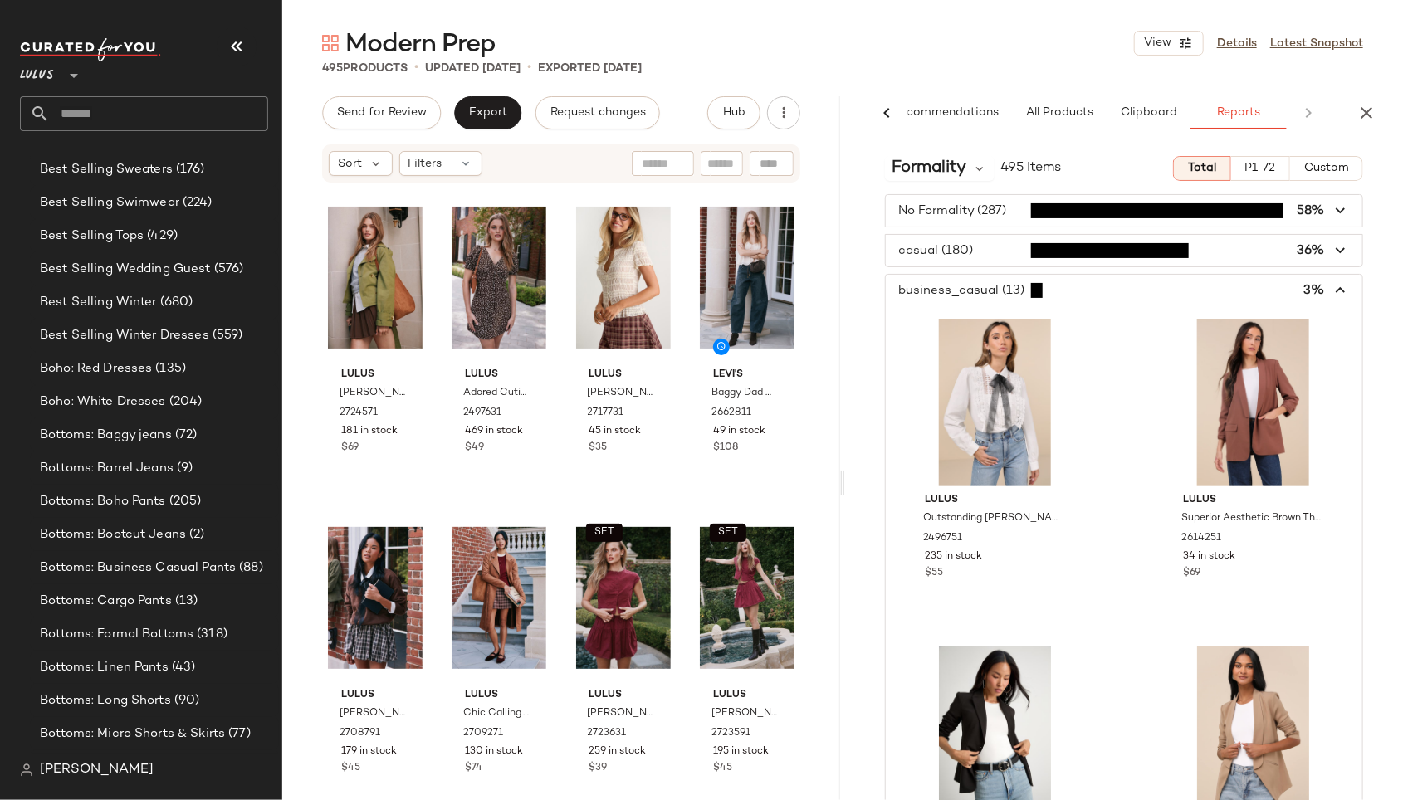
click at [918, 250] on span "button" at bounding box center [1124, 251] width 477 height 32
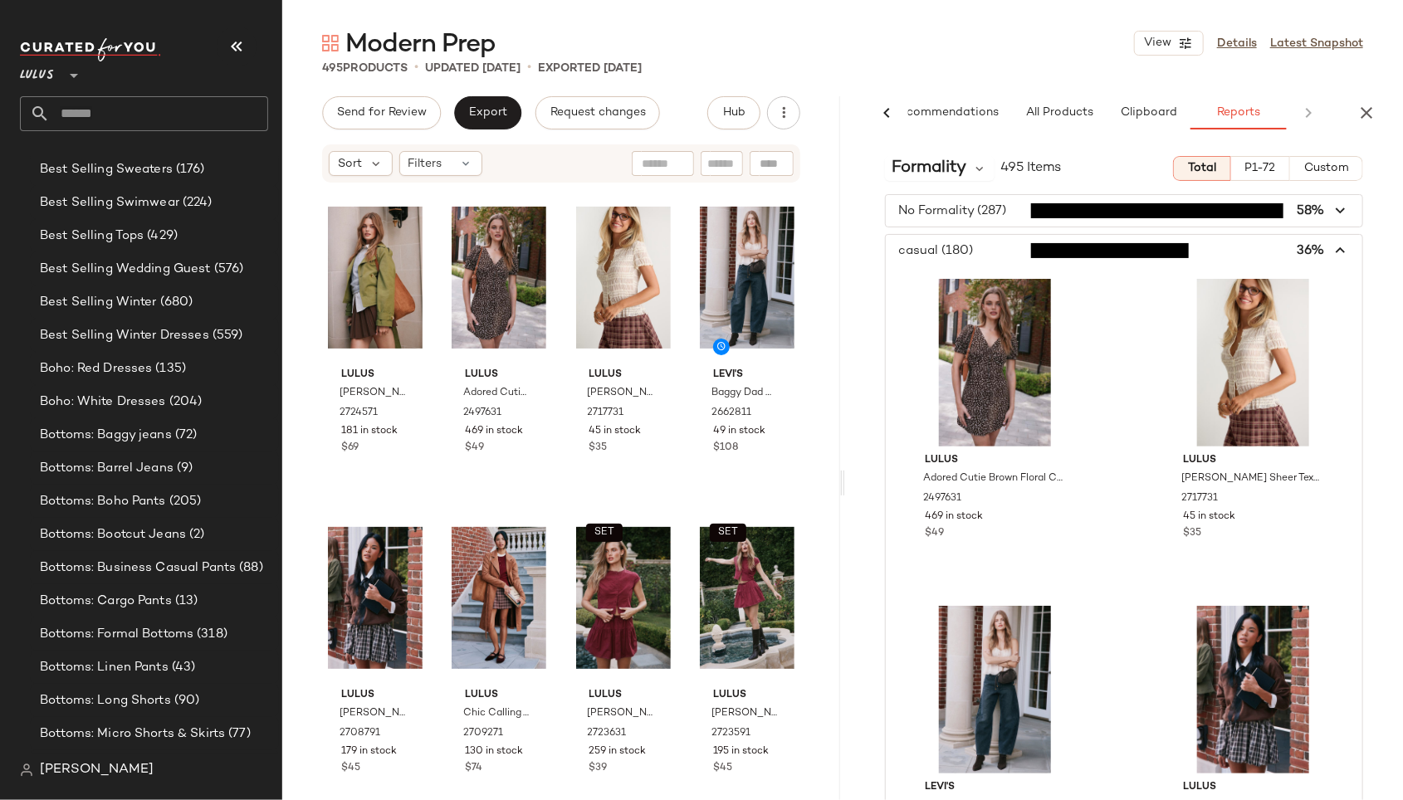
click at [918, 250] on span "button" at bounding box center [1124, 251] width 477 height 32
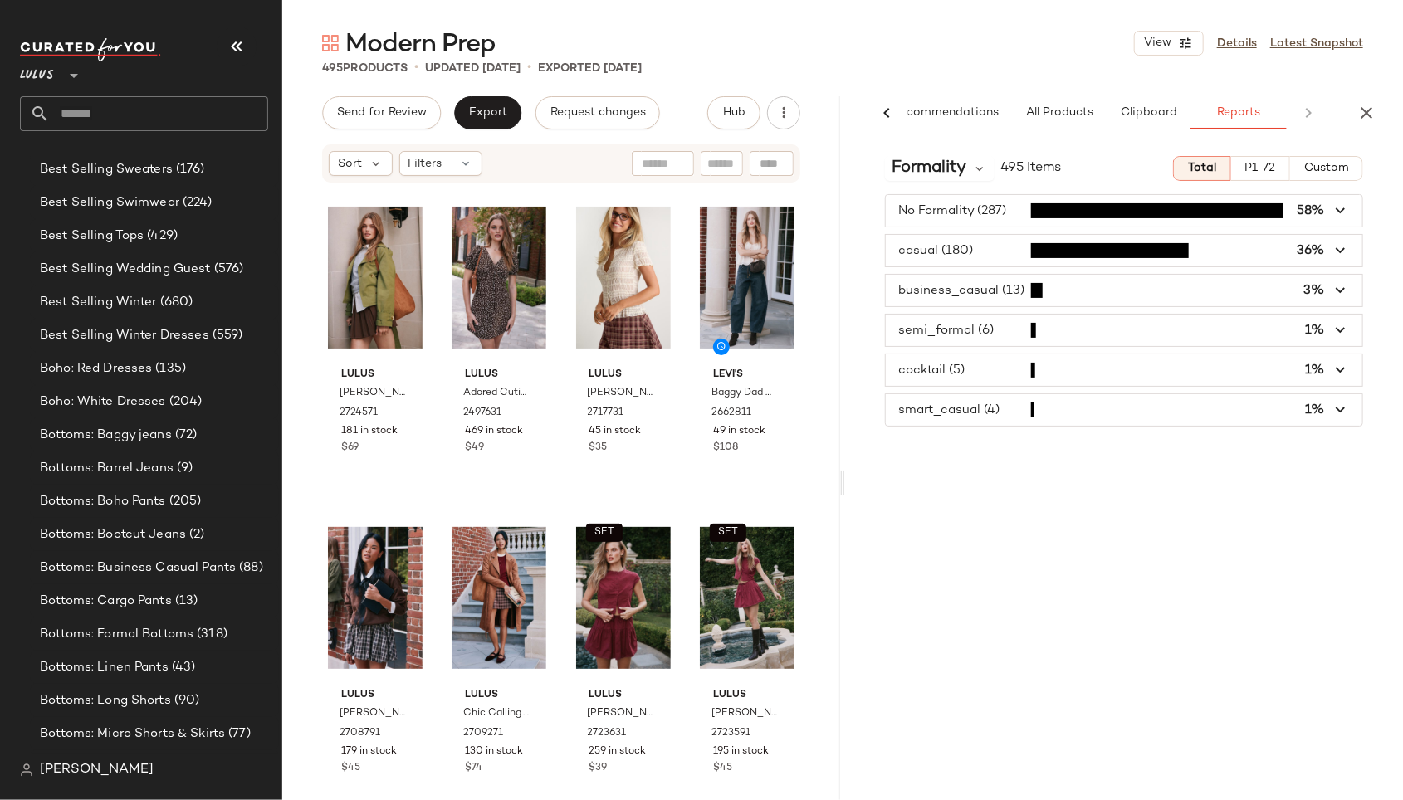
click at [949, 330] on span "button" at bounding box center [1124, 331] width 477 height 32
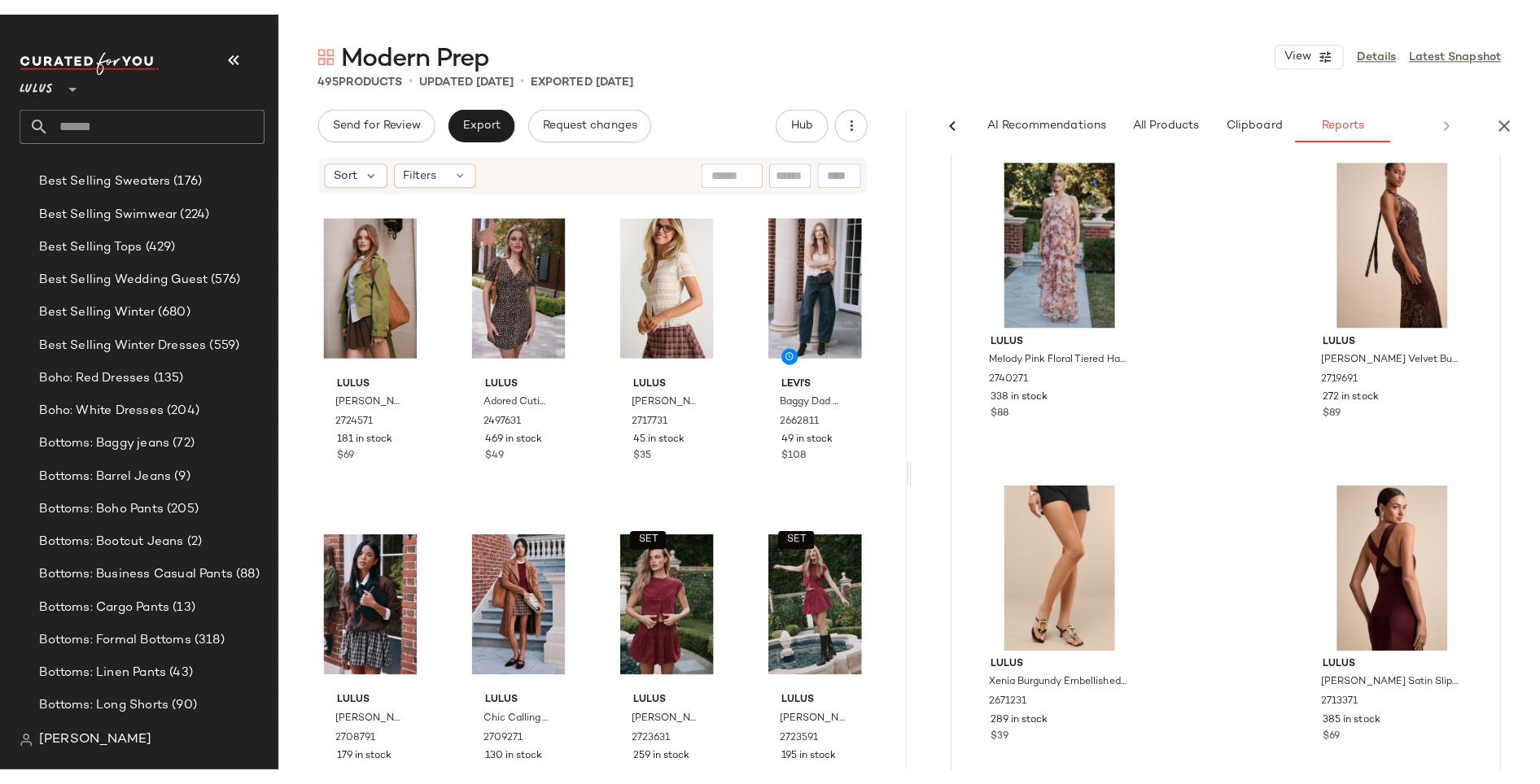
scroll to position [525, 0]
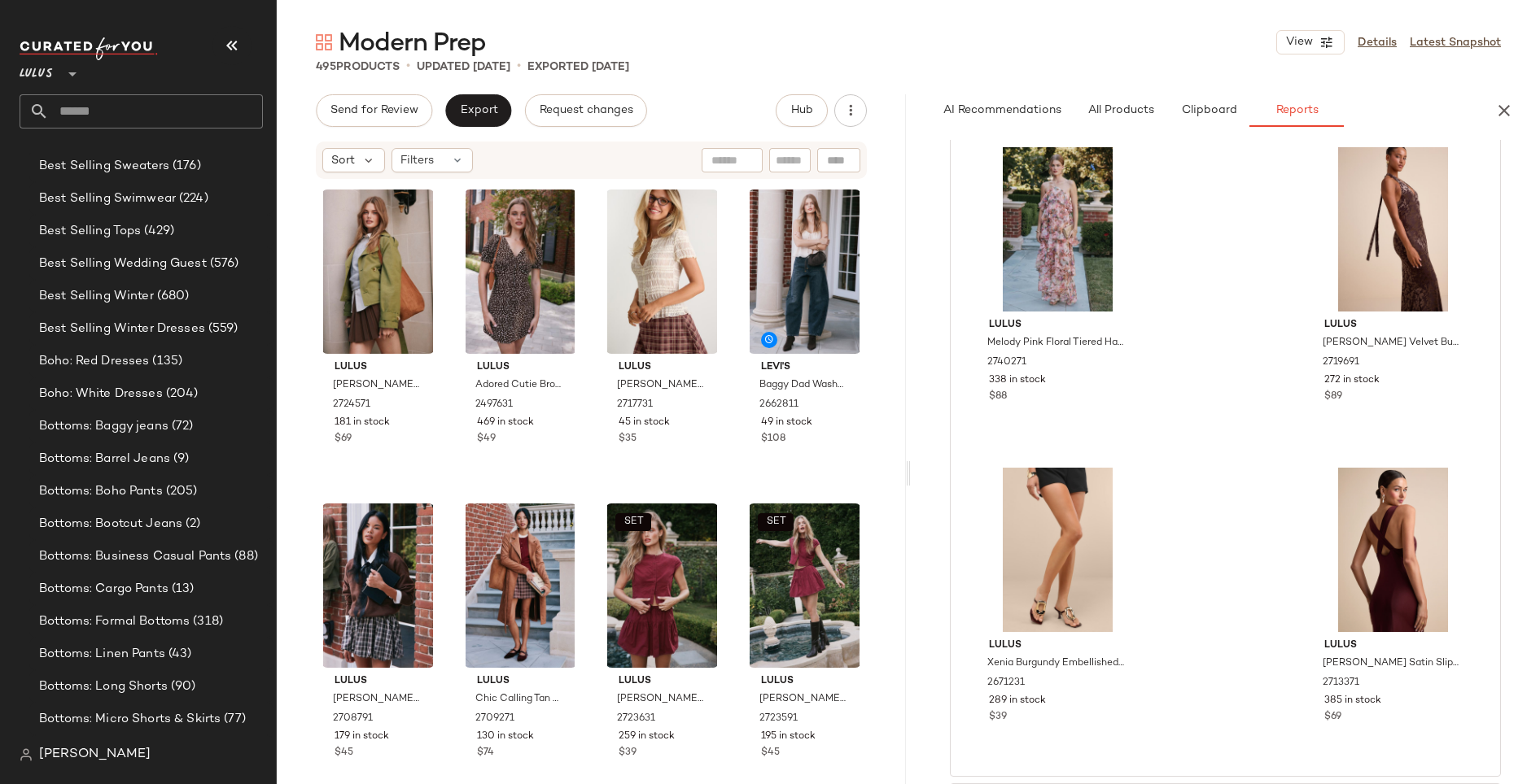
click at [46, 77] on span "Lulus" at bounding box center [36, 70] width 33 height 29
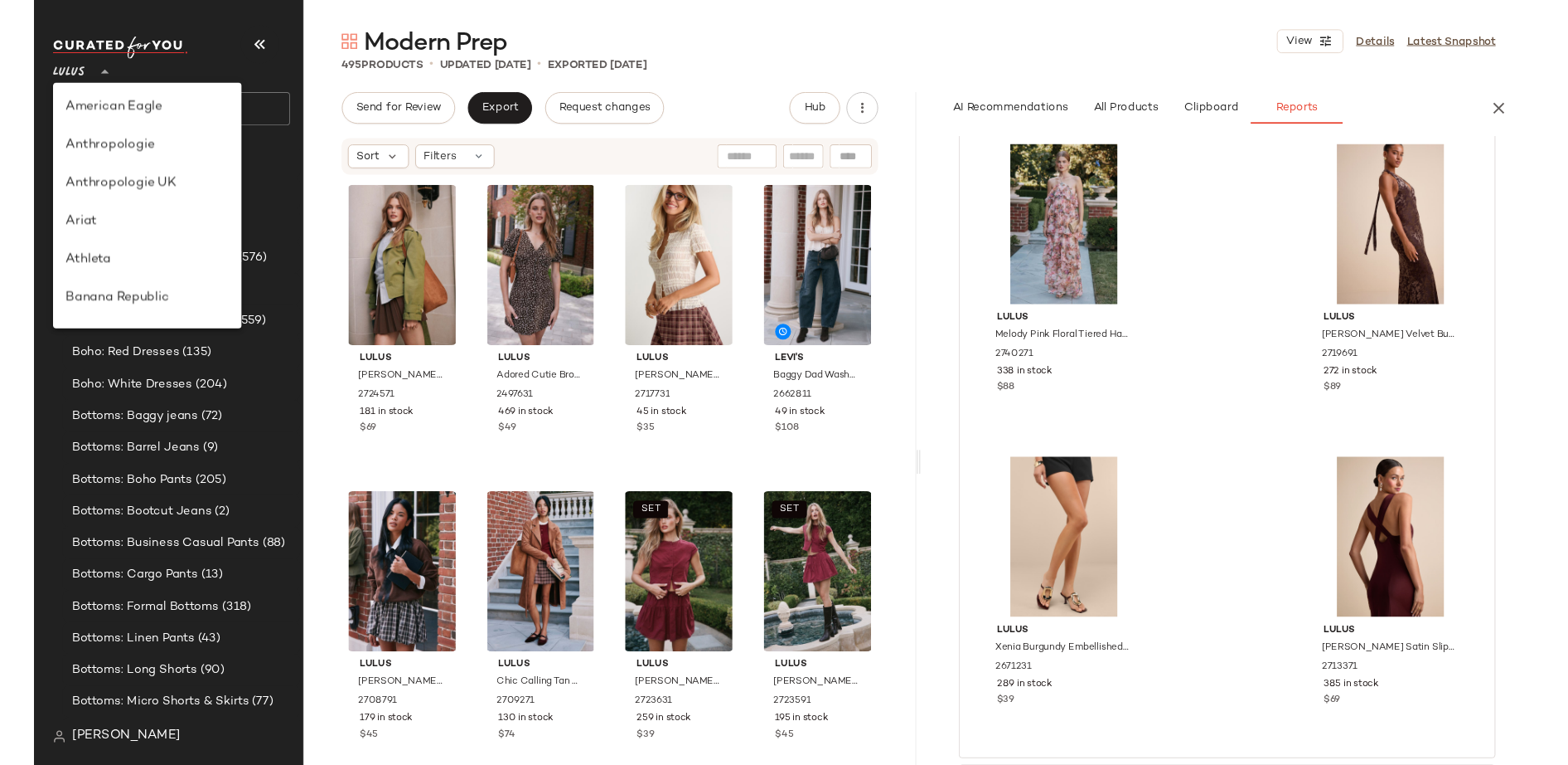
scroll to position [557, 0]
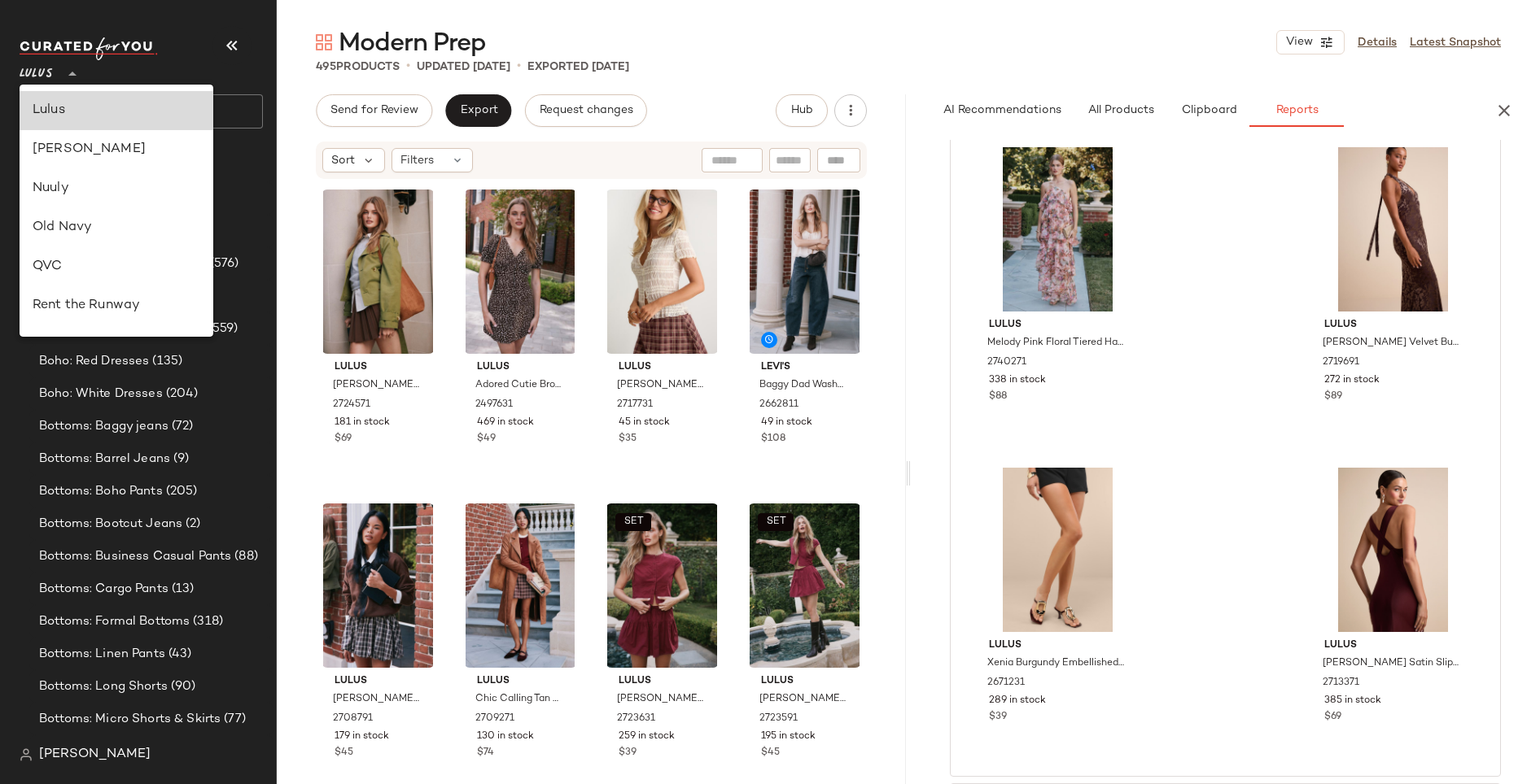
click at [84, 112] on div "Lulus" at bounding box center [116, 111] width 168 height 20
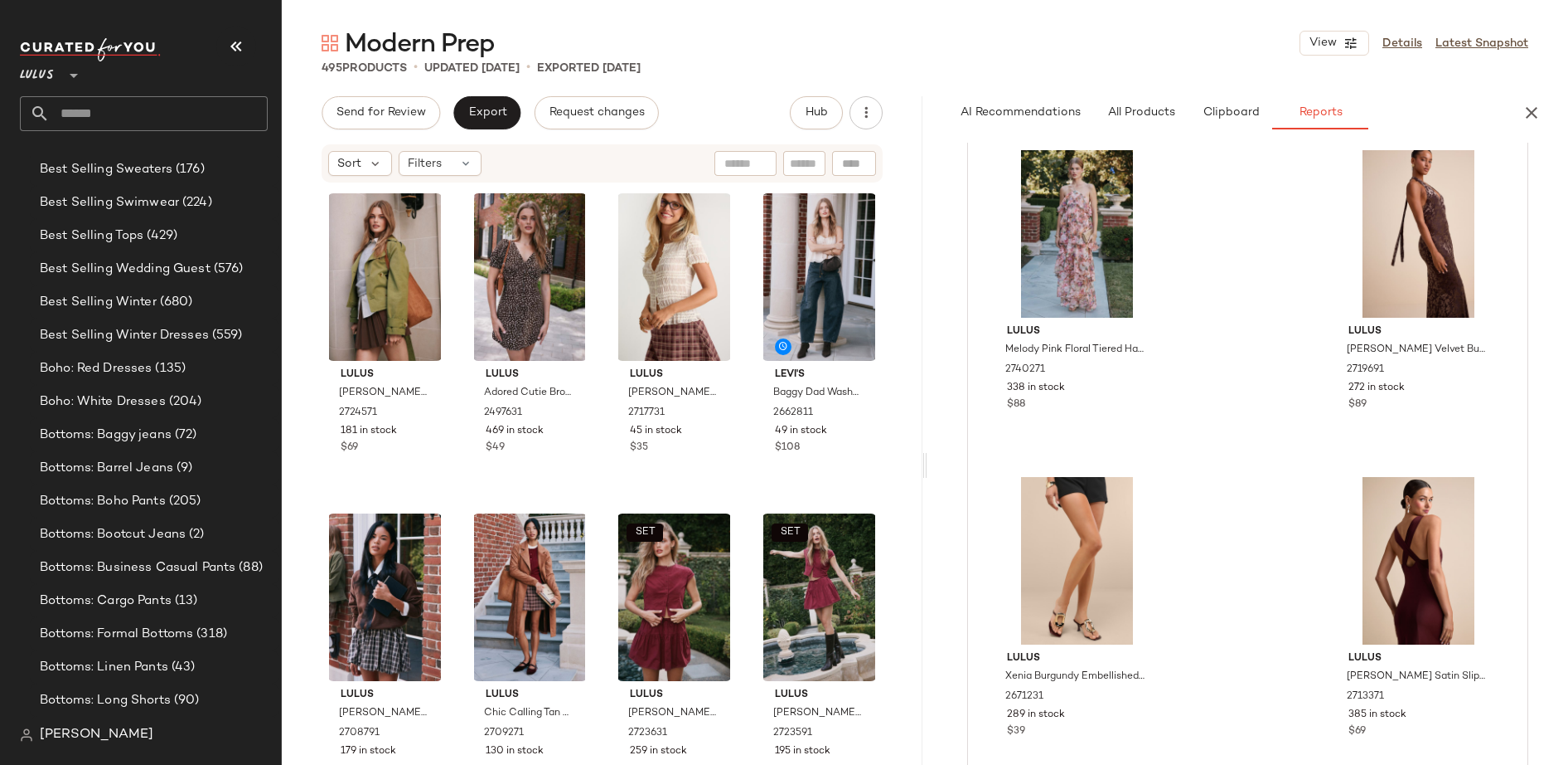
click at [42, 74] on span "Lulus" at bounding box center [37, 71] width 34 height 30
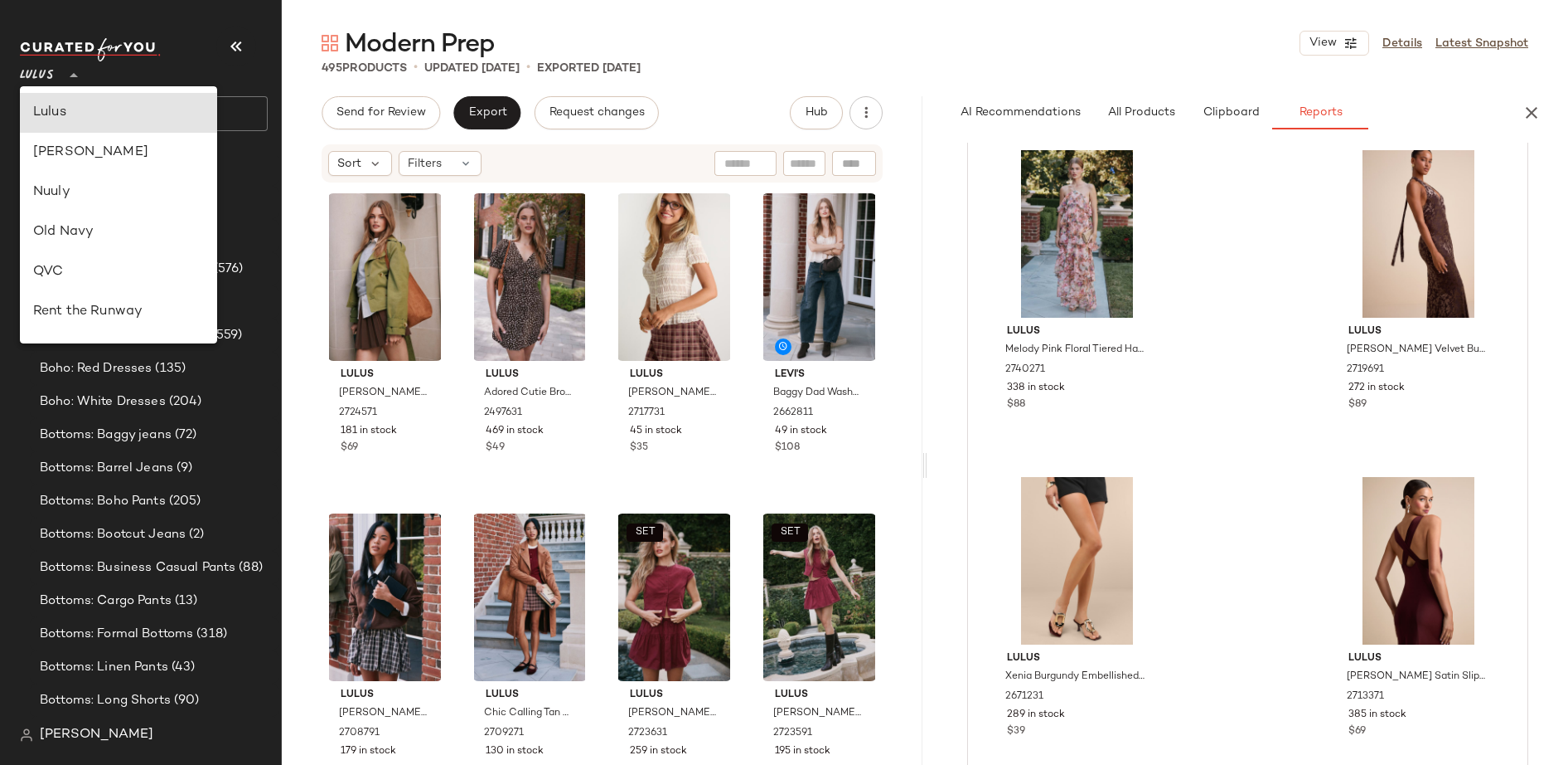
click at [424, 46] on span "Modern Prep" at bounding box center [419, 44] width 150 height 33
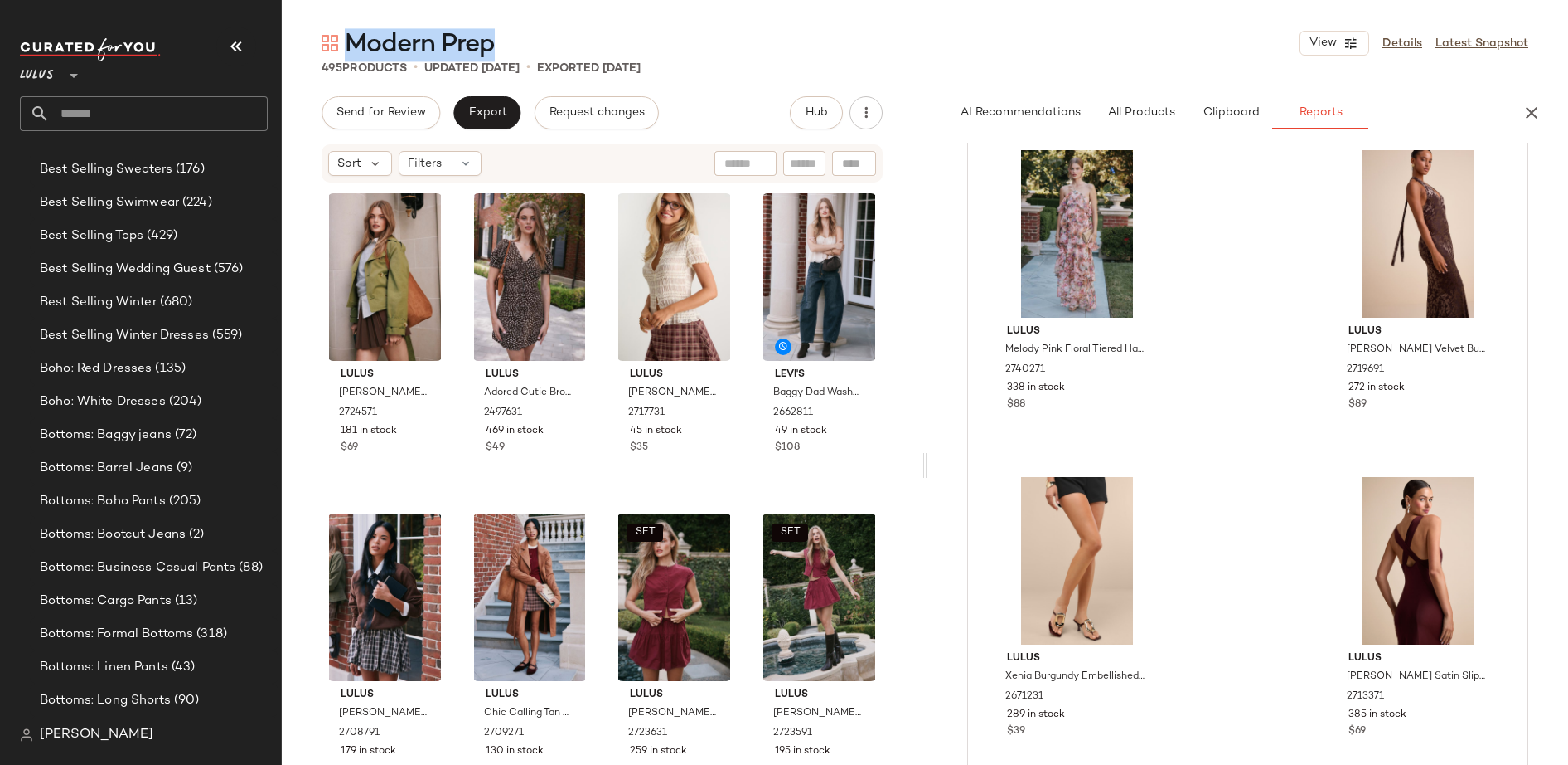
drag, startPoint x: 350, startPoint y: 41, endPoint x: 495, endPoint y: 41, distance: 145.0
click at [495, 41] on span "Modern Prep" at bounding box center [419, 44] width 150 height 33
click at [1313, 119] on span "Reports" at bounding box center [1319, 112] width 44 height 13
click at [1313, 114] on icon "button" at bounding box center [1531, 113] width 20 height 20
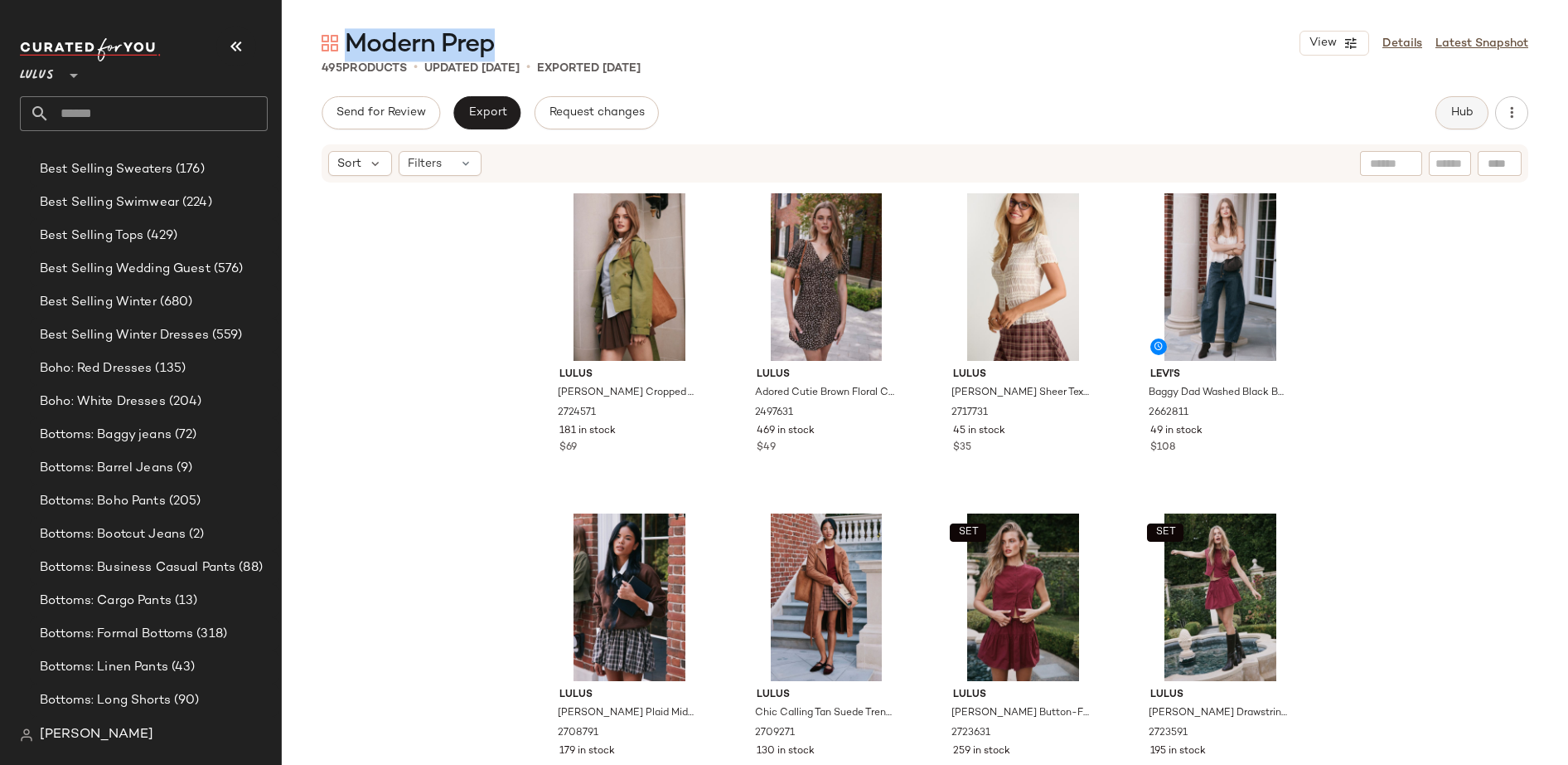
click at [1313, 109] on span "Hub" at bounding box center [1461, 112] width 23 height 13
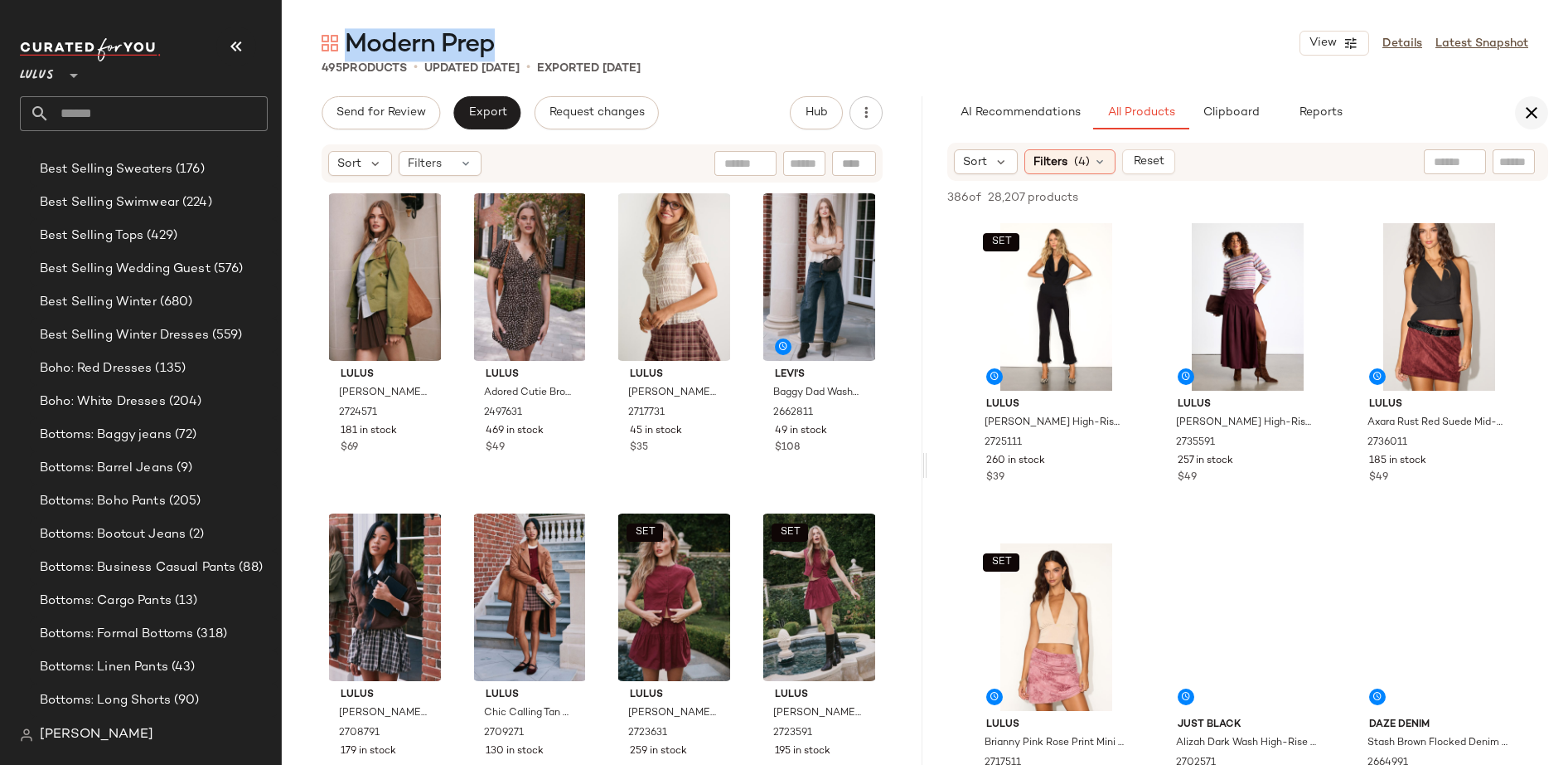
click at [1313, 112] on icon "button" at bounding box center [1531, 113] width 20 height 20
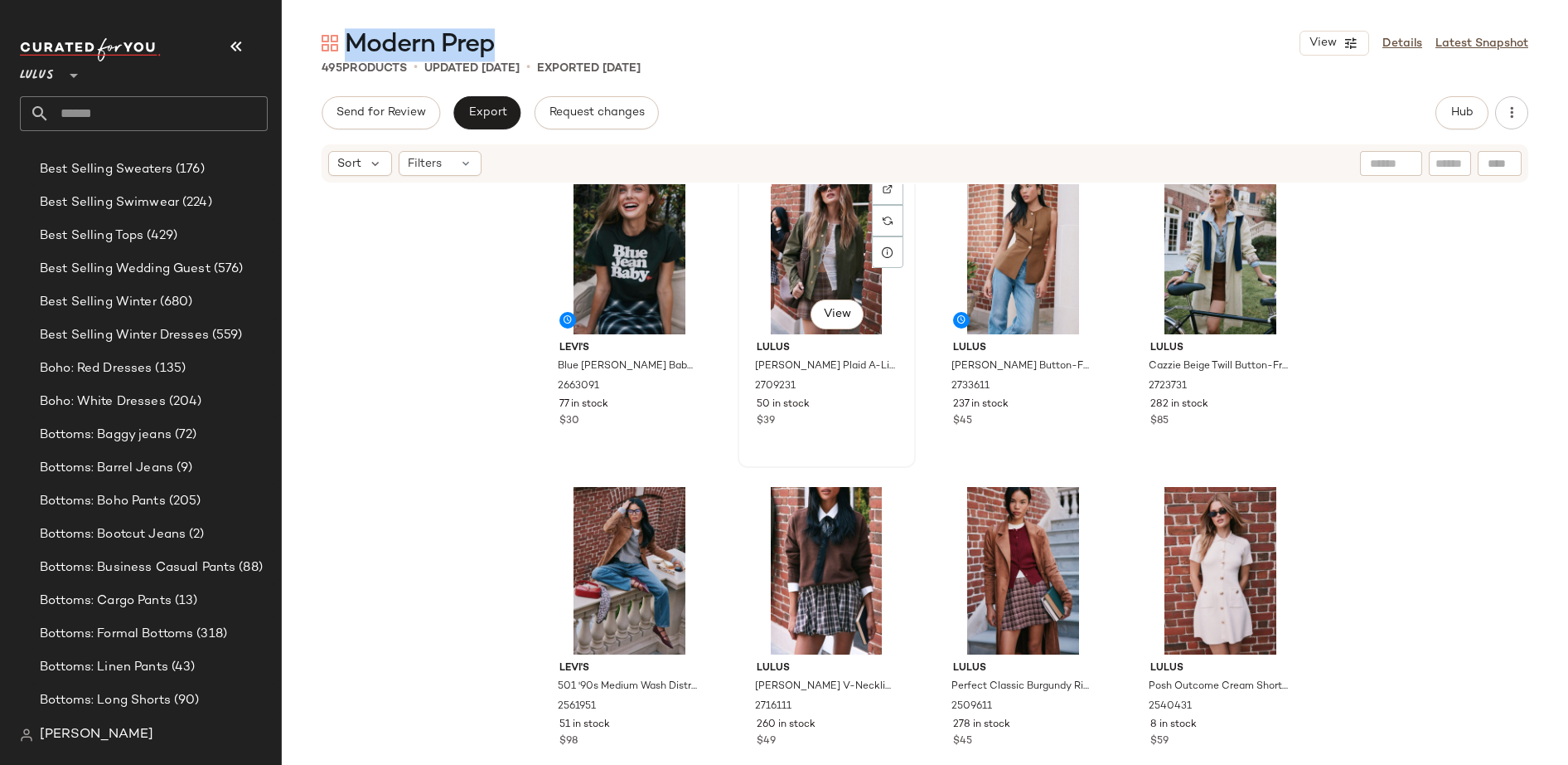
scroll to position [687, 0]
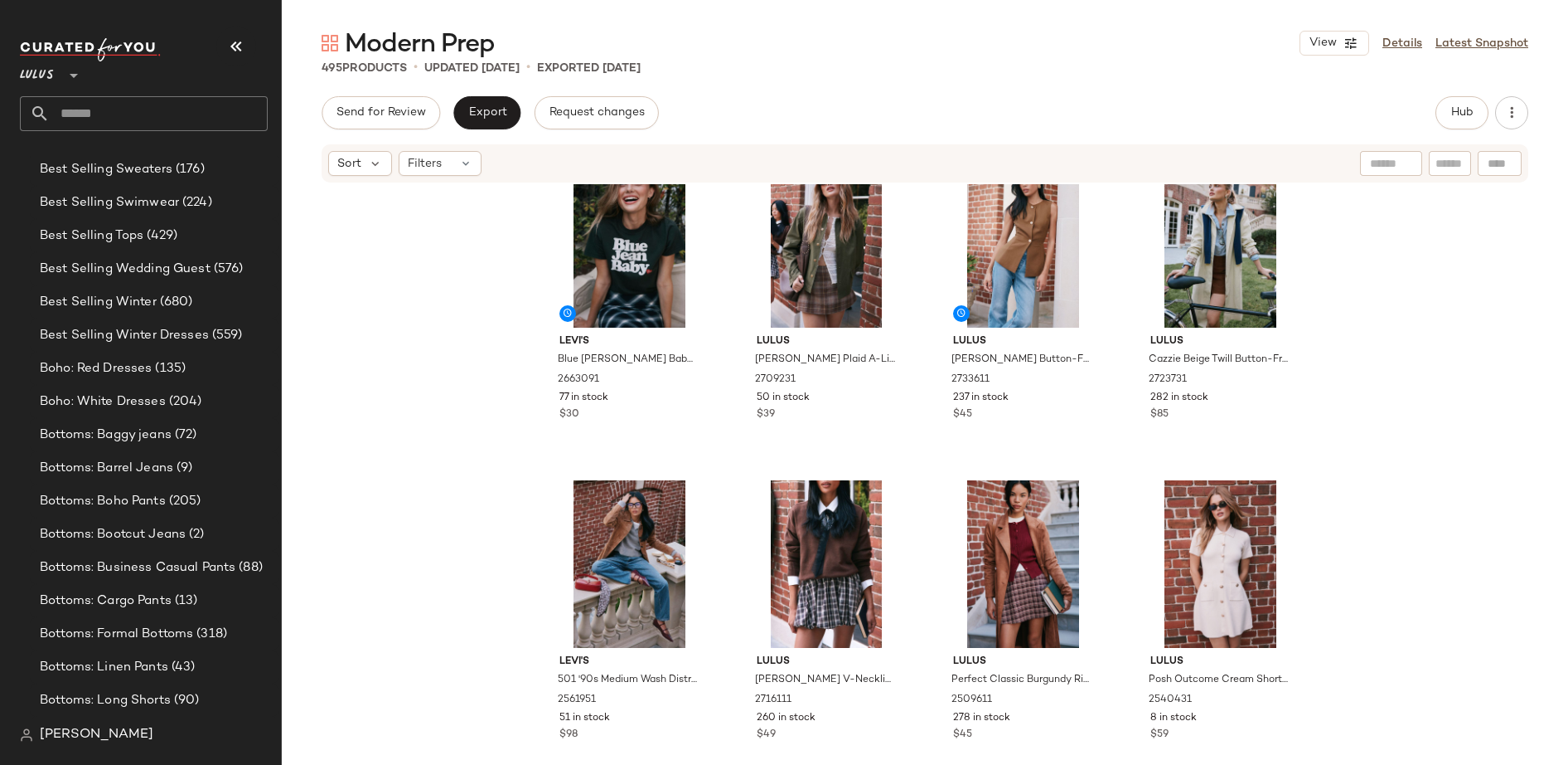
click at [334, 67] on span "495" at bounding box center [331, 68] width 21 height 12
click at [343, 67] on div "495 Products" at bounding box center [364, 68] width 86 height 17
drag, startPoint x: 342, startPoint y: 66, endPoint x: 315, endPoint y: 65, distance: 27.0
click at [315, 65] on div "495 Products • updated [DATE] • Exported [DATE]" at bounding box center [924, 68] width 1287 height 17
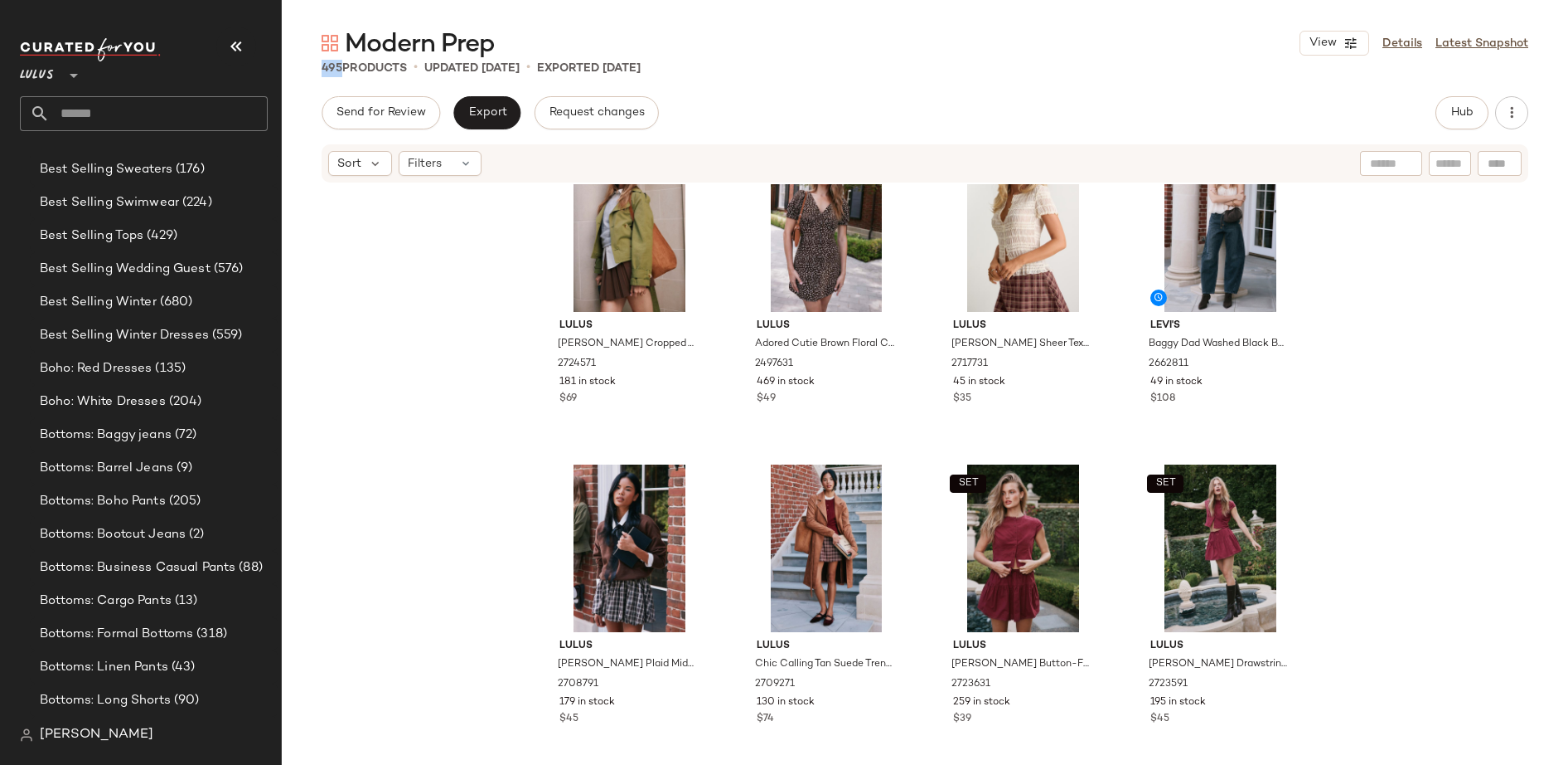
scroll to position [0, 0]
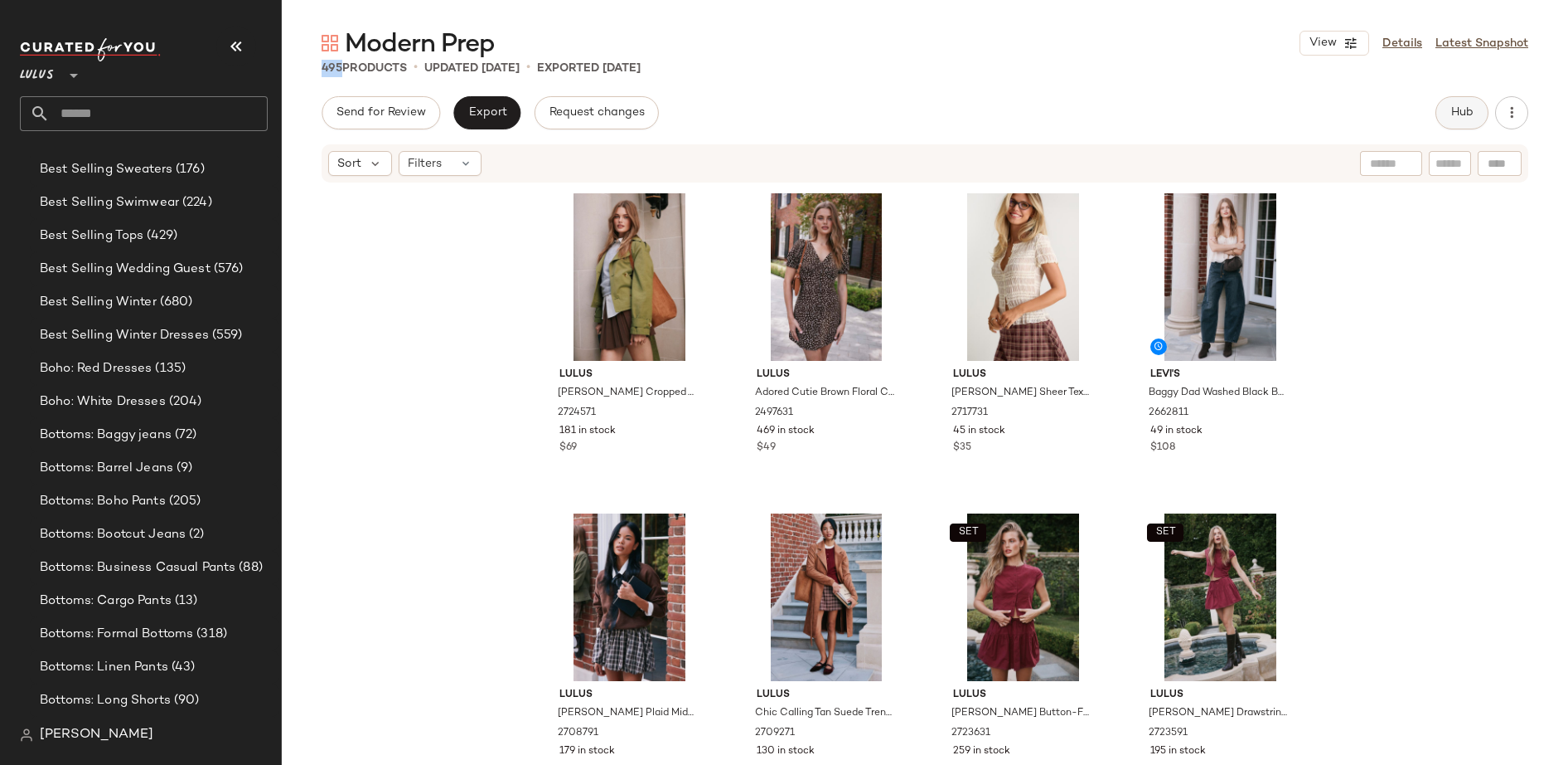
click at [1313, 104] on button "Hub" at bounding box center [1461, 112] width 53 height 33
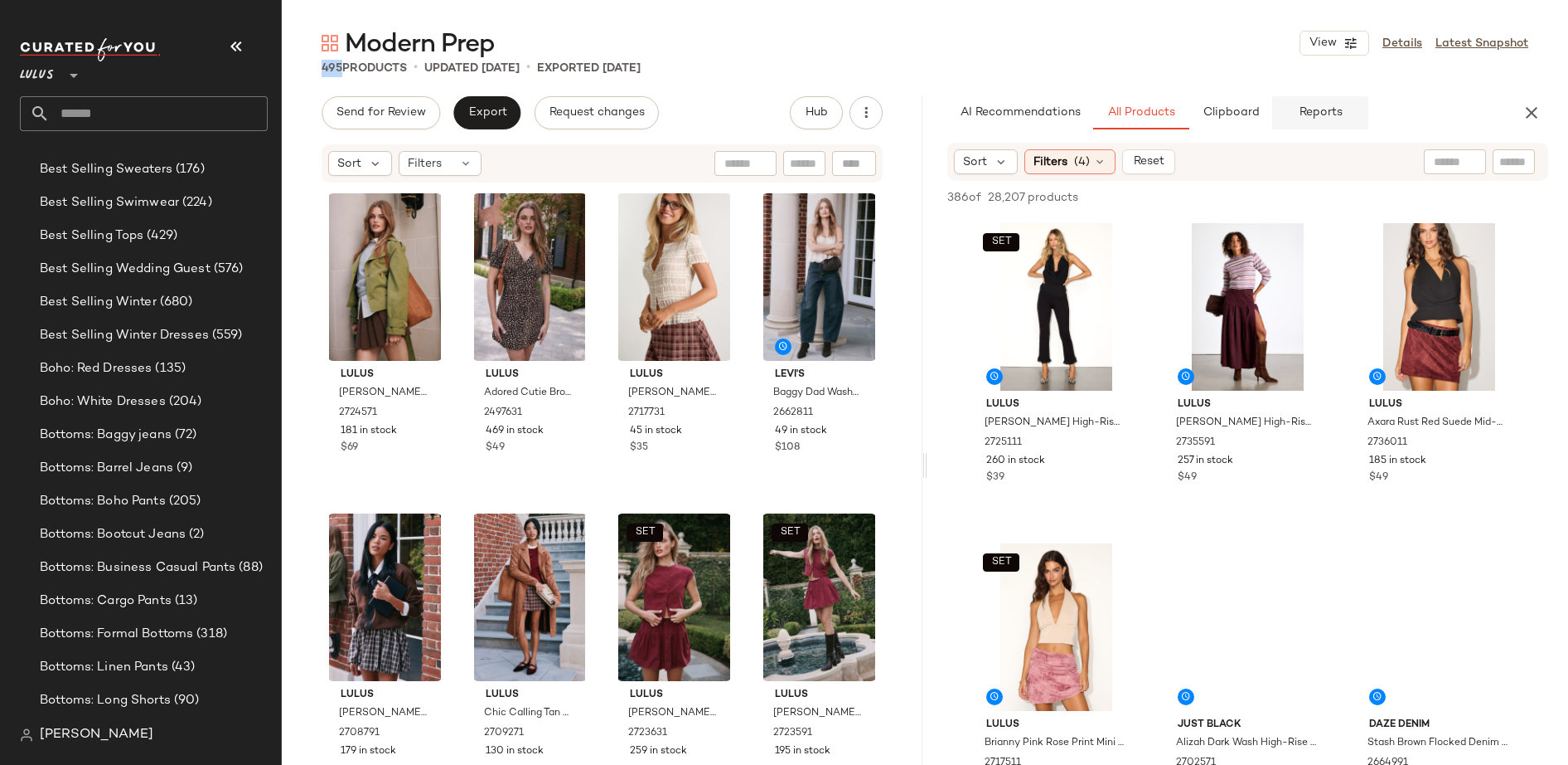
drag, startPoint x: 1306, startPoint y: 115, endPoint x: 1361, endPoint y: 120, distance: 55.2
click at [1306, 115] on span "Reports" at bounding box center [1319, 112] width 44 height 13
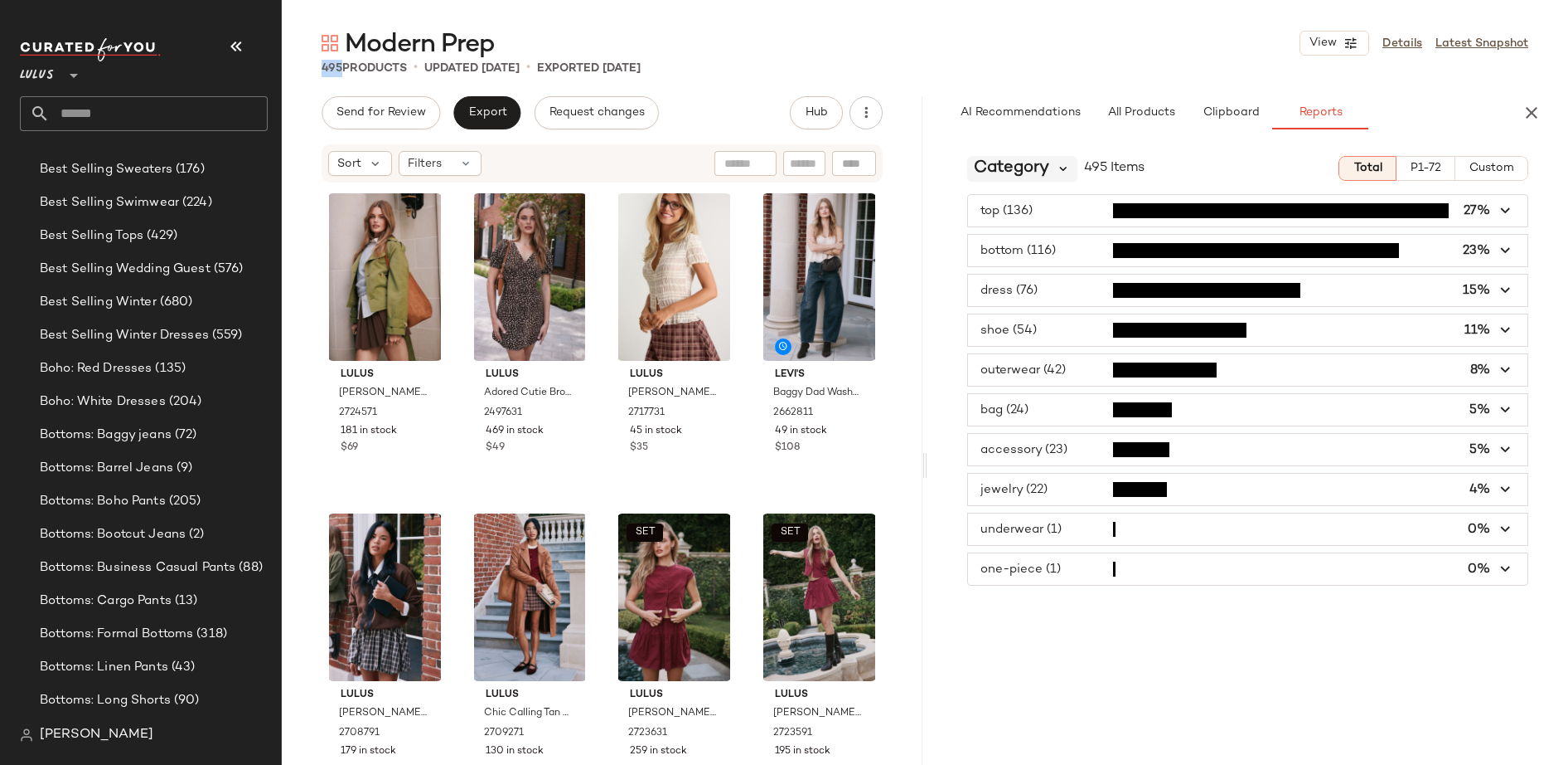
click at [1065, 169] on icon at bounding box center [1063, 168] width 15 height 15
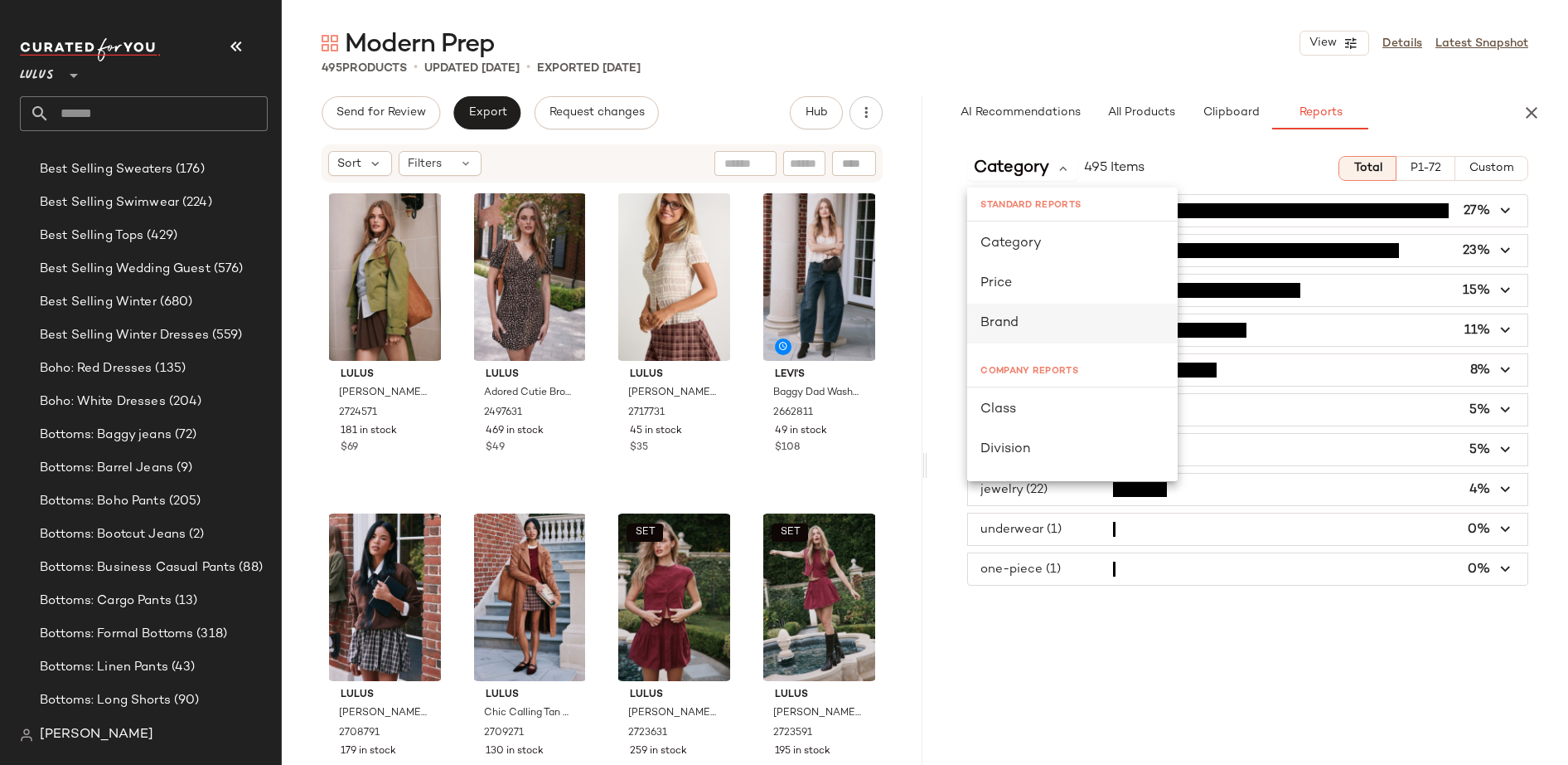
click at [1009, 321] on span "Brand" at bounding box center [999, 323] width 38 height 14
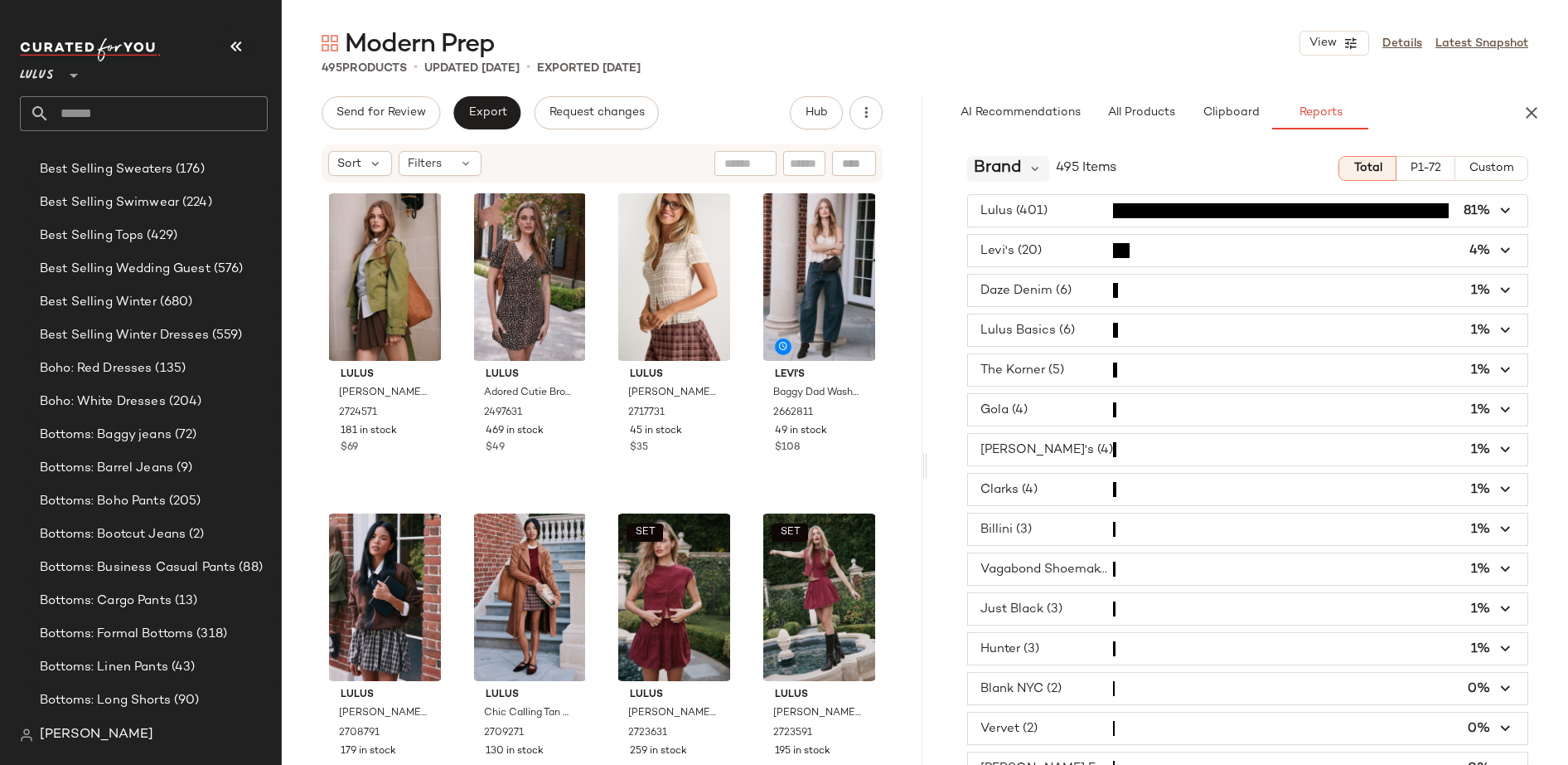
click at [1021, 167] on div "Brand" at bounding box center [1008, 168] width 82 height 25
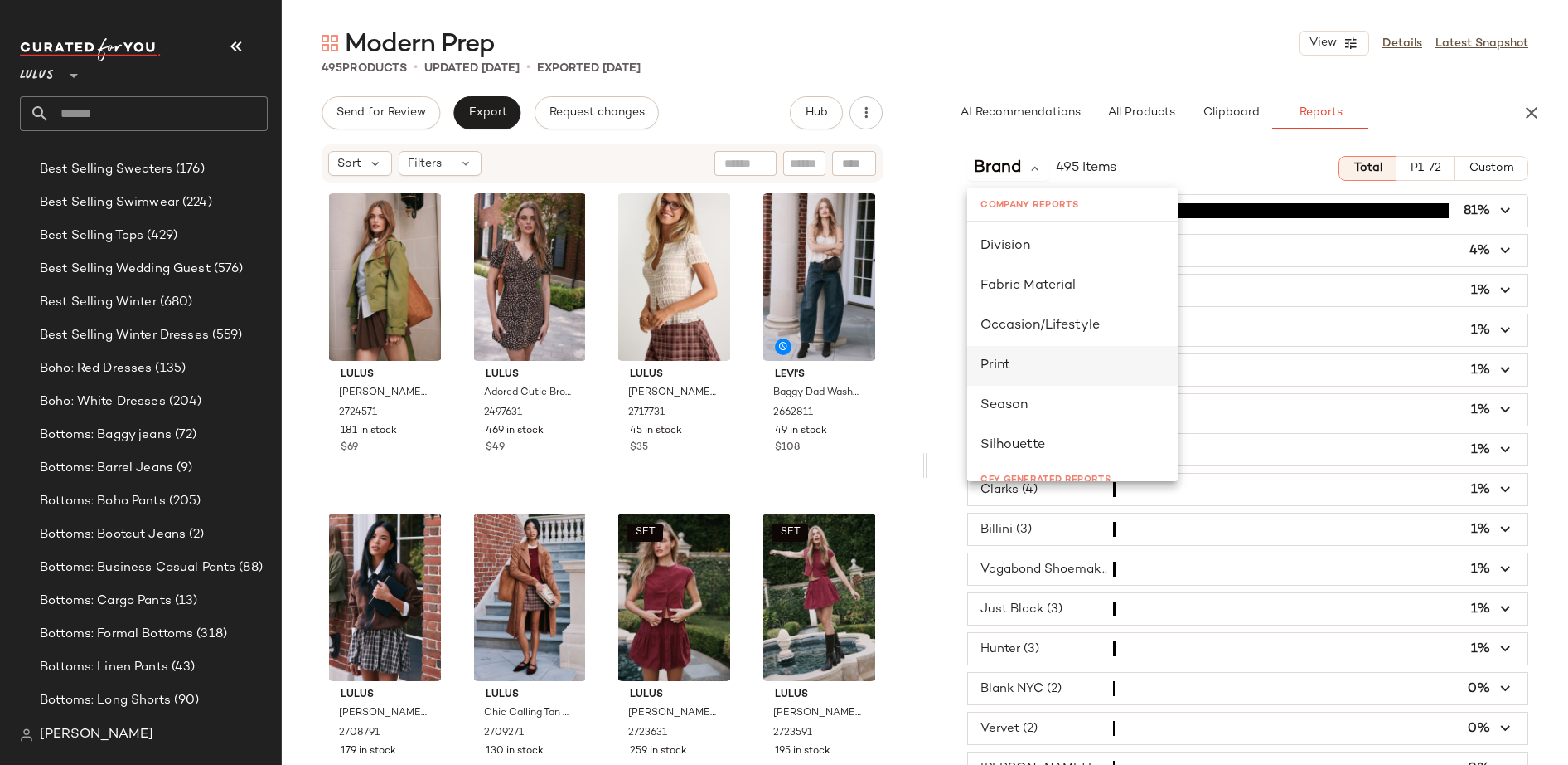
scroll to position [214, 0]
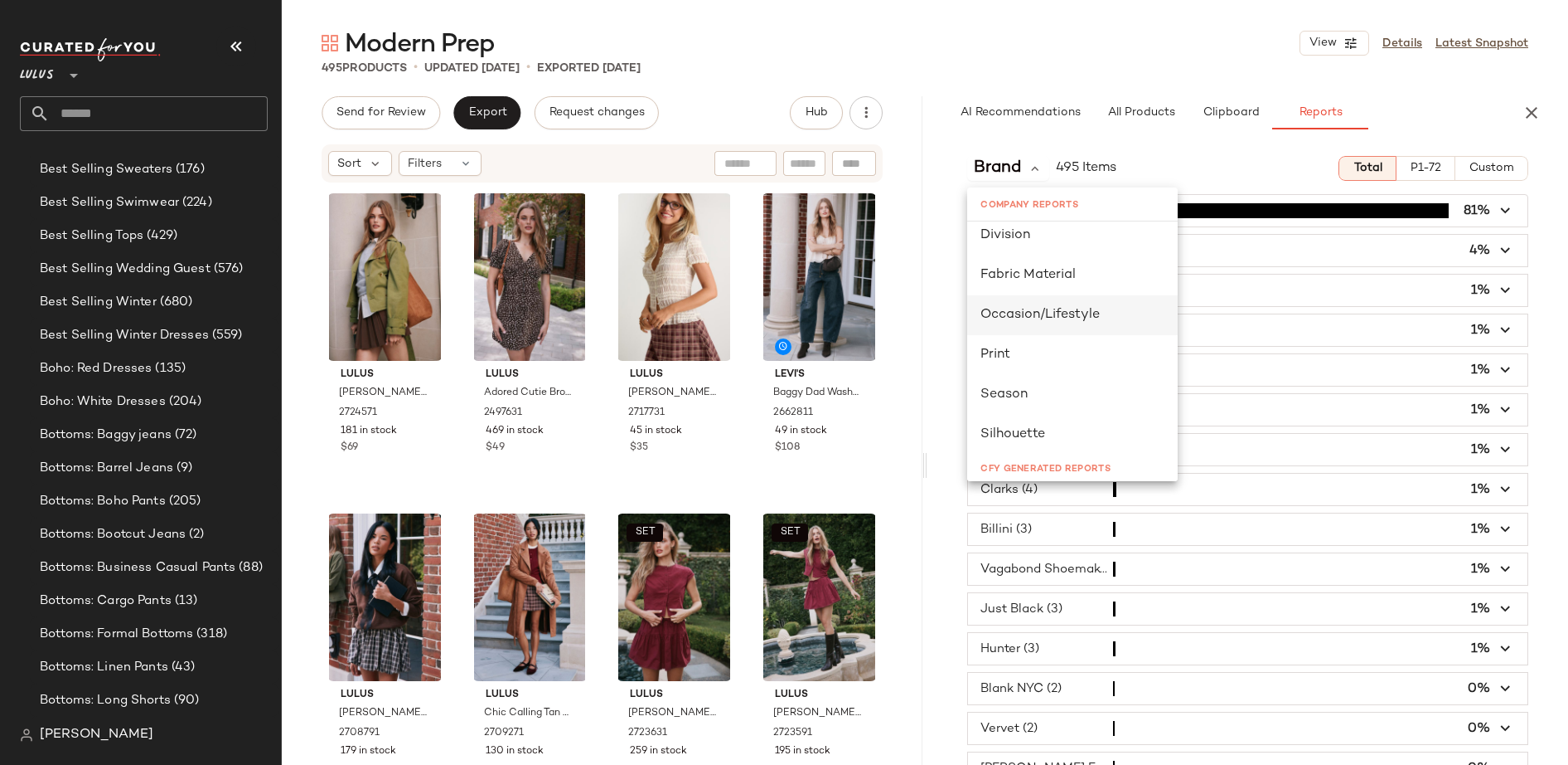
click at [1044, 318] on span "Occasion/Lifestyle" at bounding box center [1040, 315] width 120 height 14
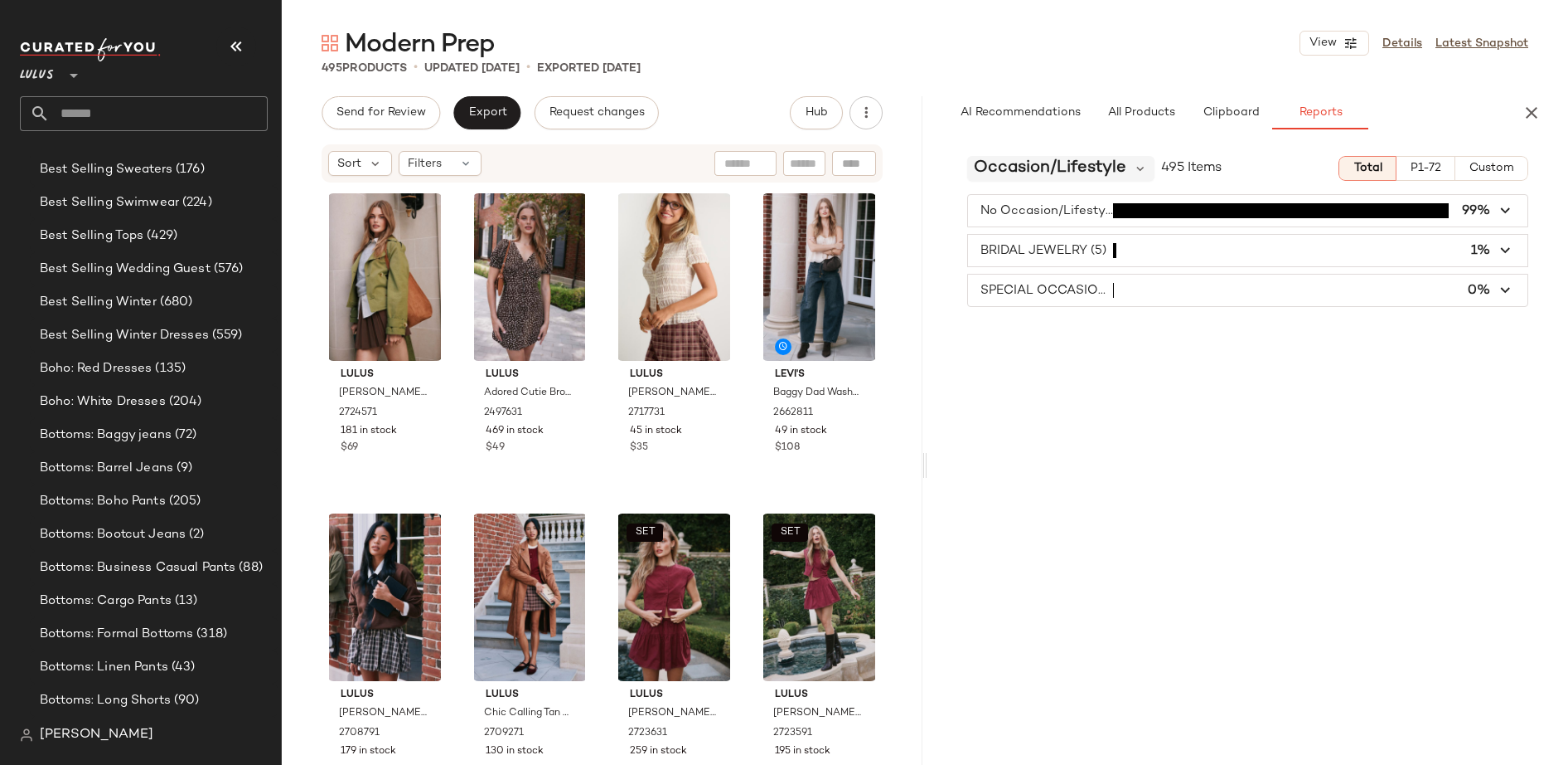
click at [1125, 168] on div "Occasion/Lifestyle" at bounding box center [1061, 168] width 188 height 25
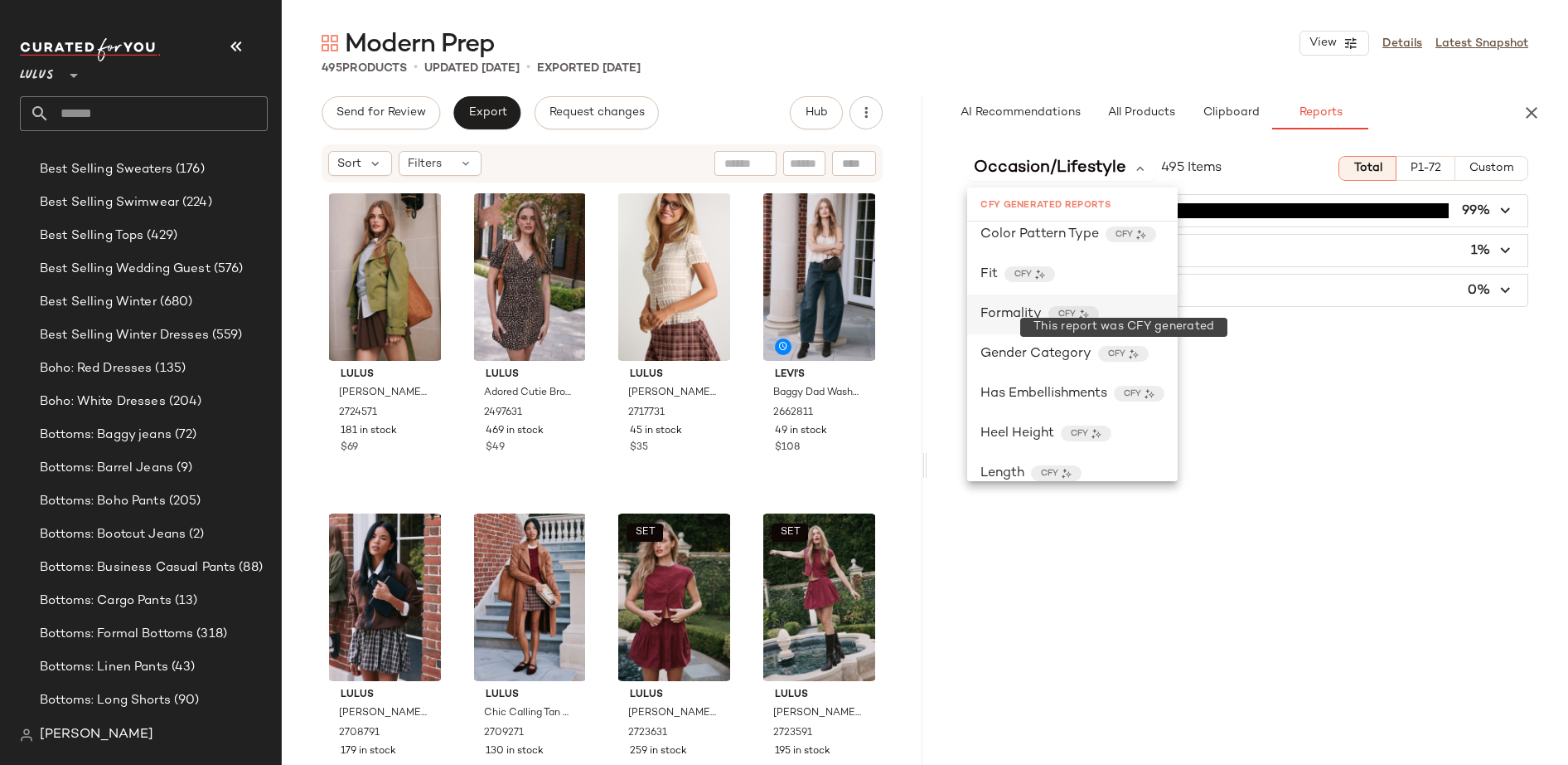
scroll to position [527, 0]
click at [1028, 314] on span "Formality" at bounding box center [1010, 314] width 61 height 20
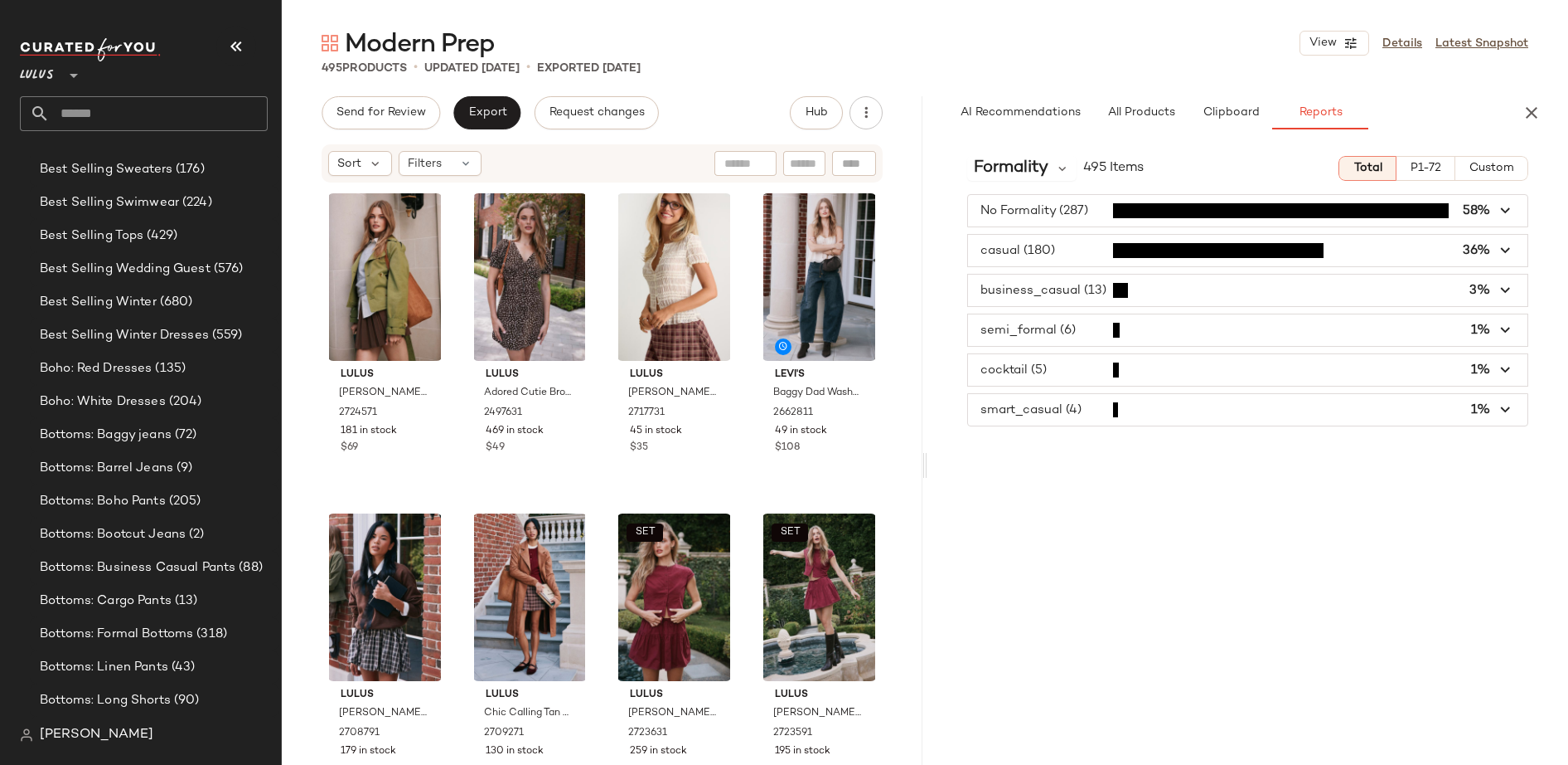
click at [1313, 248] on icon "button" at bounding box center [1506, 251] width 19 height 19
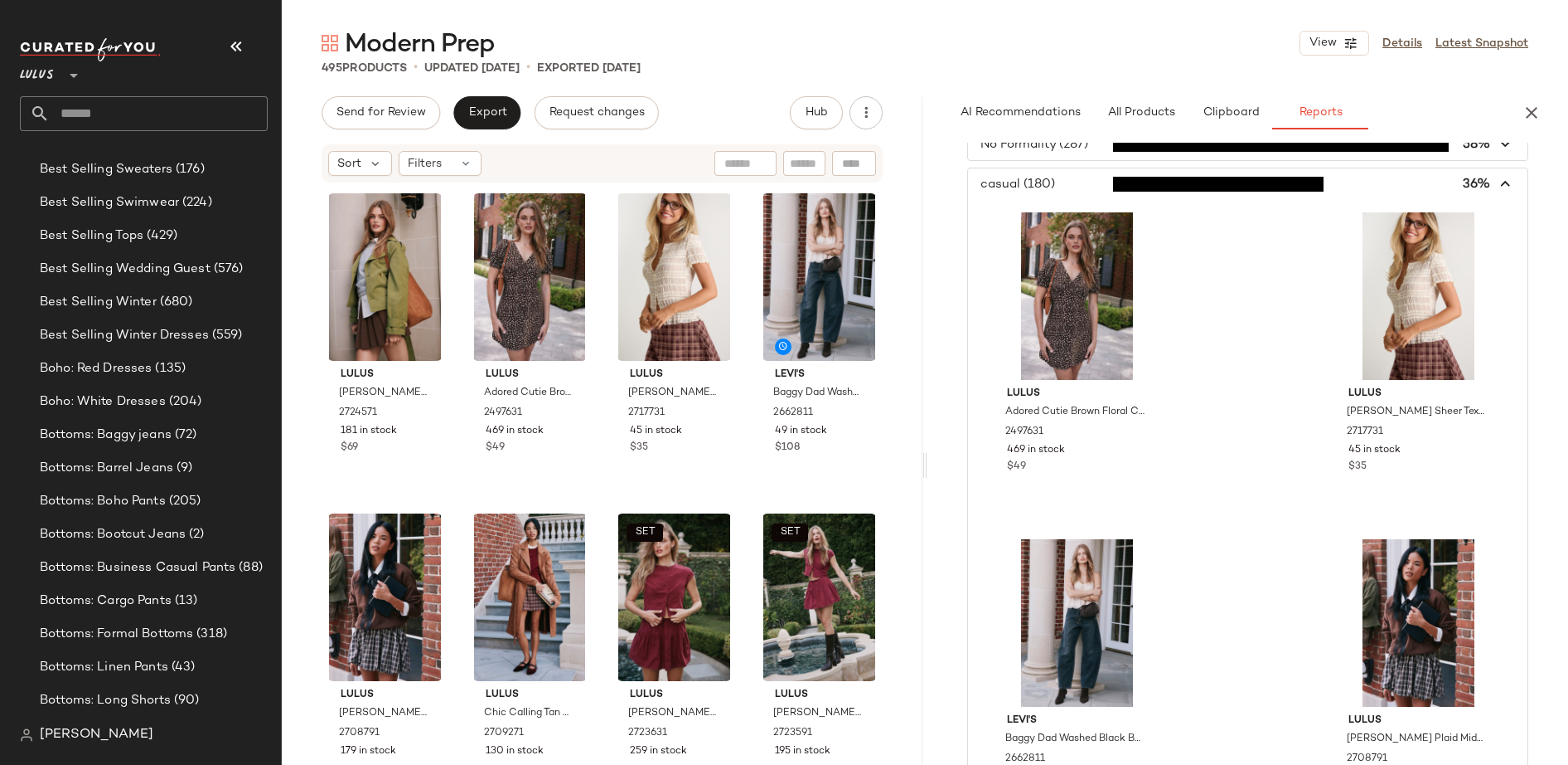
scroll to position [0, 0]
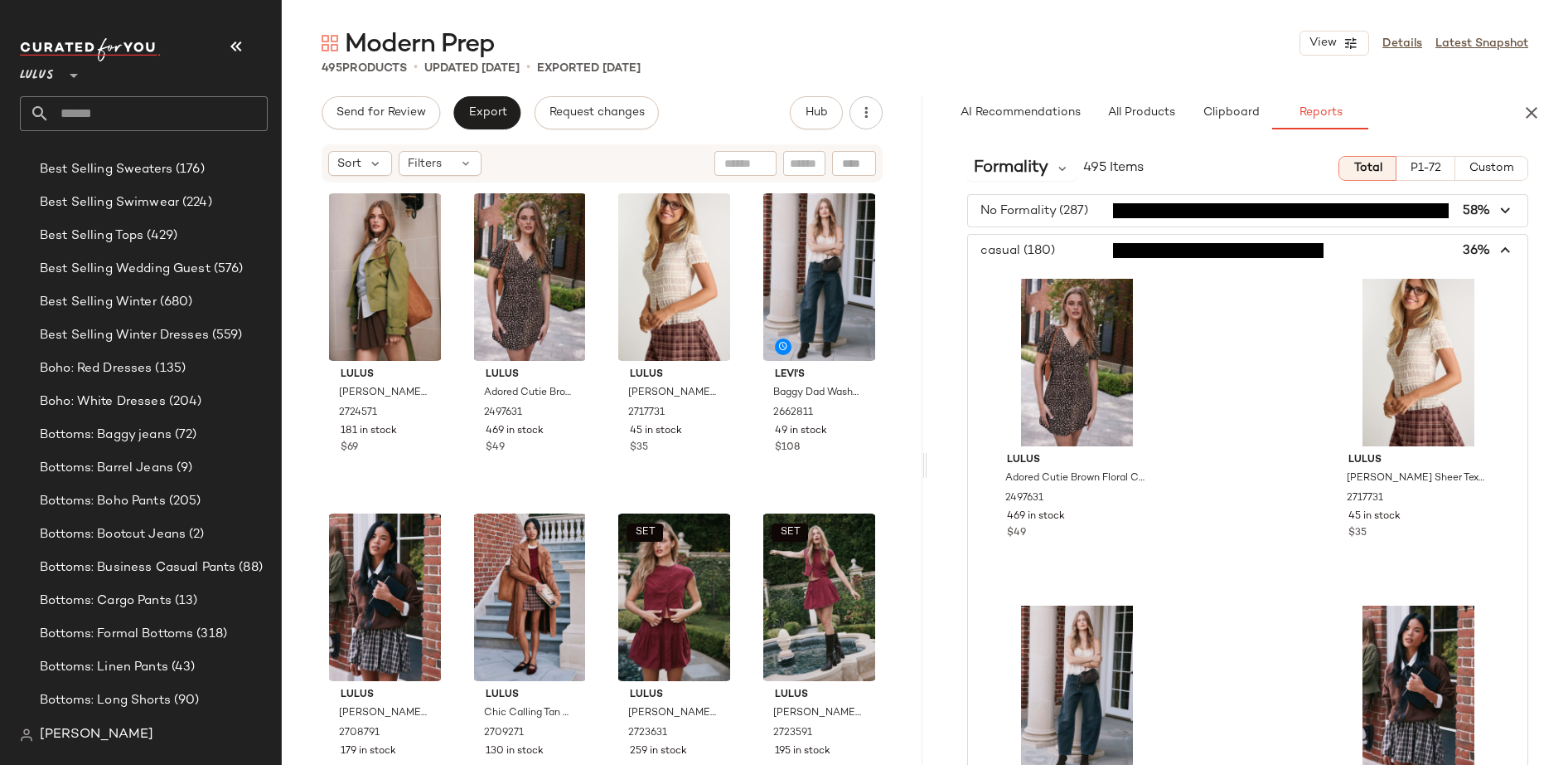
click at [1313, 247] on icon "button" at bounding box center [1506, 251] width 19 height 19
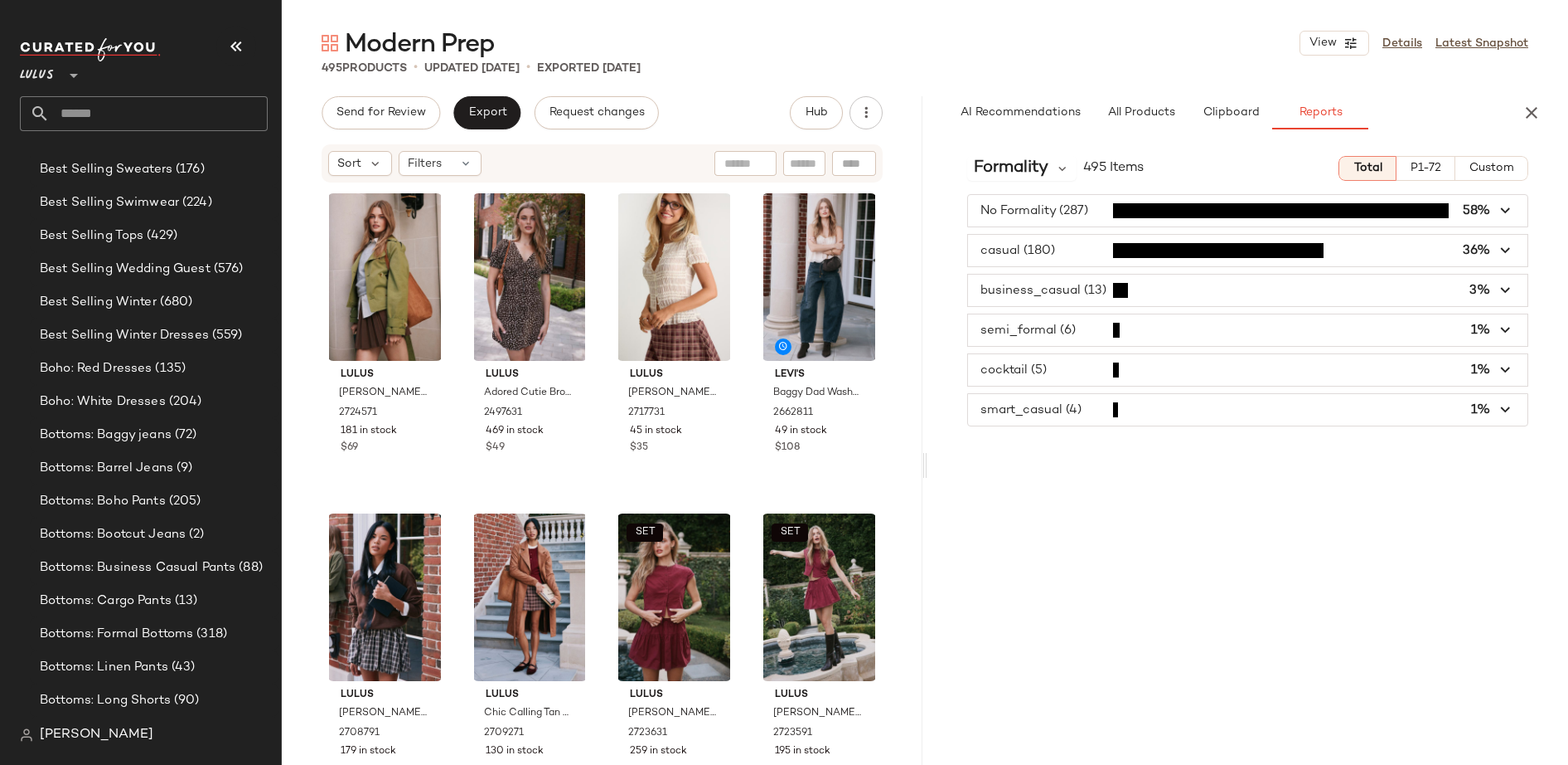
click at [1044, 365] on span "button" at bounding box center [1248, 371] width 559 height 32
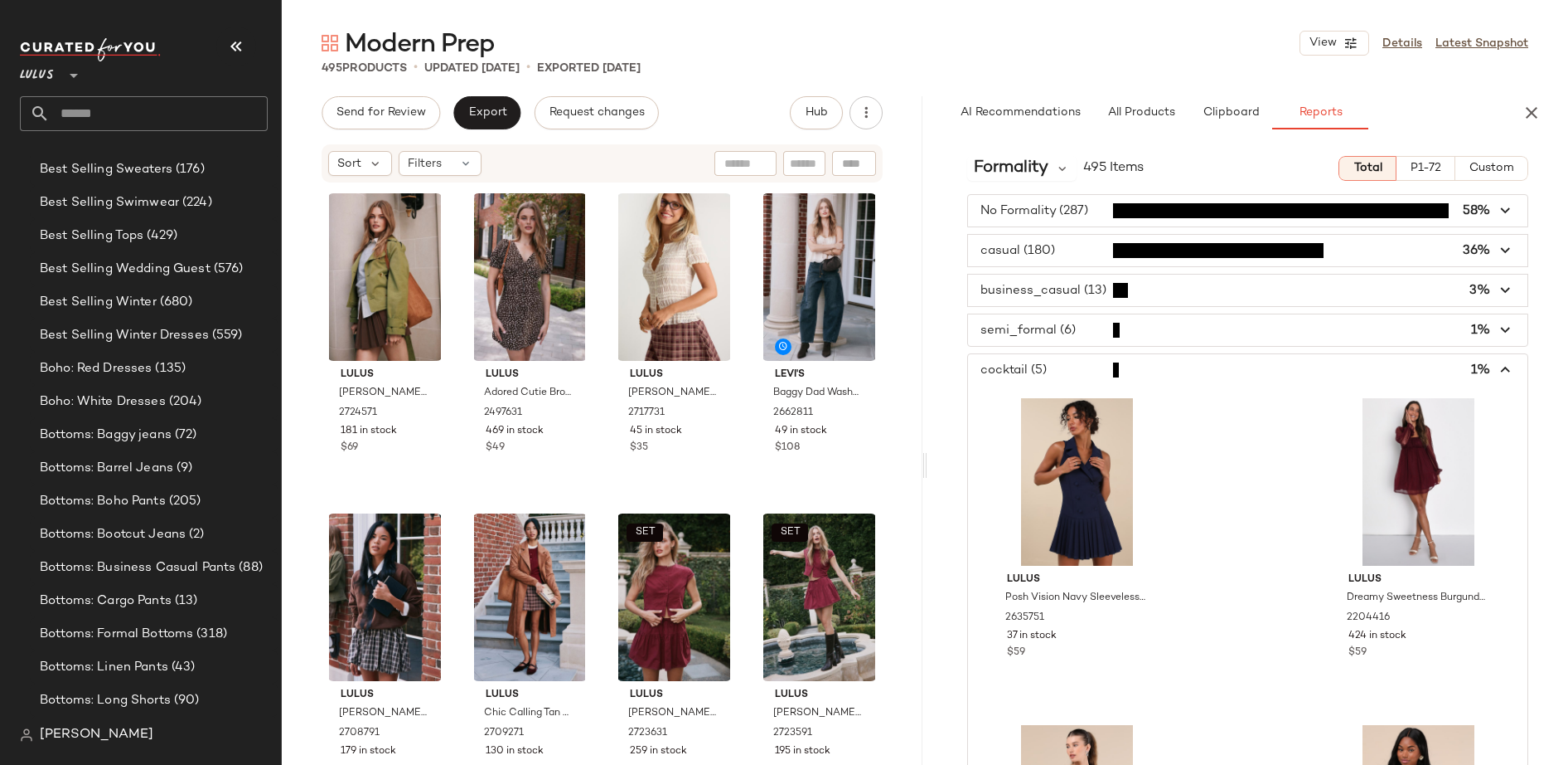
click at [1313, 370] on icon "button" at bounding box center [1506, 370] width 19 height 19
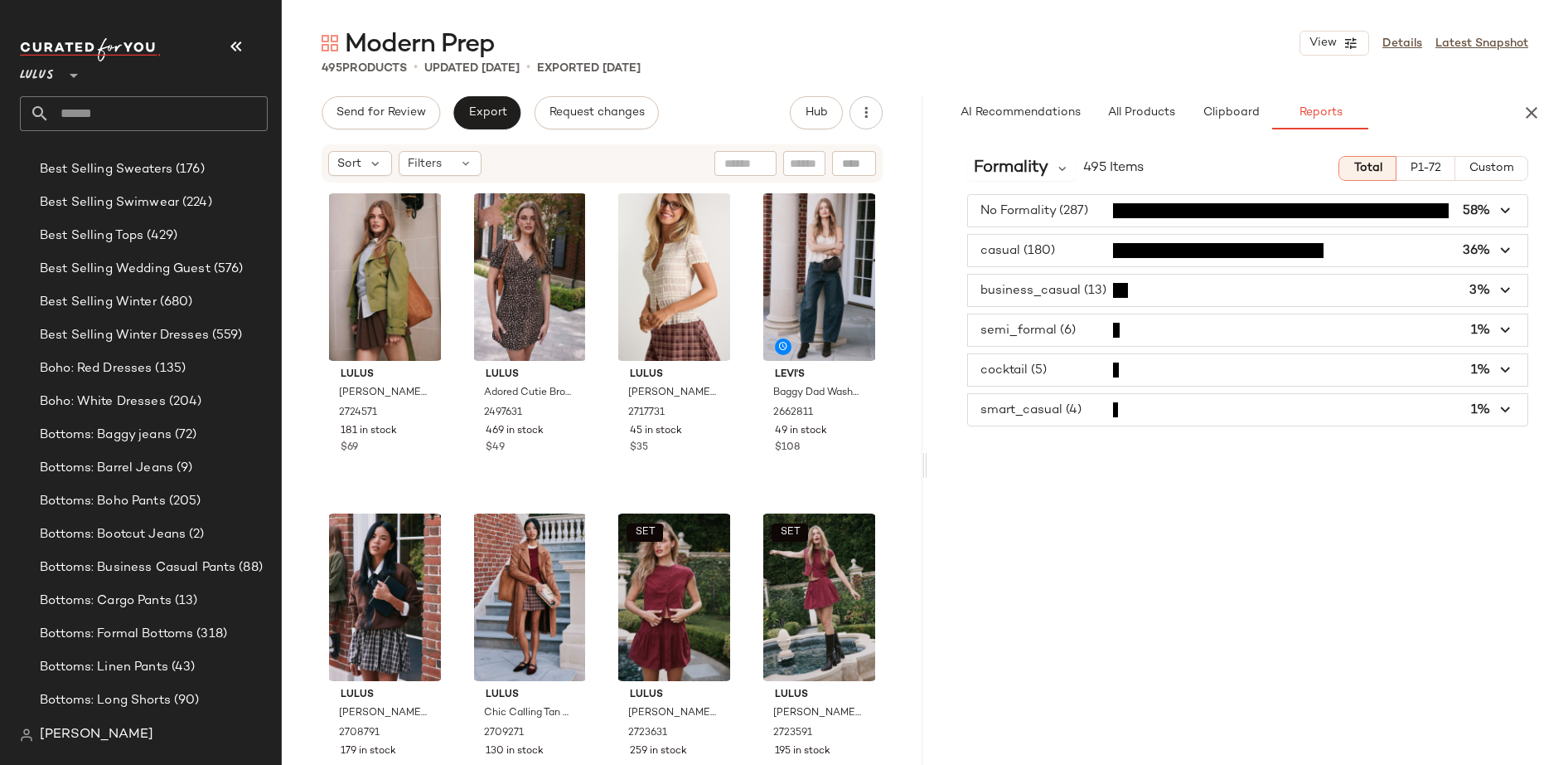
click at [1059, 325] on span "button" at bounding box center [1248, 331] width 559 height 32
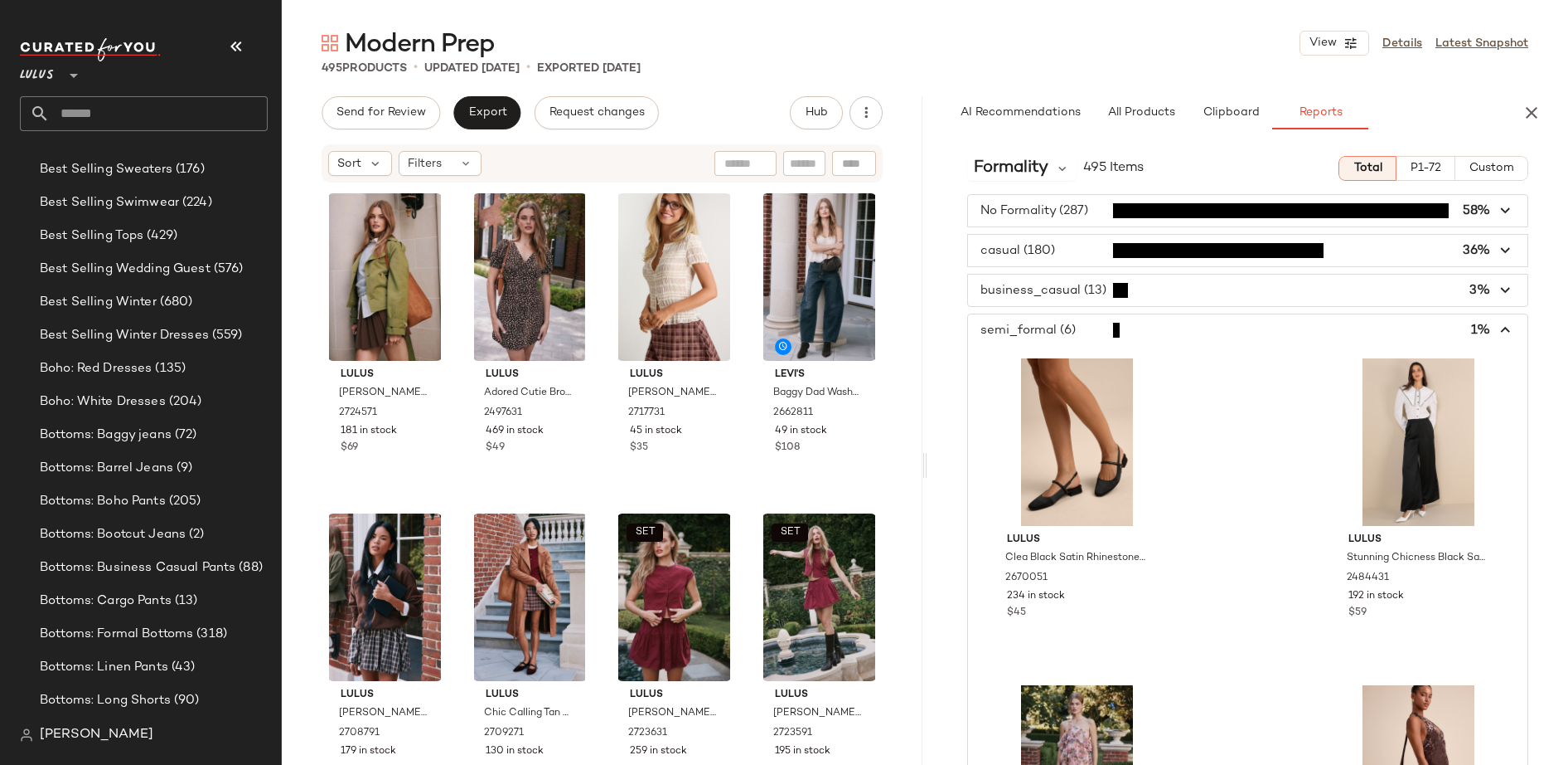
click at [1313, 330] on icon "button" at bounding box center [1506, 330] width 19 height 19
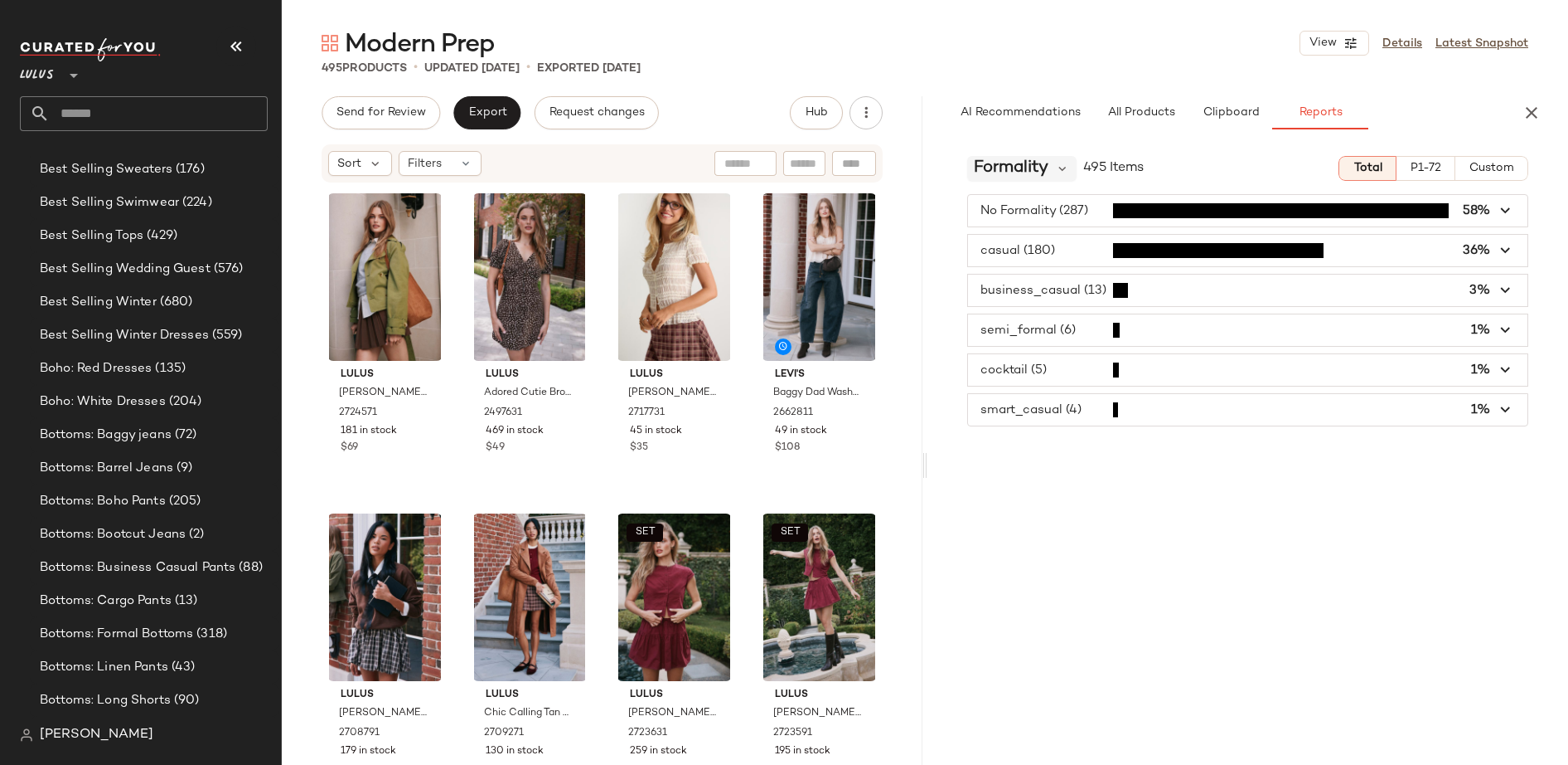
click at [1035, 168] on span "Formality" at bounding box center [1011, 168] width 75 height 25
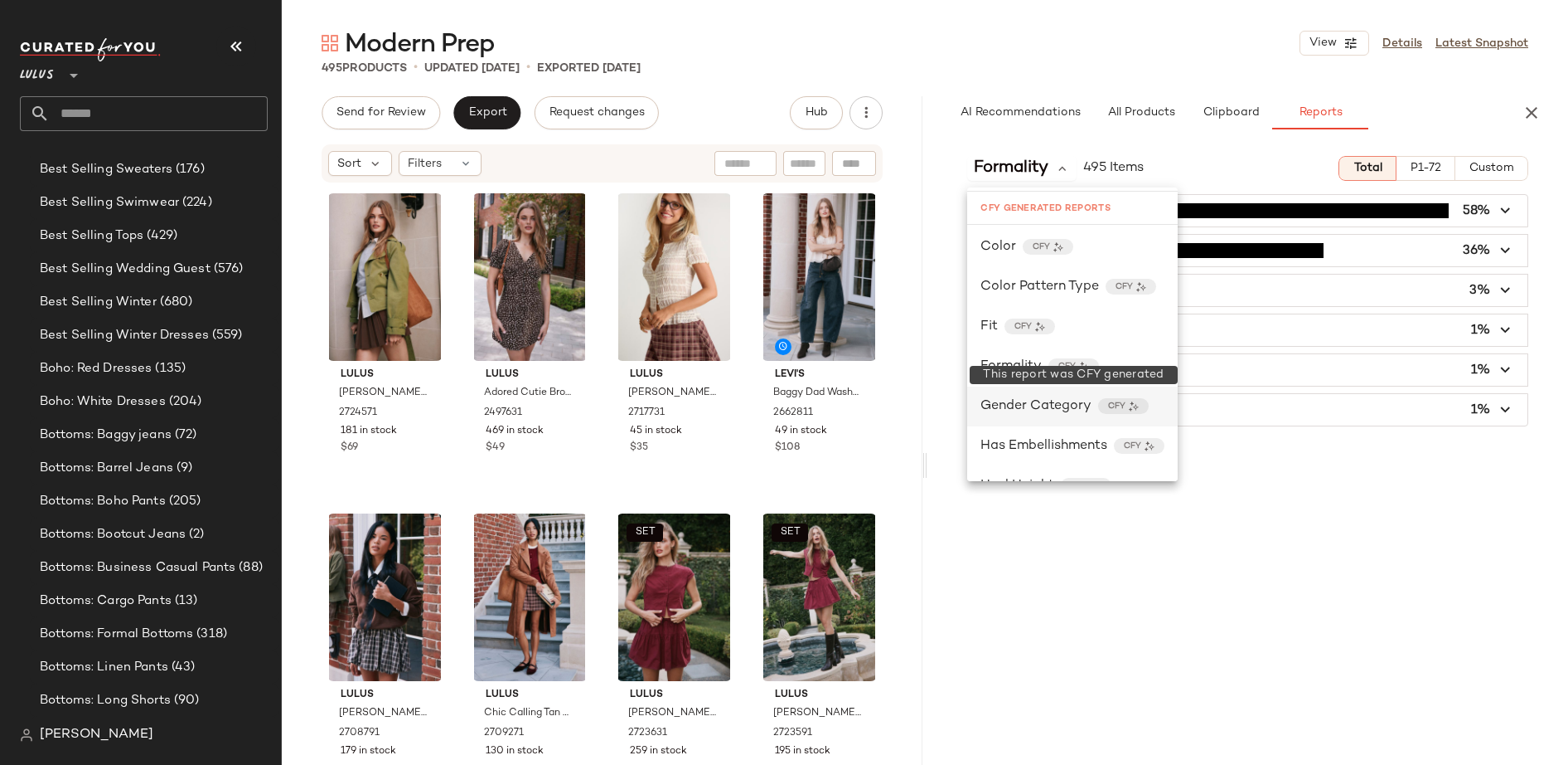
scroll to position [485, 0]
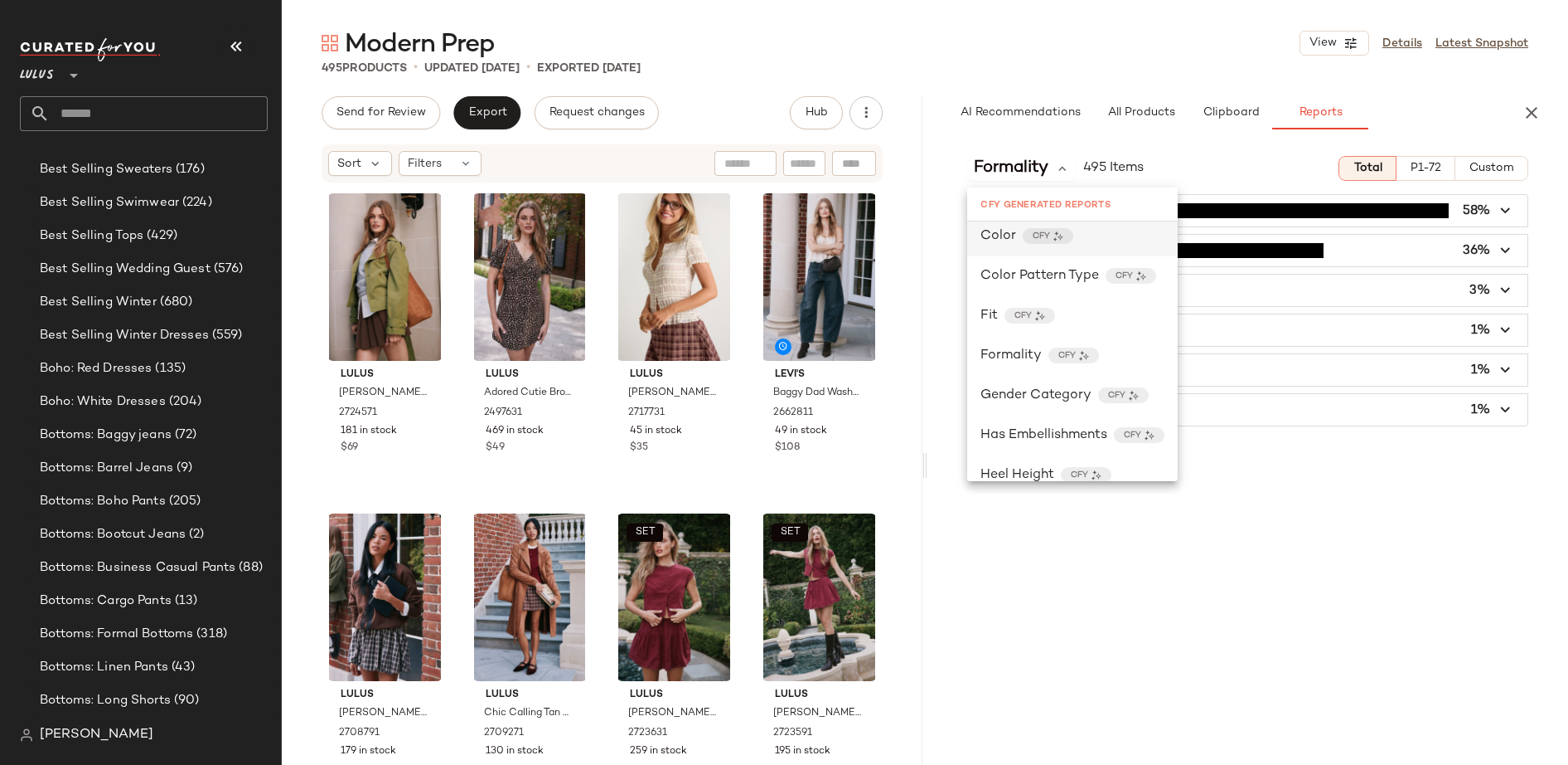
click at [991, 232] on span "Color" at bounding box center [998, 237] width 36 height 20
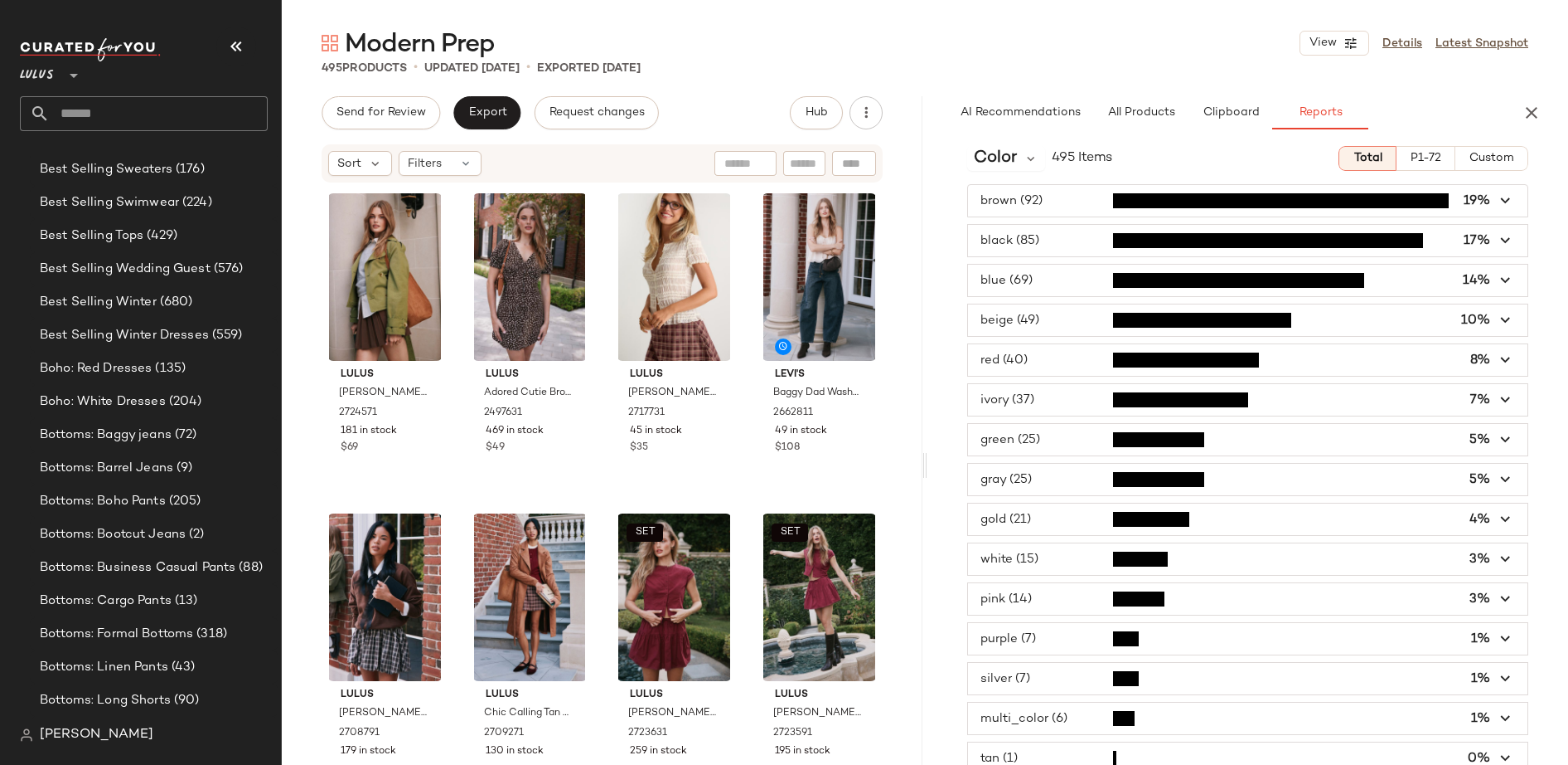
scroll to position [0, 0]
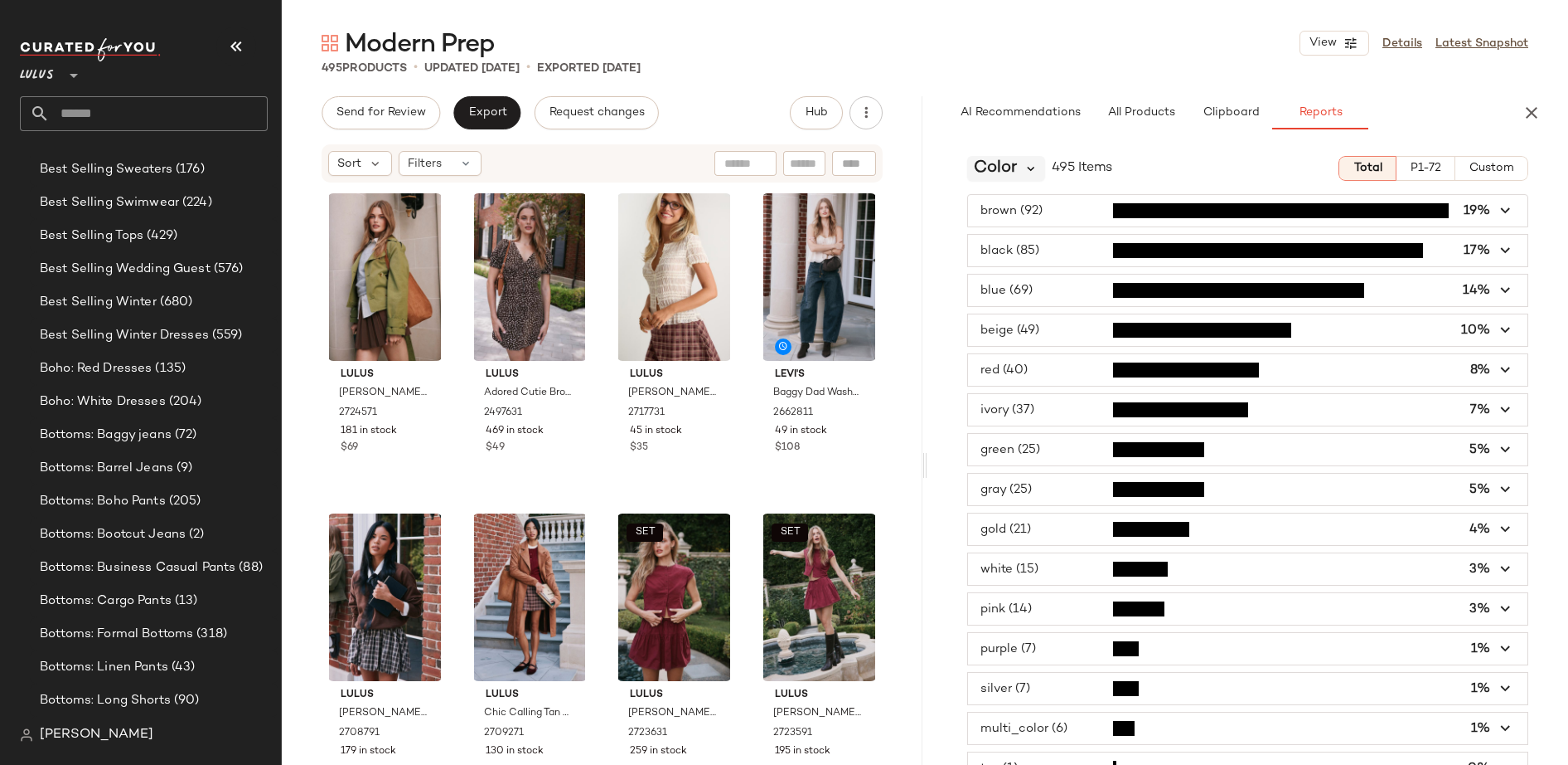
click at [1024, 166] on icon at bounding box center [1030, 168] width 15 height 15
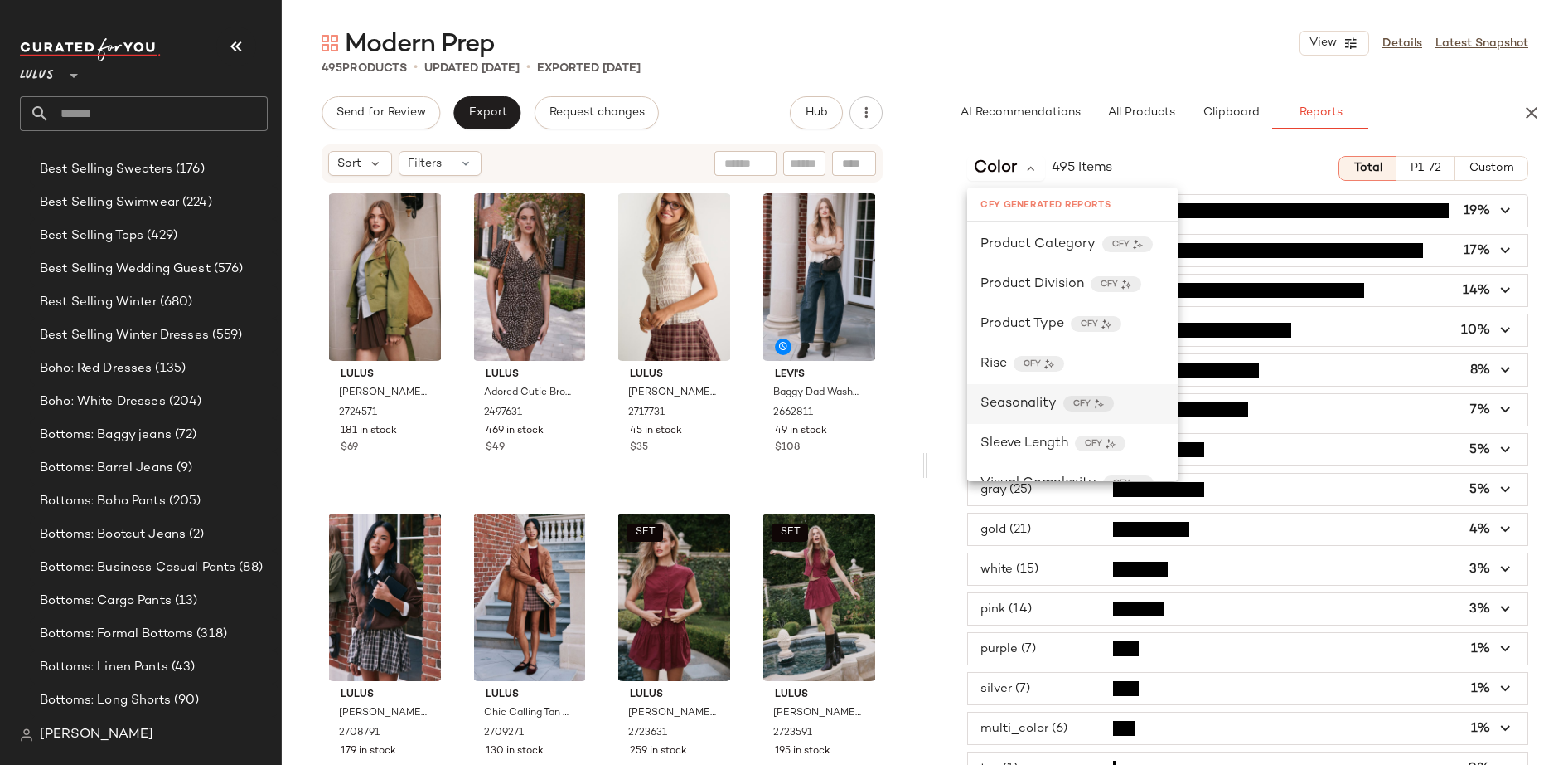
scroll to position [956, 0]
click at [1008, 398] on span "Seasonality" at bounding box center [1018, 403] width 76 height 20
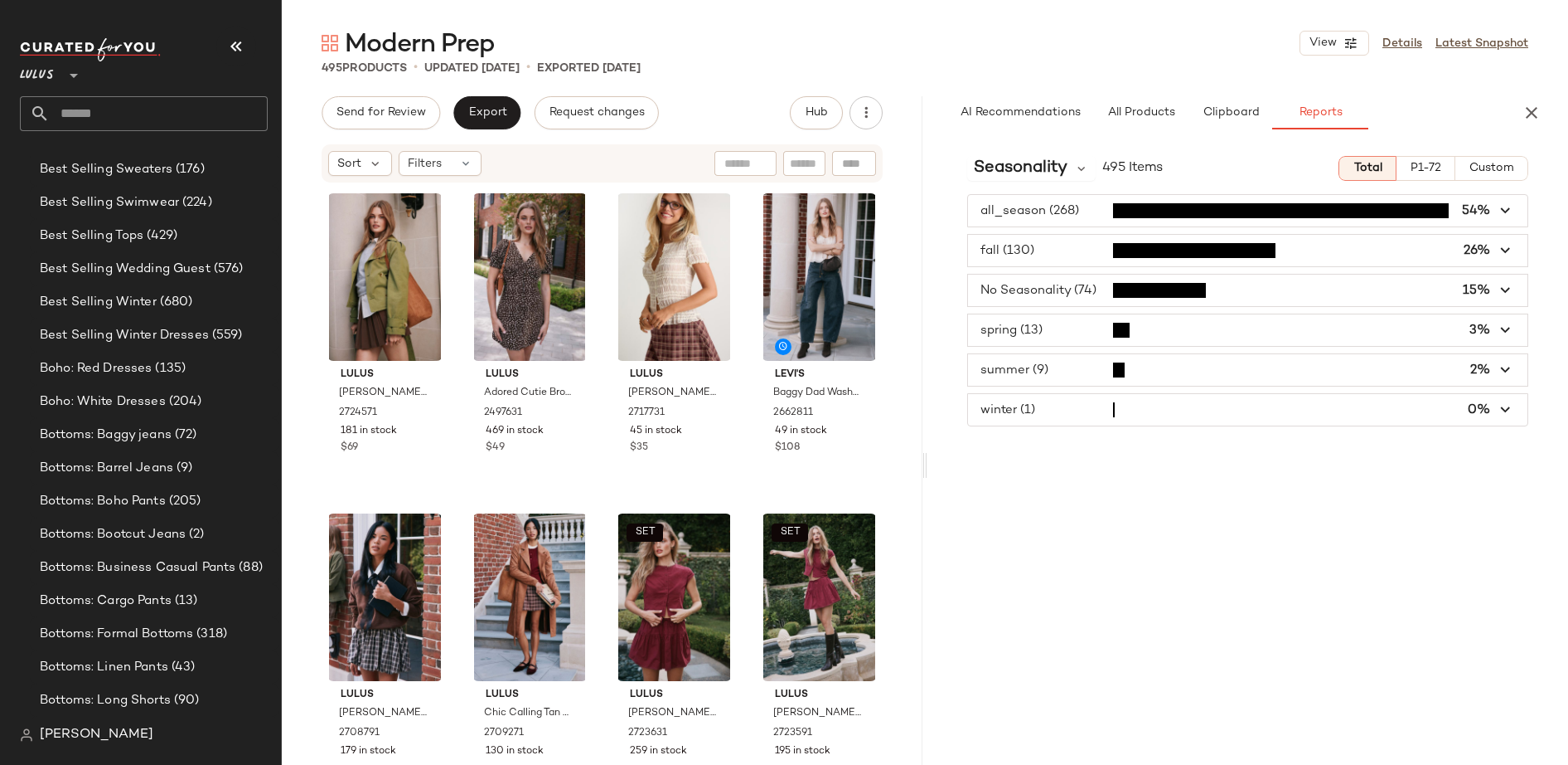
click at [1008, 368] on span "button" at bounding box center [1248, 371] width 559 height 32
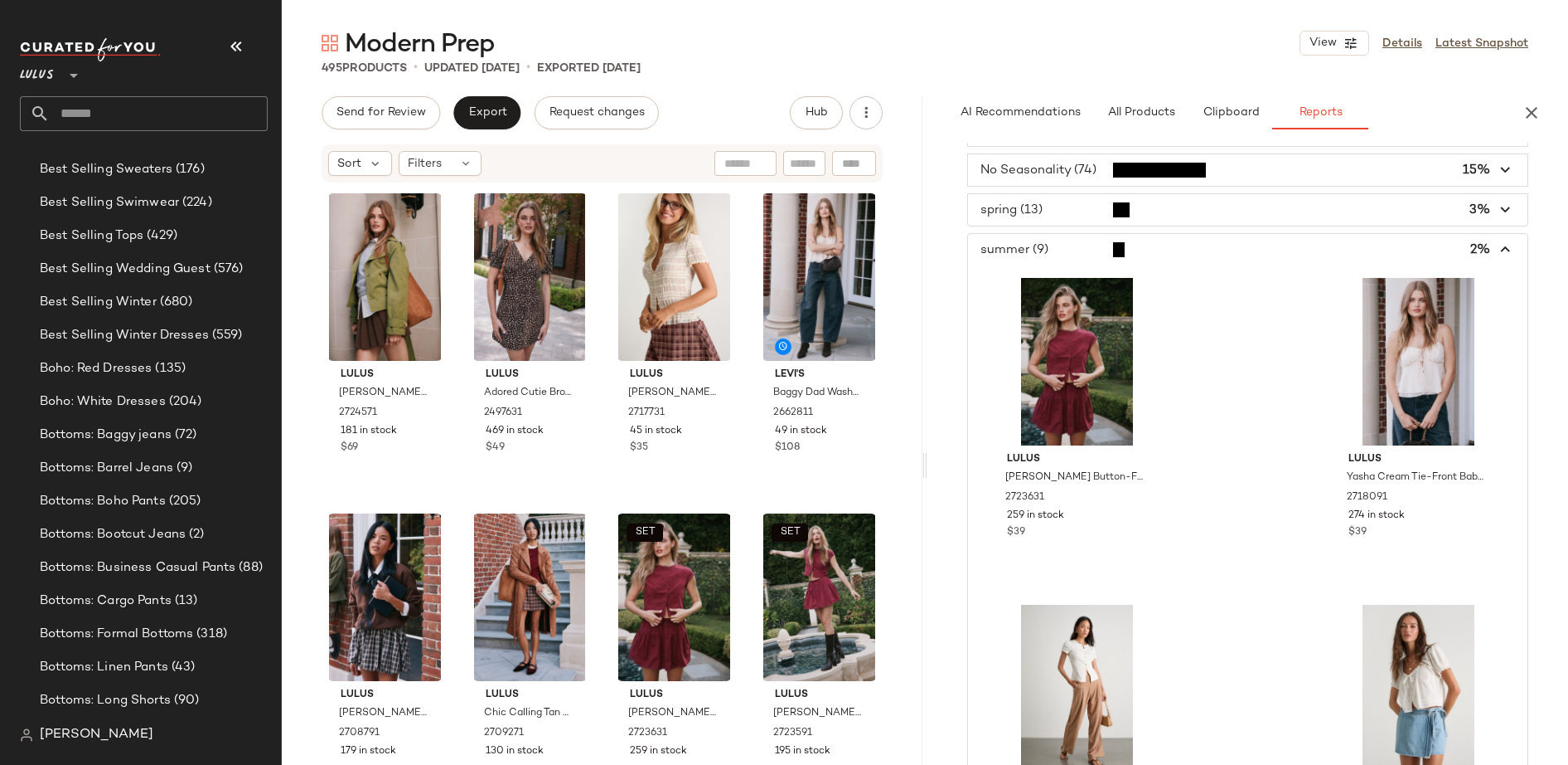
scroll to position [0, 0]
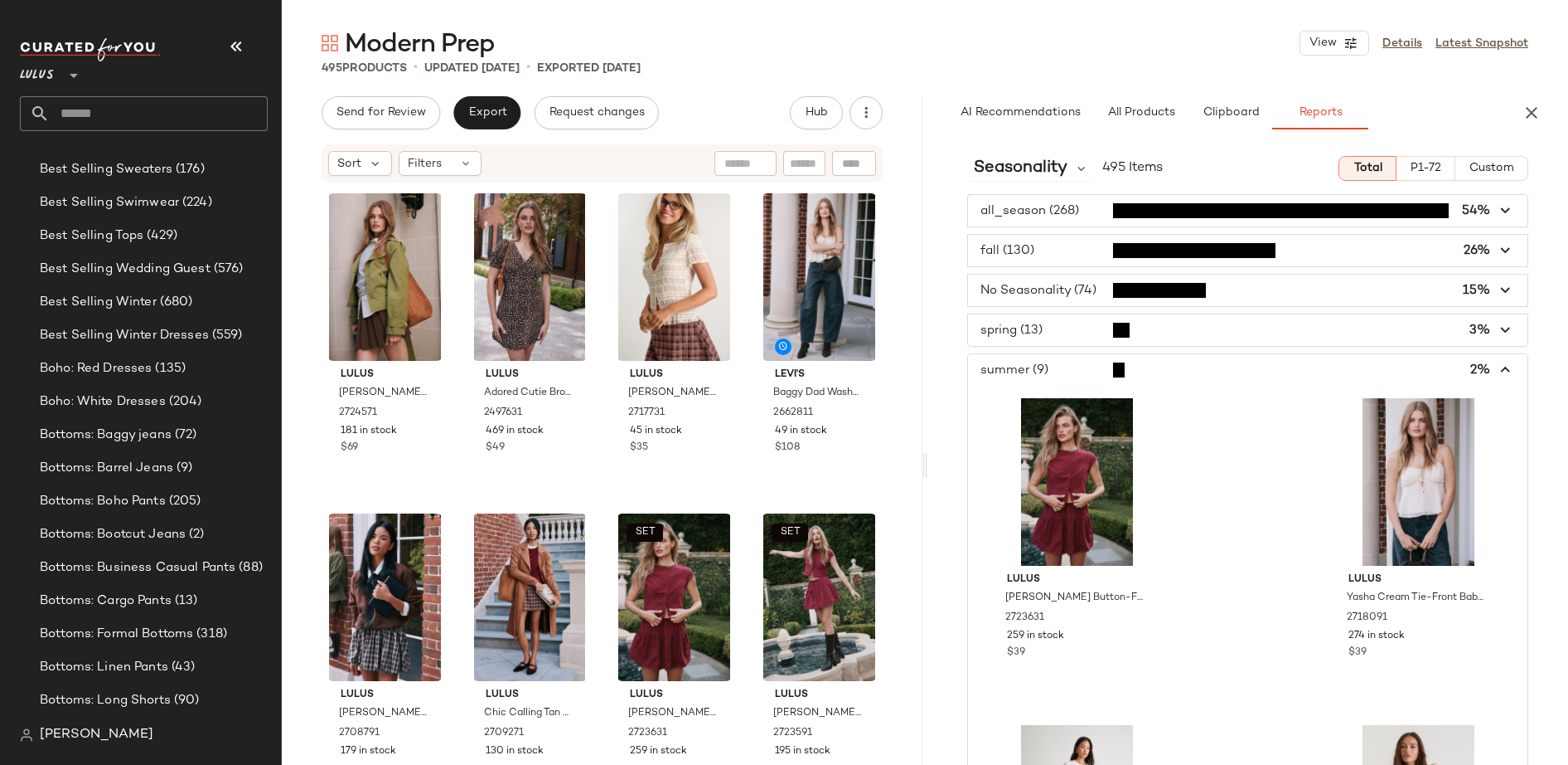
click at [1313, 368] on icon "button" at bounding box center [1506, 370] width 19 height 19
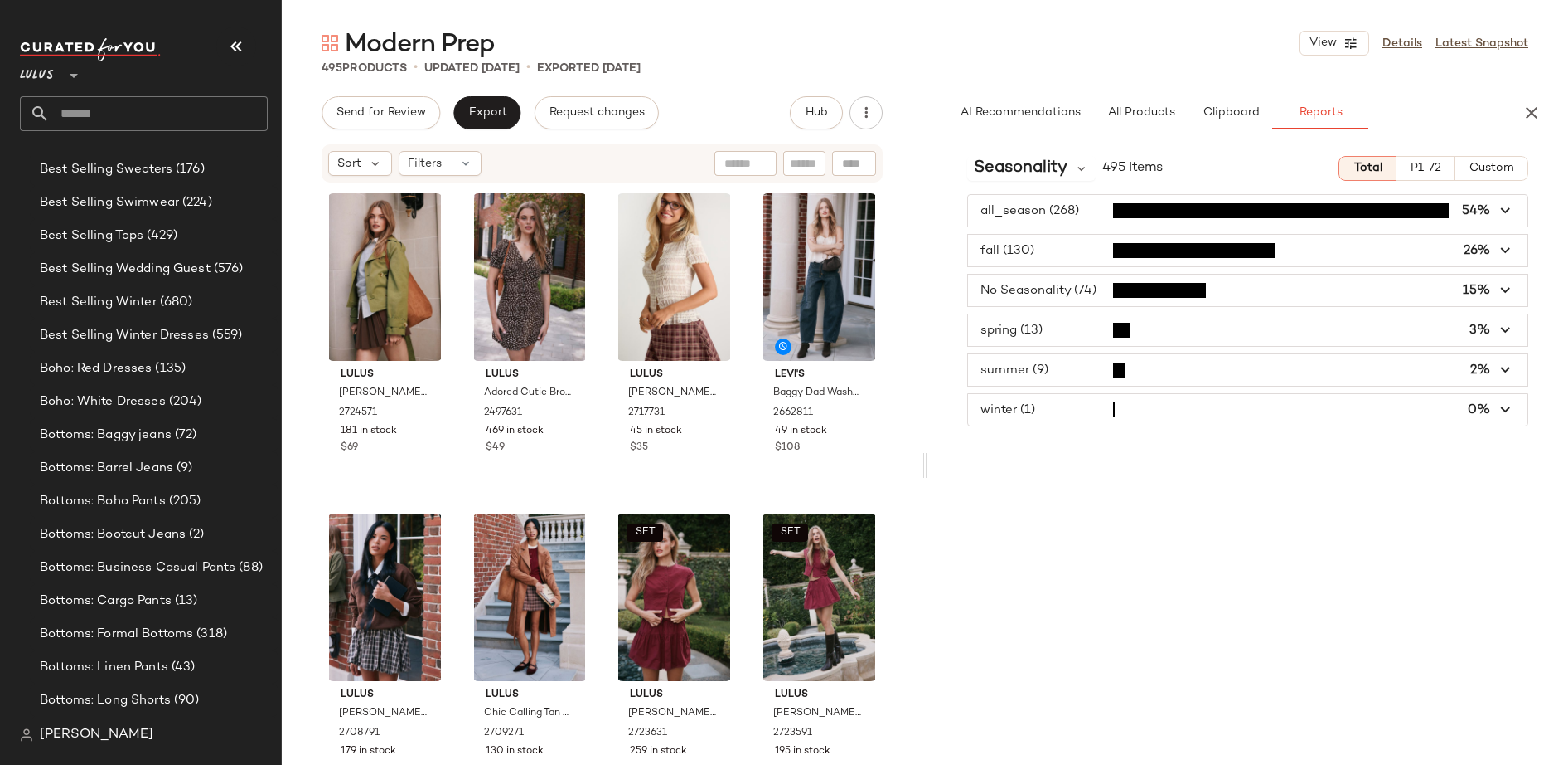
click at [1115, 335] on span "button" at bounding box center [1248, 331] width 559 height 32
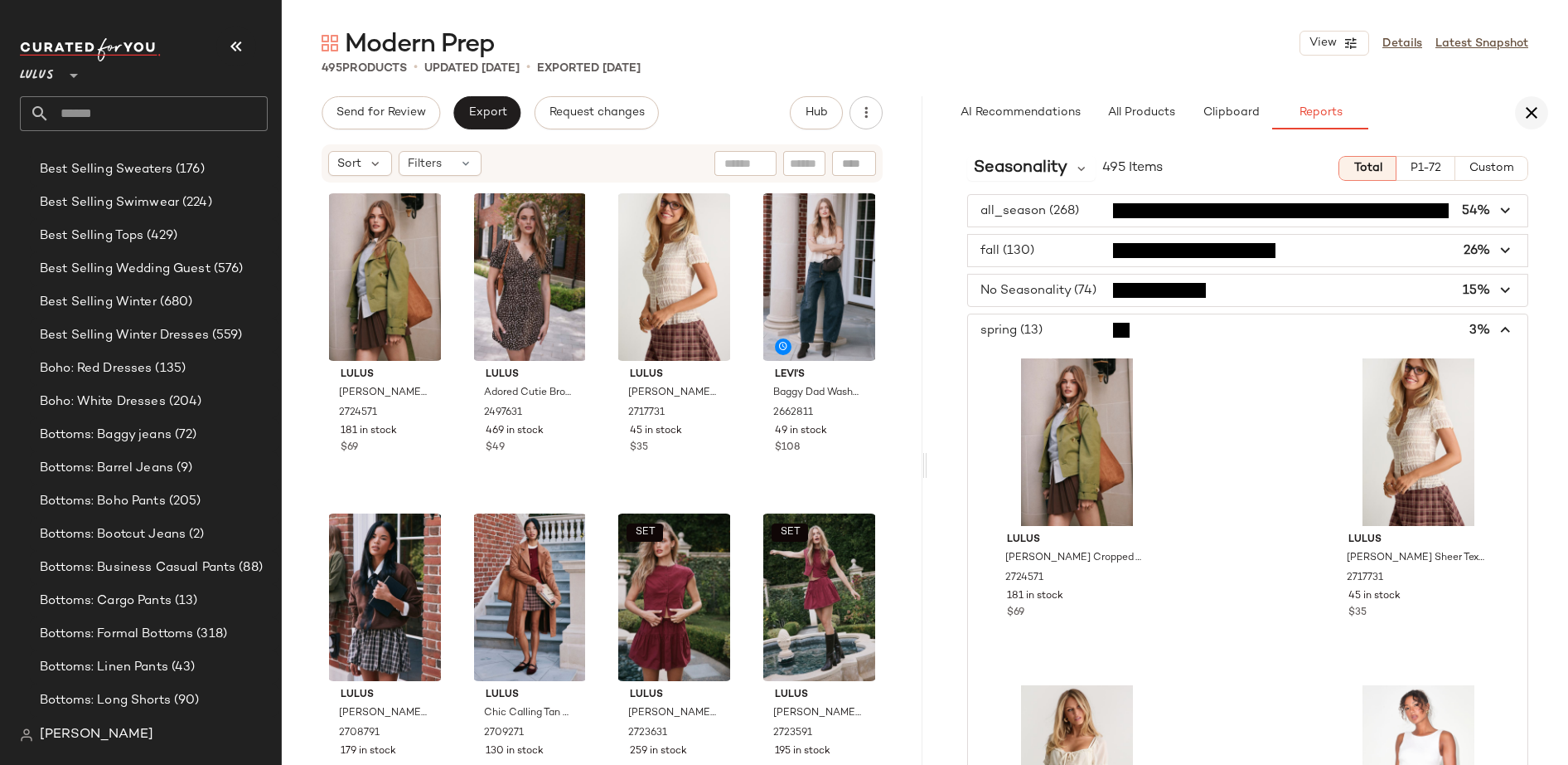
click at [1313, 111] on icon "button" at bounding box center [1531, 113] width 20 height 20
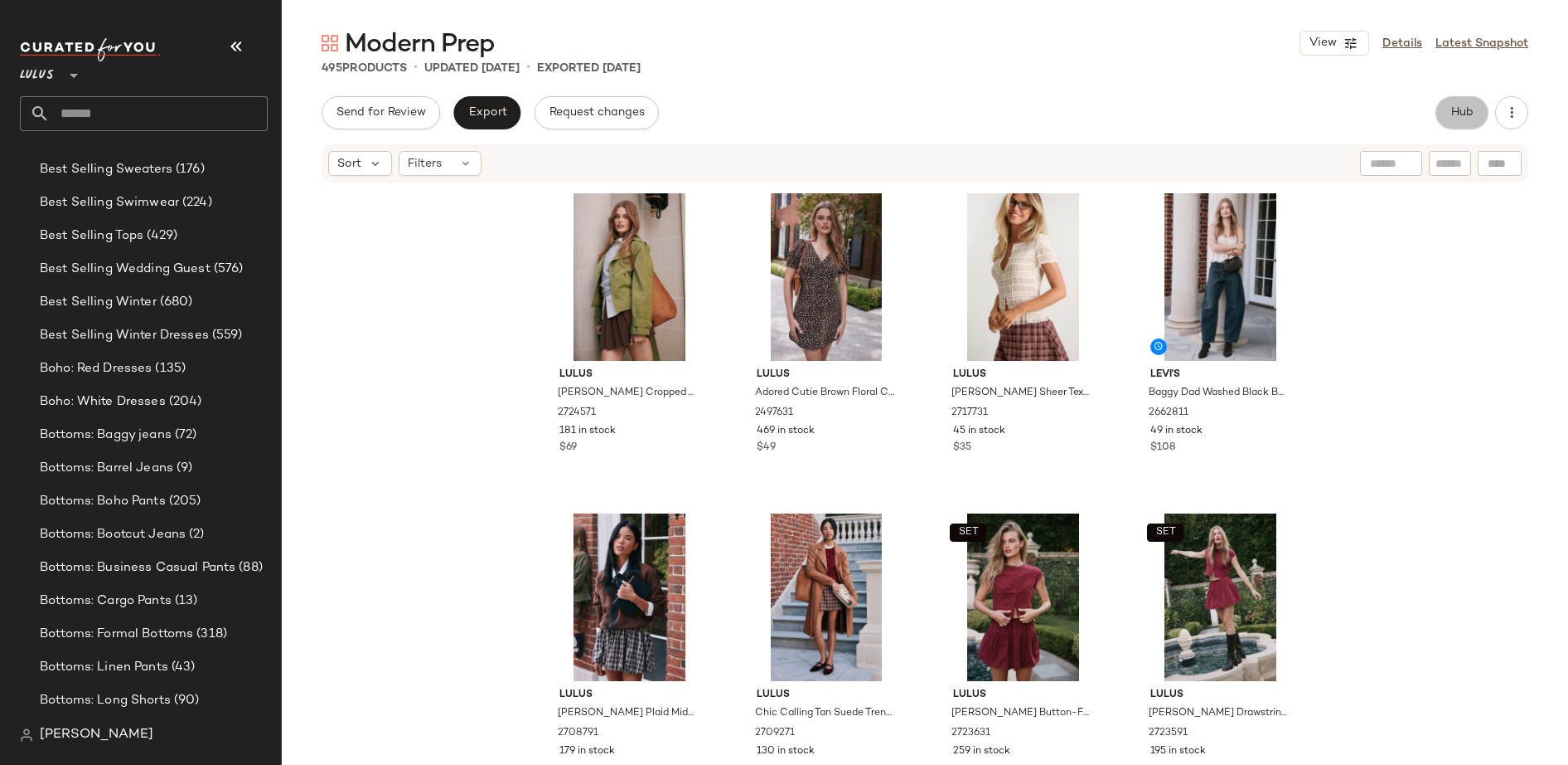
click at [1313, 114] on span "Hub" at bounding box center [1461, 112] width 23 height 13
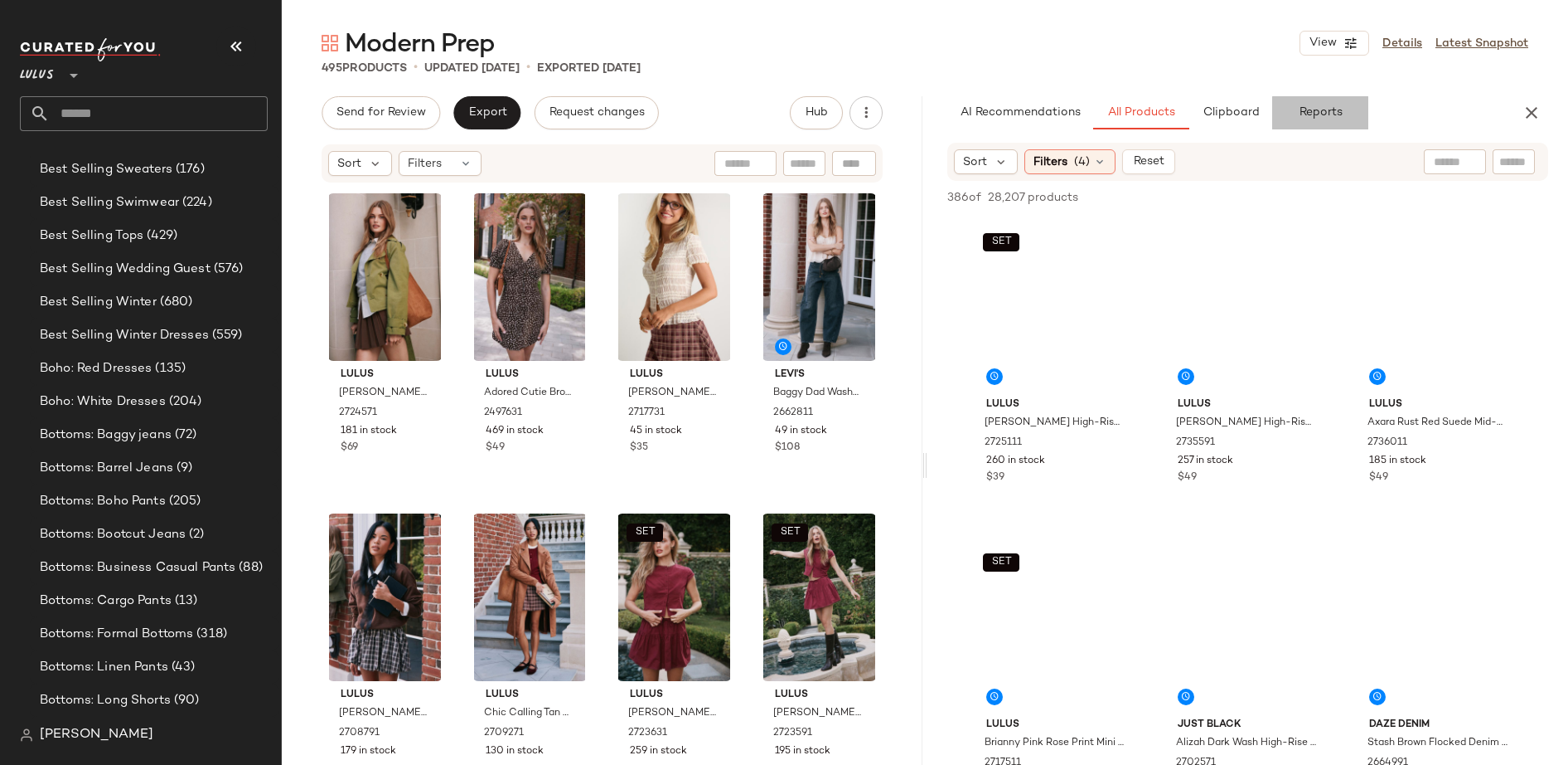
click at [1313, 114] on span "Reports" at bounding box center [1319, 112] width 44 height 13
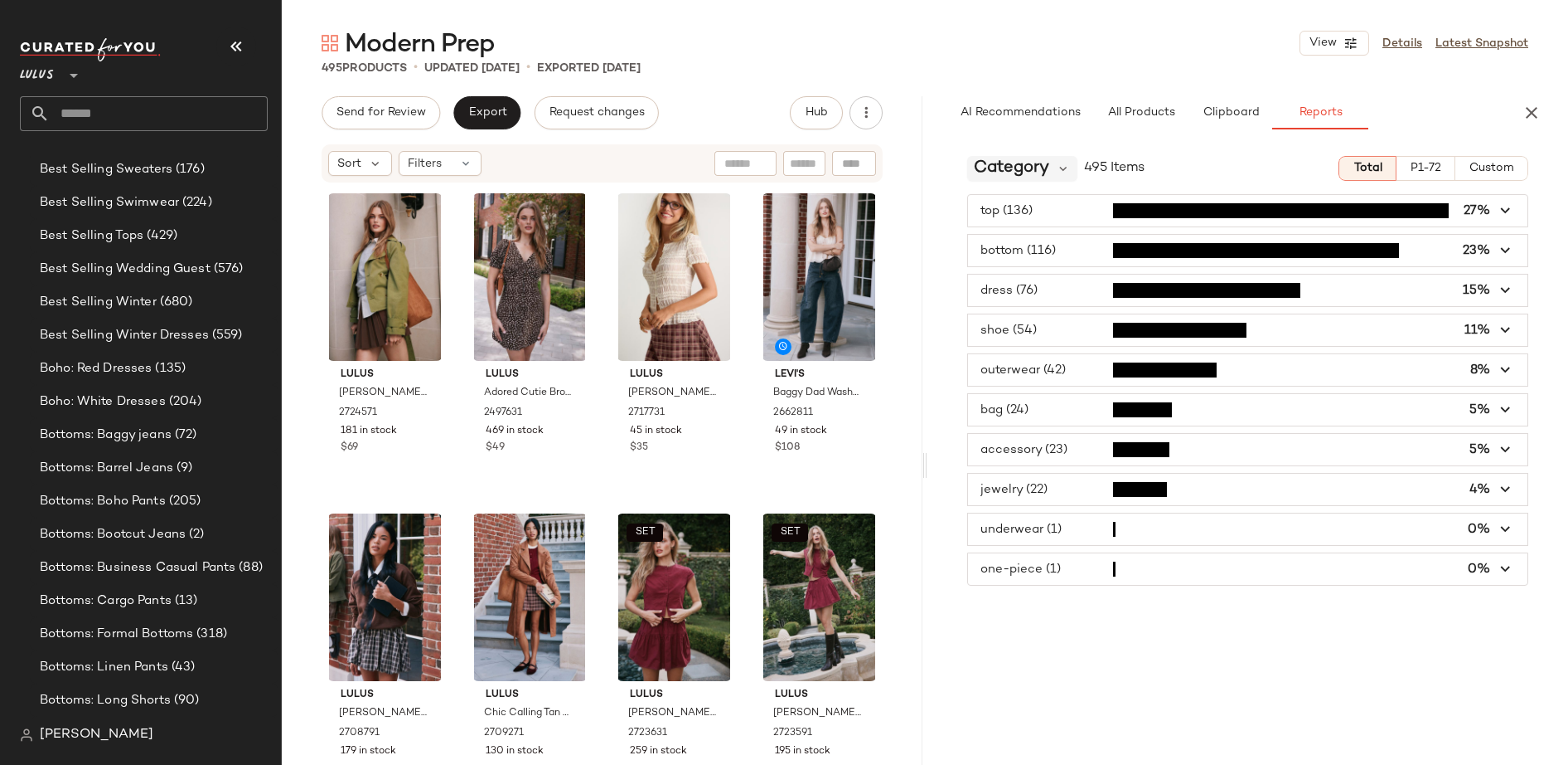
click at [1017, 174] on span "Category" at bounding box center [1012, 168] width 76 height 25
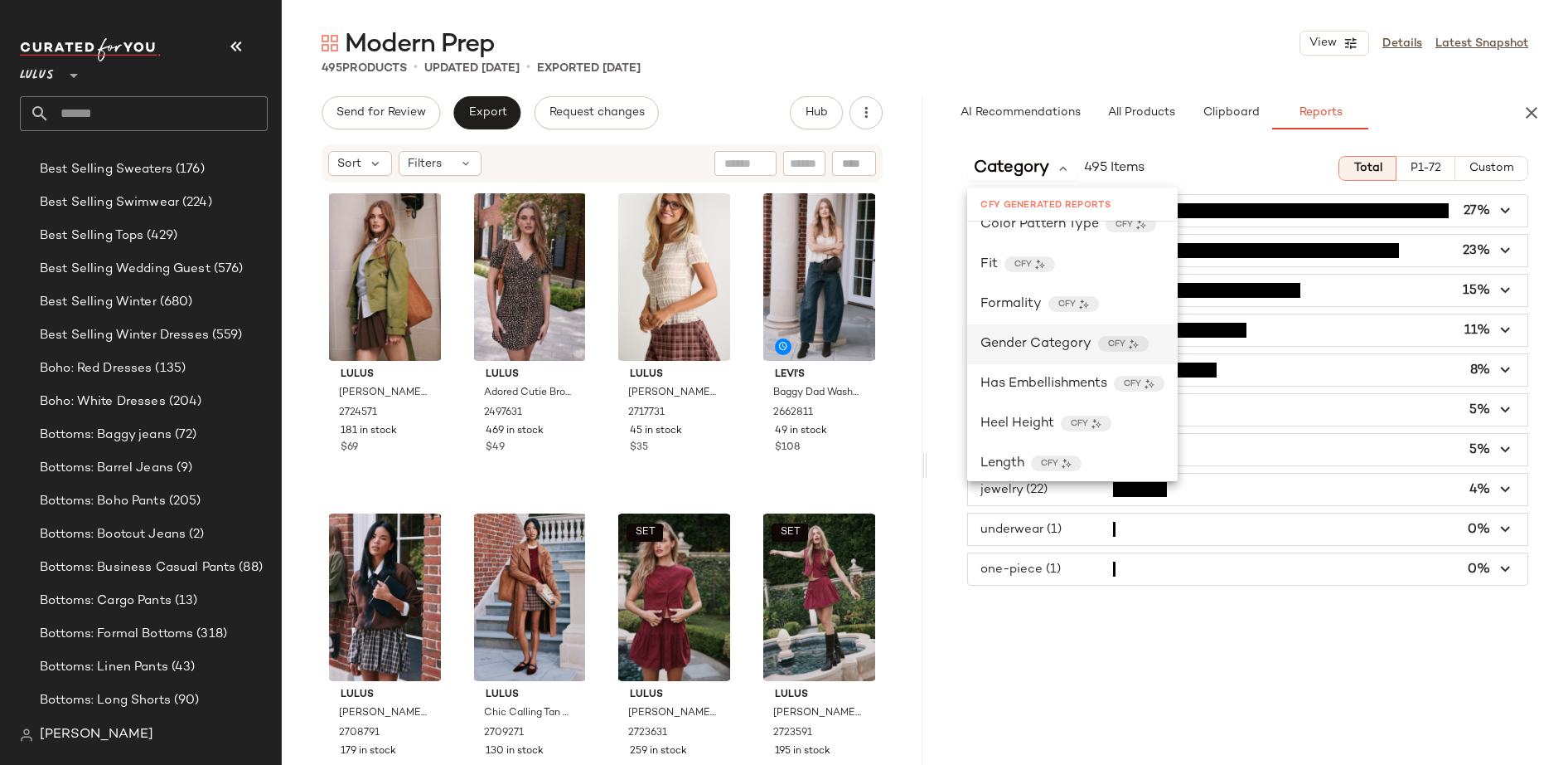
scroll to position [555, 0]
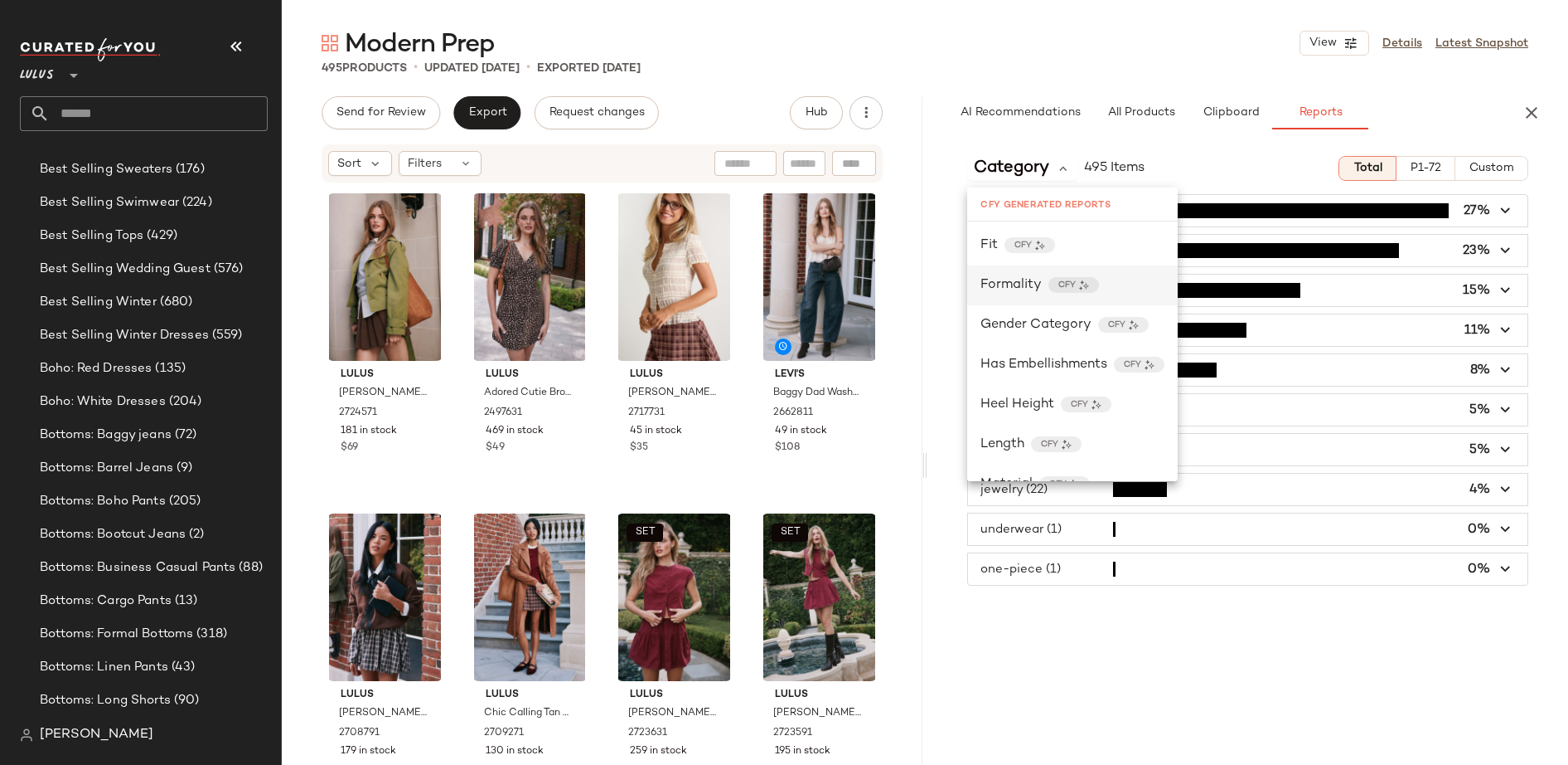
click at [1005, 285] on span "Formality" at bounding box center [1010, 286] width 61 height 20
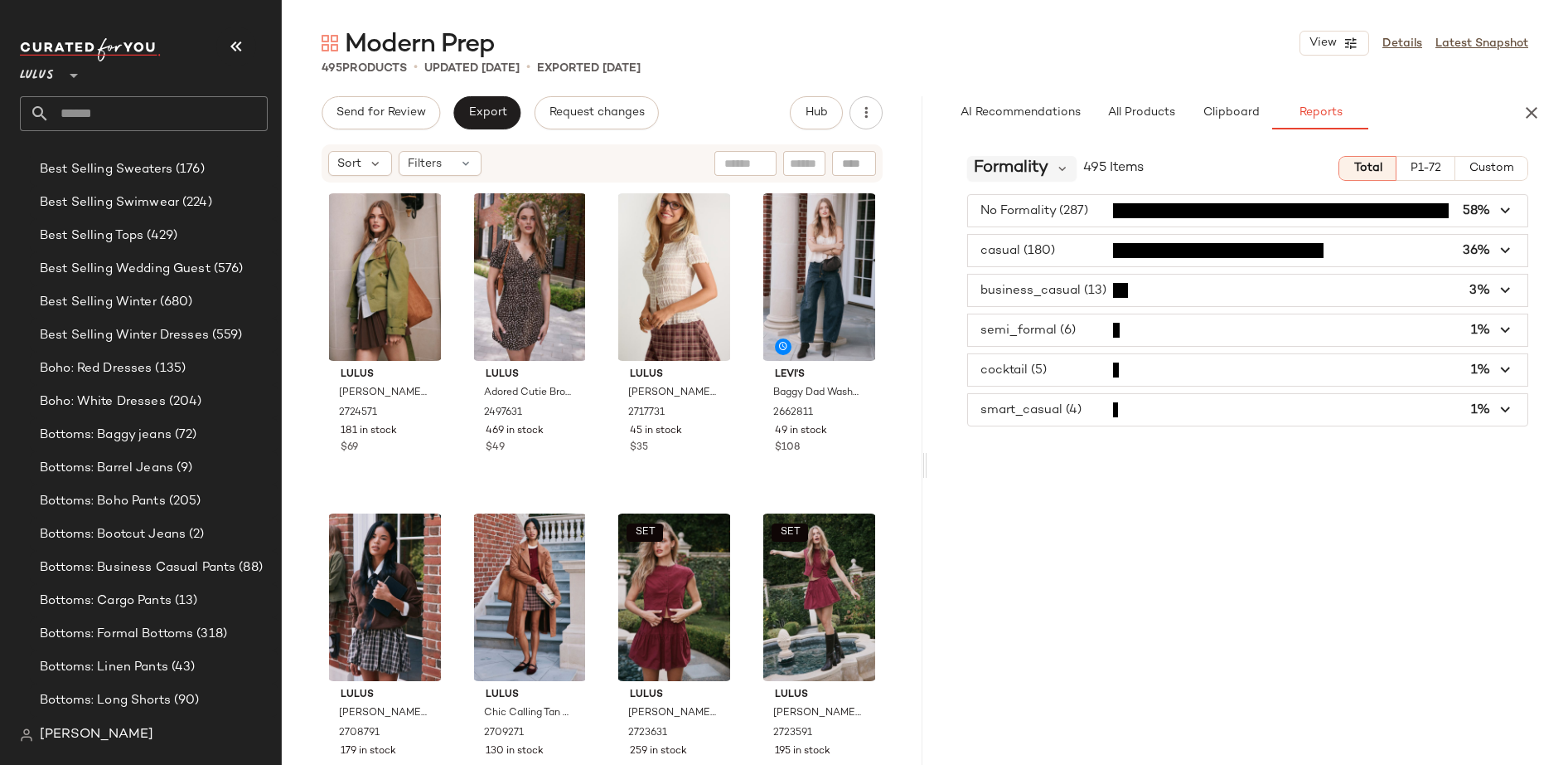
click at [1021, 166] on span "Formality" at bounding box center [1011, 168] width 75 height 25
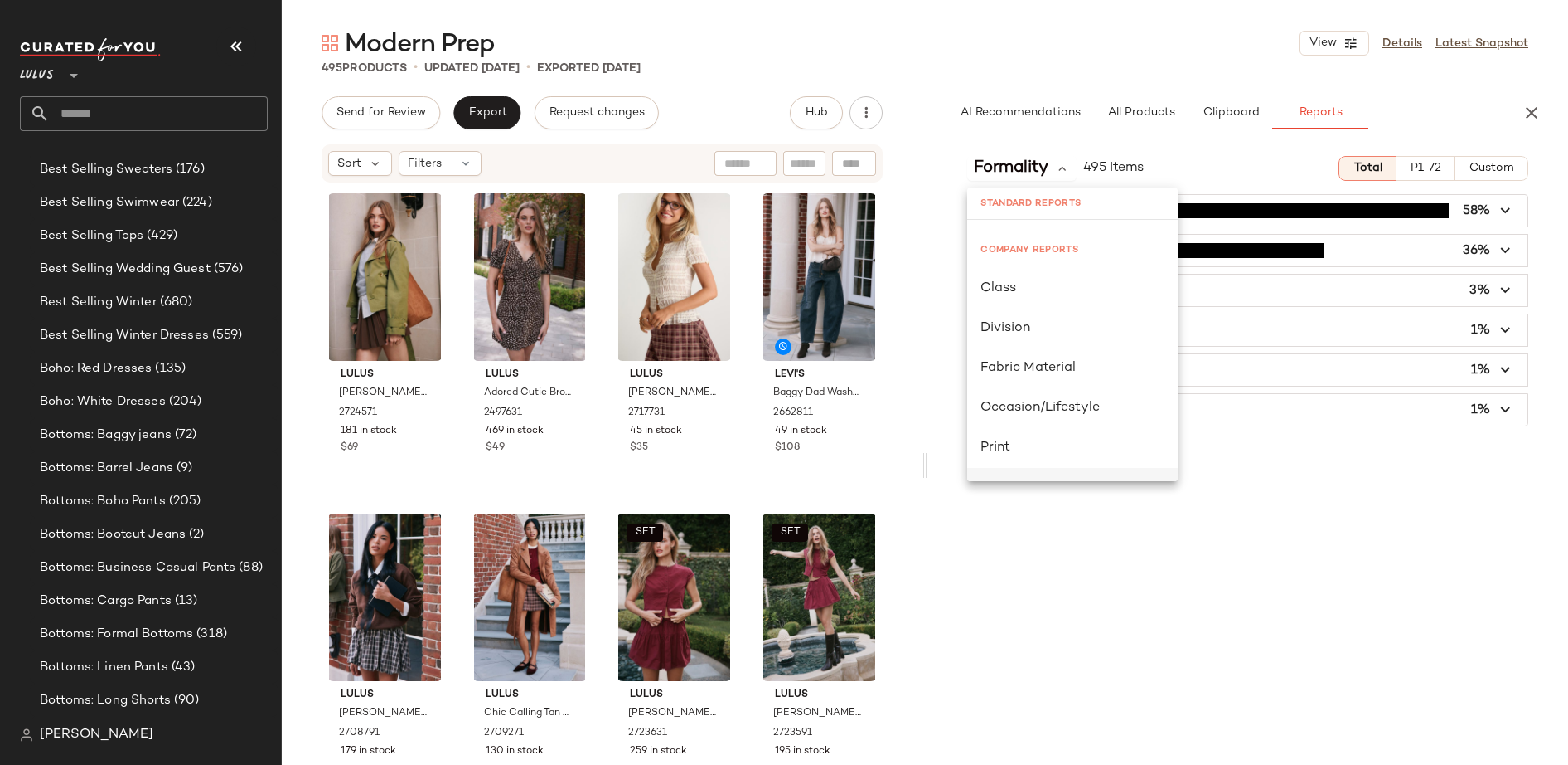
scroll to position [272, 0]
click at [1313, 564] on div "Formality 495 Items Total P1-72 Custom No Formality (287) 58% casual (180) 36% …" at bounding box center [1248, 488] width 641 height 691
